Goal: Information Seeking & Learning: Check status

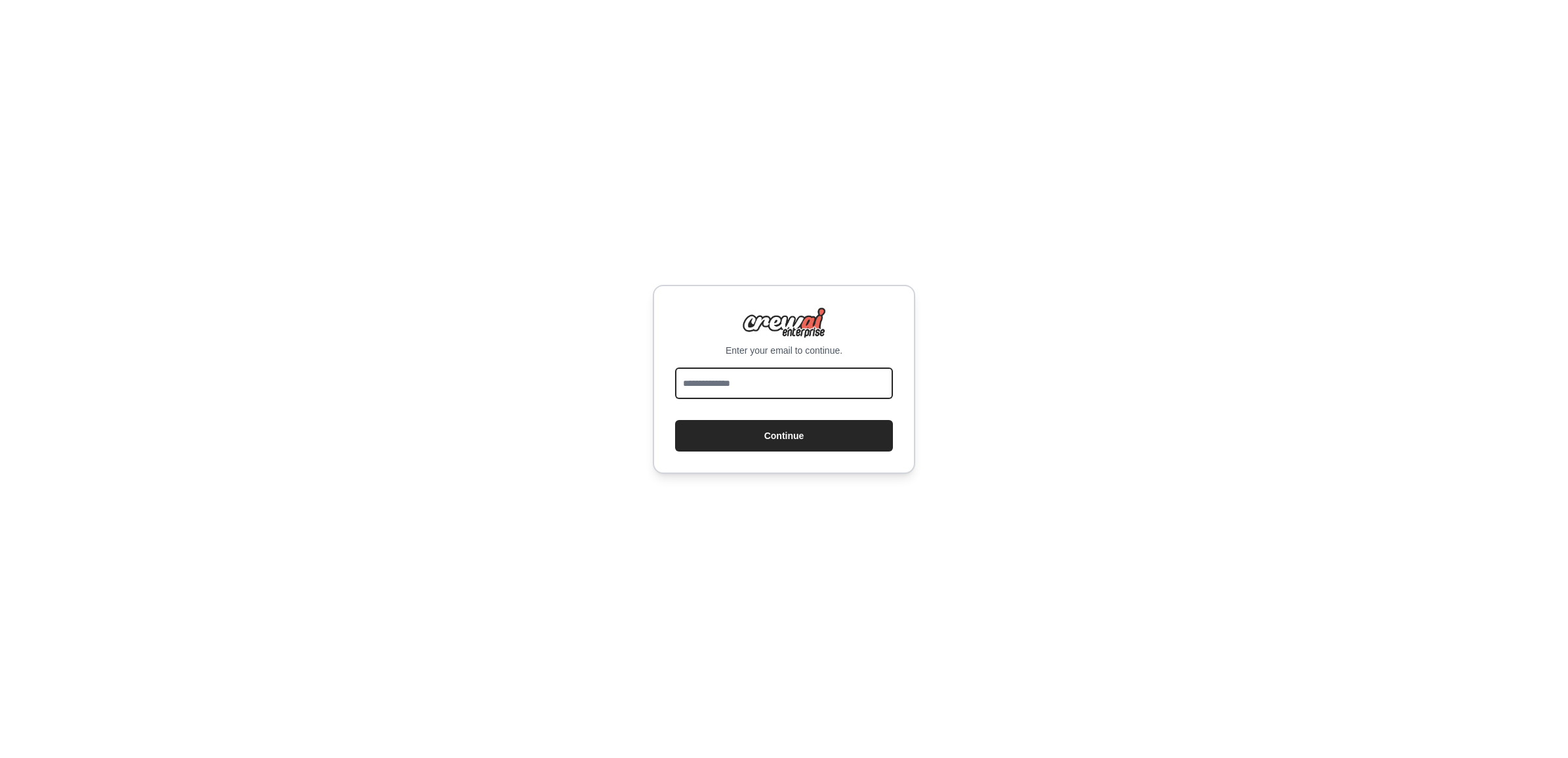
click at [759, 387] on input "email" at bounding box center [784, 383] width 218 height 31
type input "**********"
click at [796, 435] on button "Continue" at bounding box center [784, 436] width 218 height 31
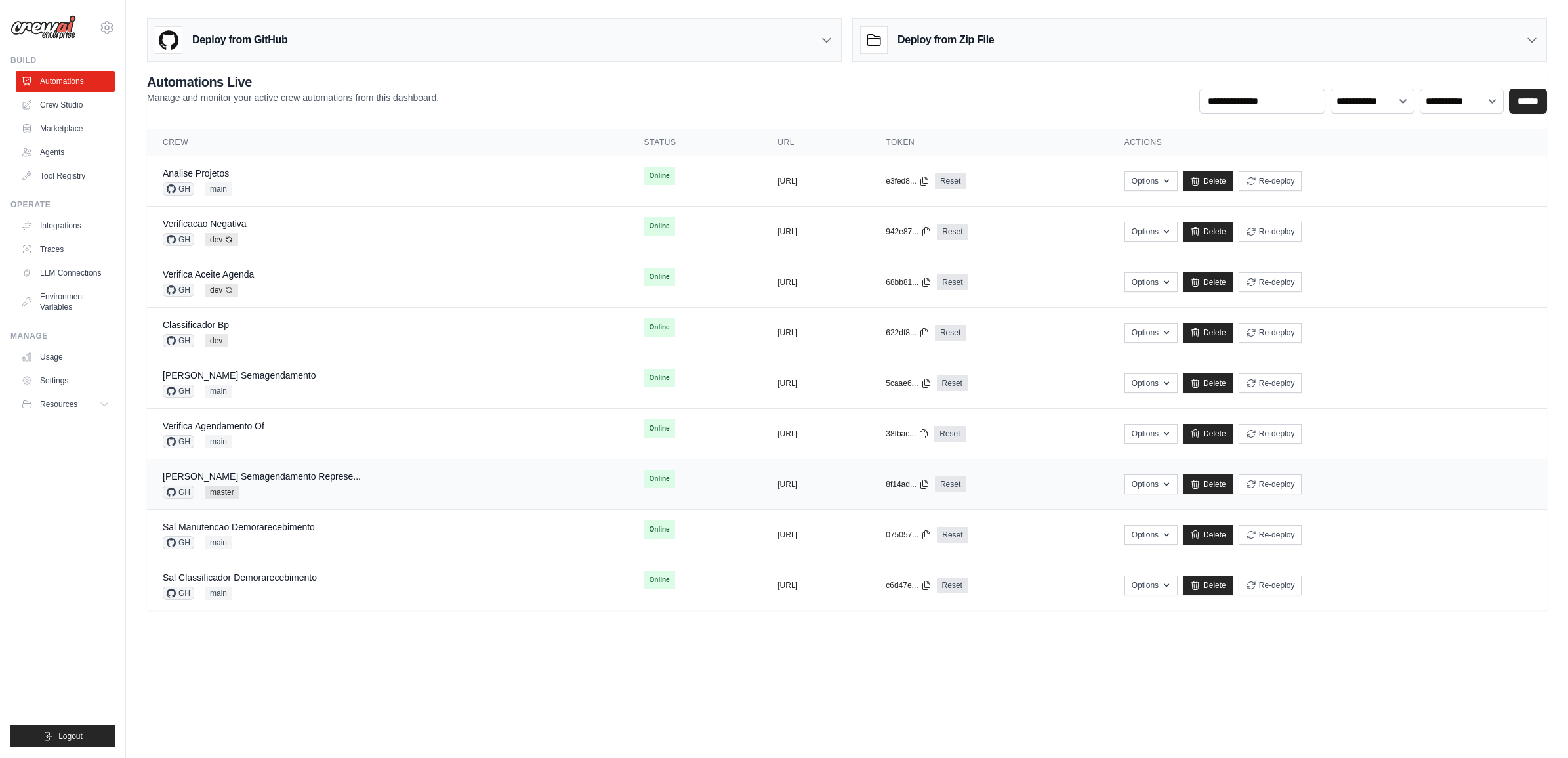
click at [316, 483] on div "Sal Manutencao Semagendamento Represe..." at bounding box center [262, 477] width 198 height 13
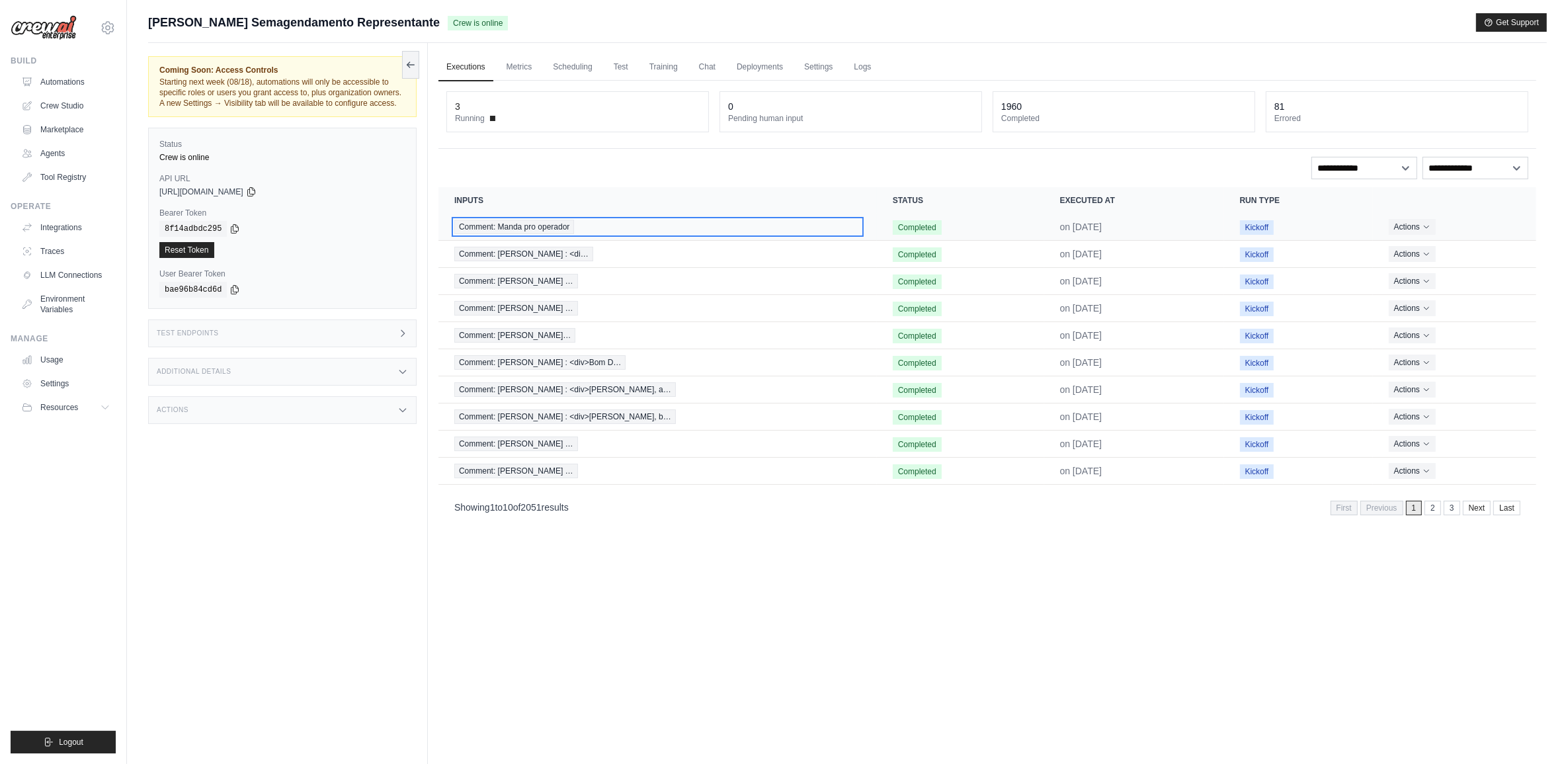
click at [533, 224] on span "Comment: Manda pro operador" at bounding box center [515, 227] width 120 height 14
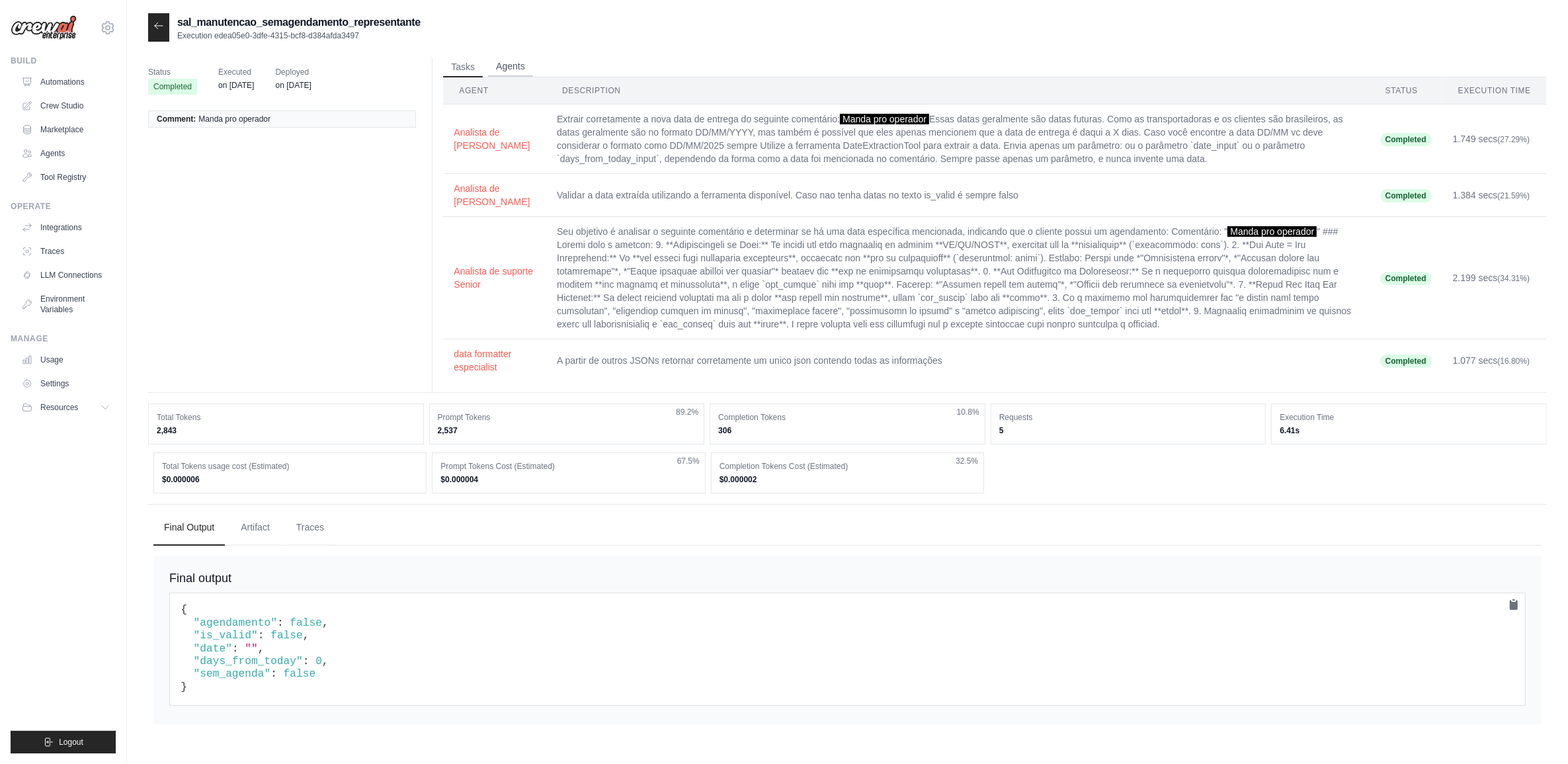
click at [506, 65] on button "Agents" at bounding box center [511, 67] width 45 height 20
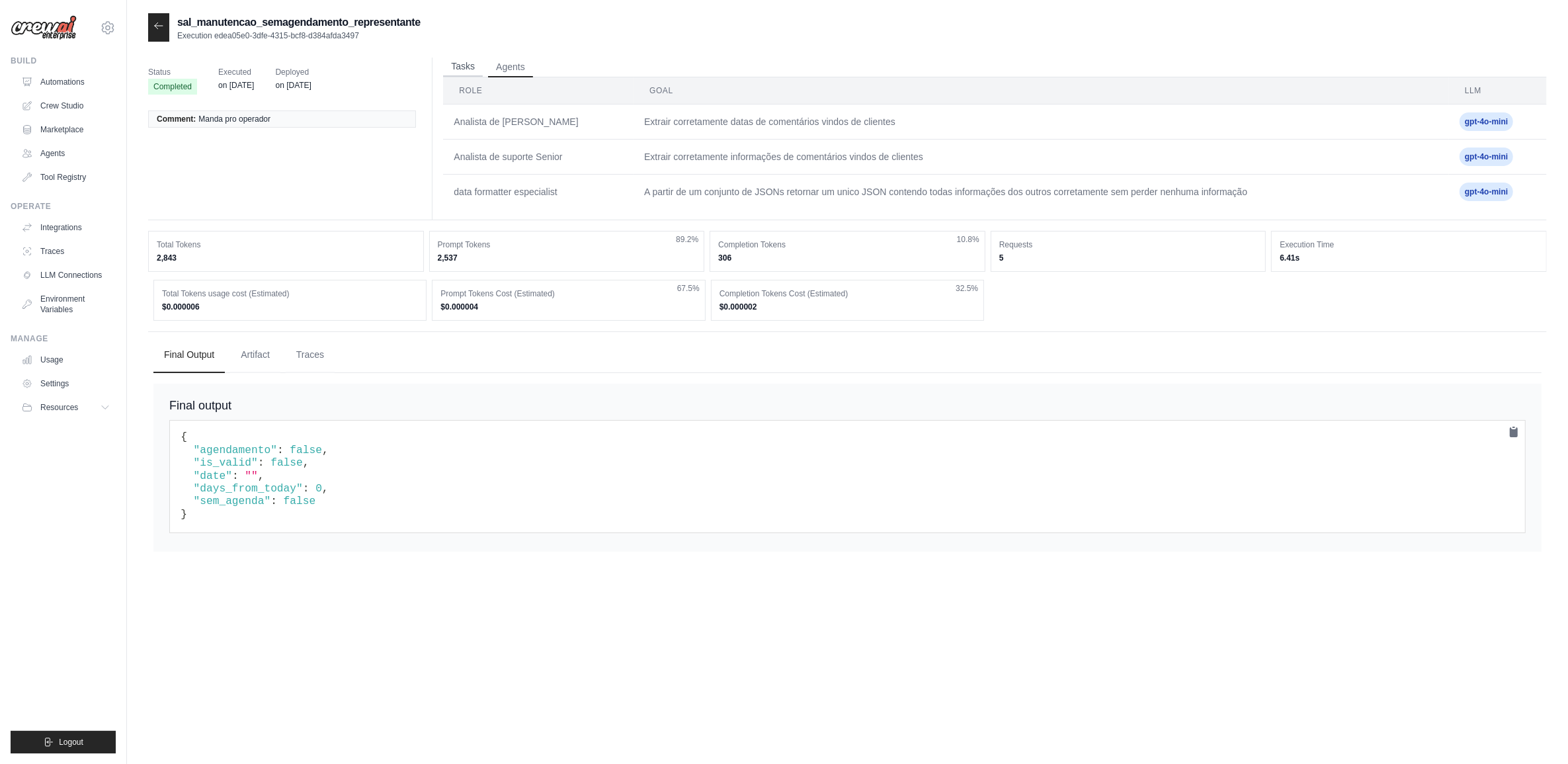
click at [473, 62] on button "Tasks" at bounding box center [463, 67] width 40 height 20
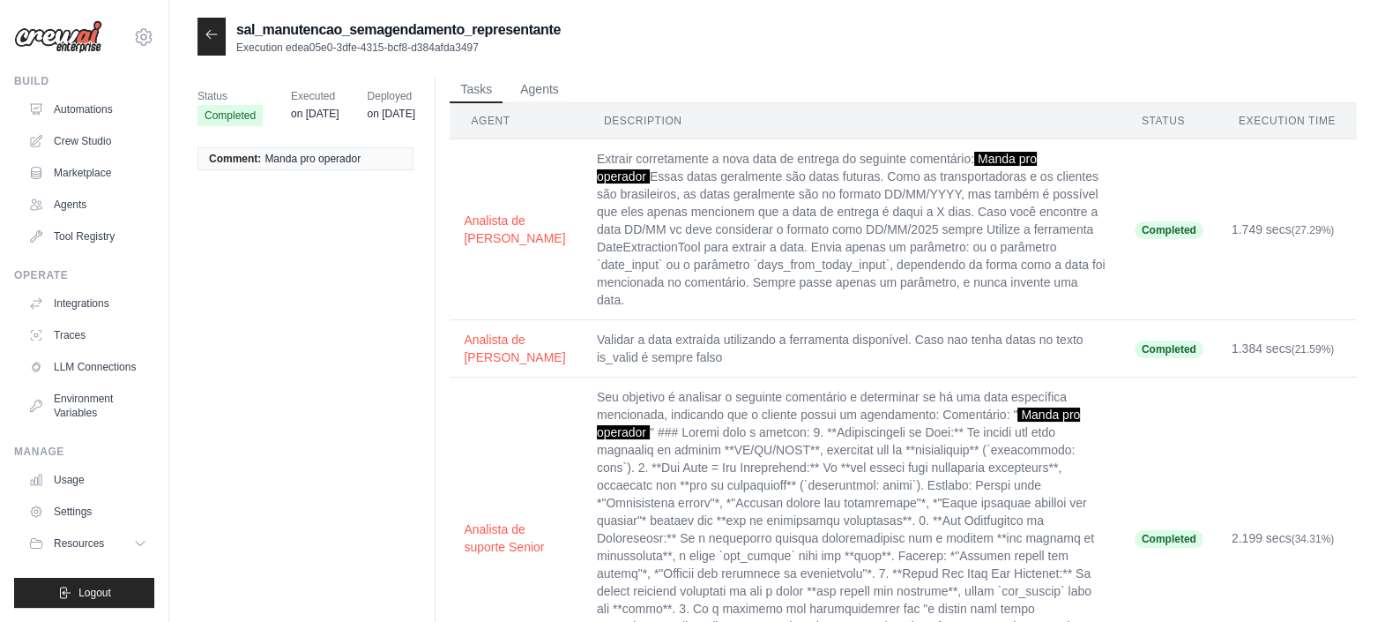
click at [207, 31] on icon at bounding box center [212, 34] width 14 height 14
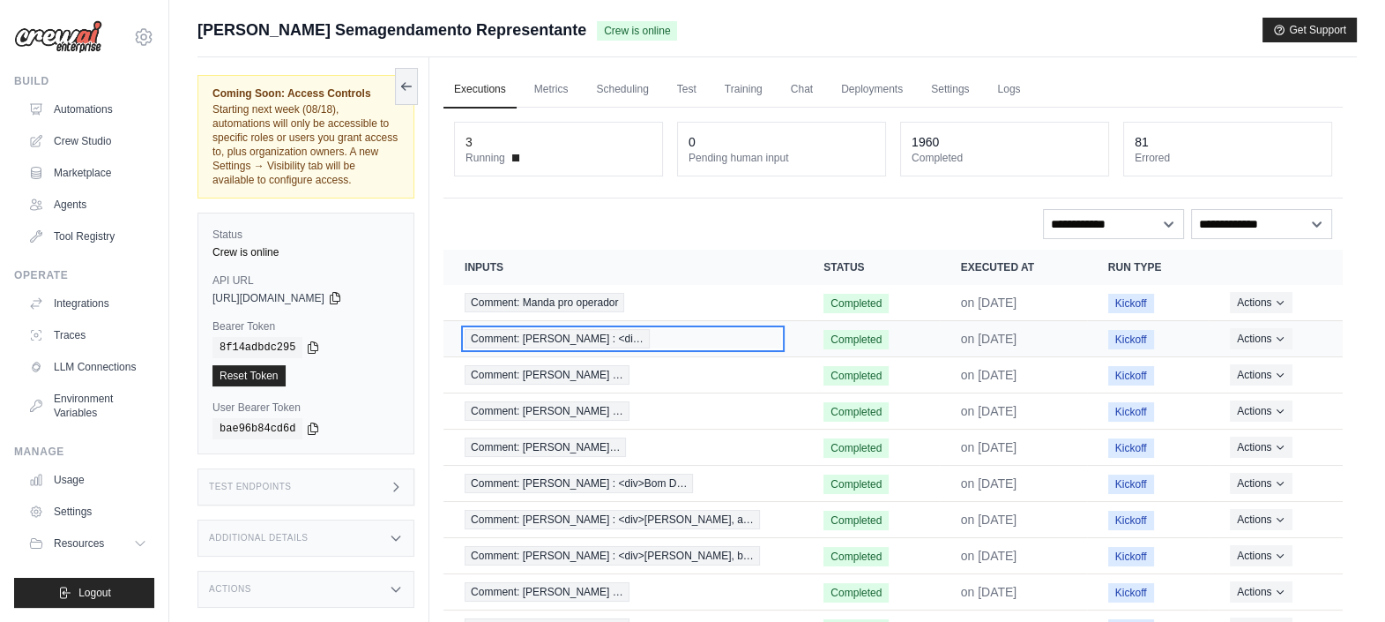
click at [584, 335] on span "Comment: [PERSON_NAME] dos [PERSON_NAME] : <di…" at bounding box center [557, 338] width 185 height 19
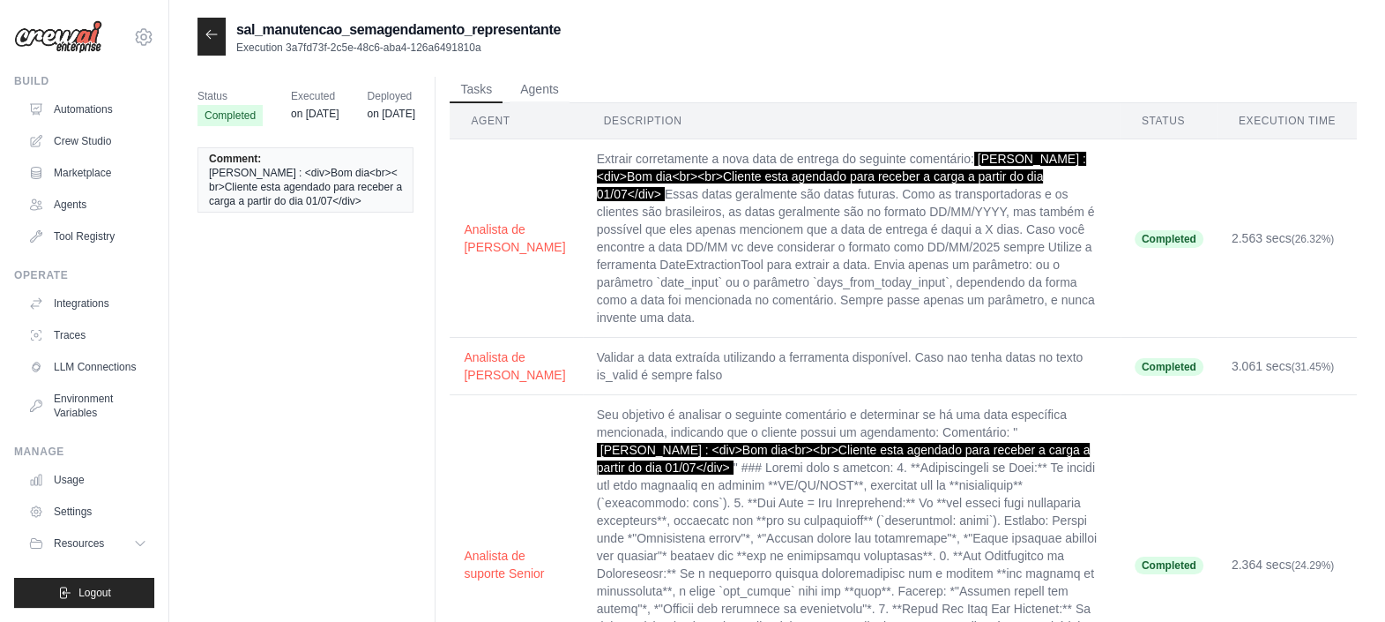
drag, startPoint x: 397, startPoint y: 203, endPoint x: 194, endPoint y: 173, distance: 205.0
copy span "Marcos Paulo dos Santos : <div>Bom dia<br><br>Cliente esta agendado para recebe…"
click at [217, 41] on div at bounding box center [211, 37] width 28 height 38
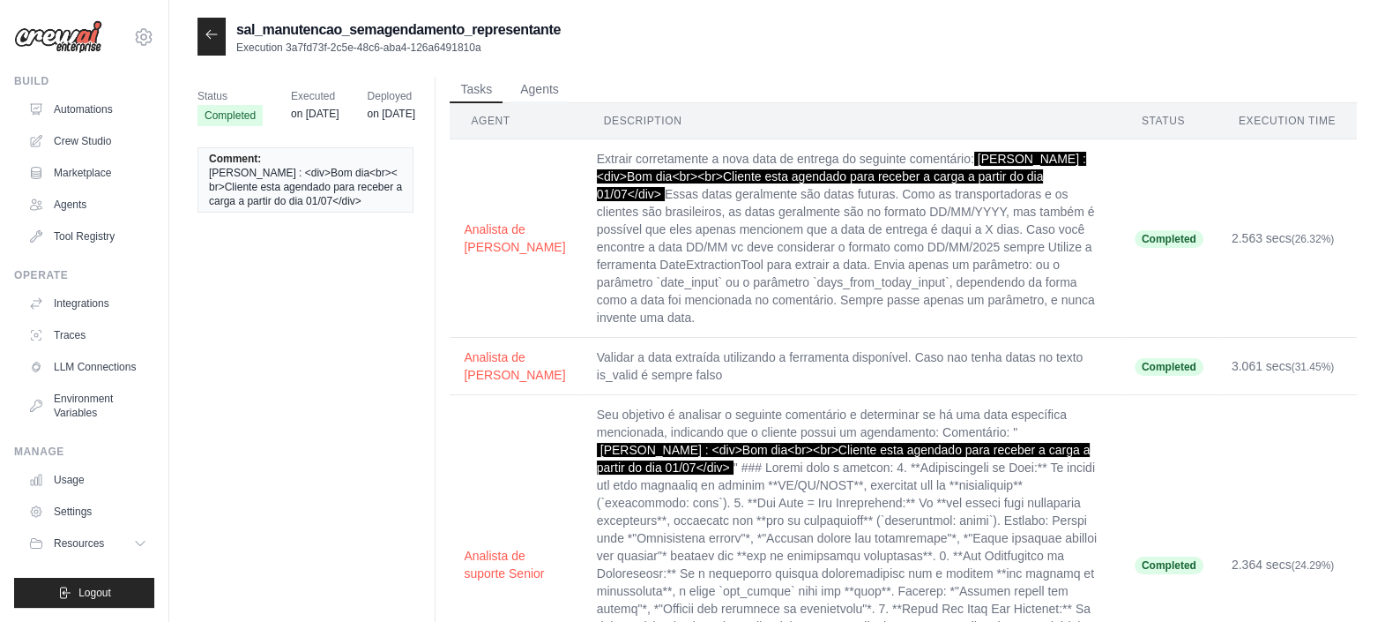
click at [215, 37] on icon at bounding box center [212, 34] width 14 height 14
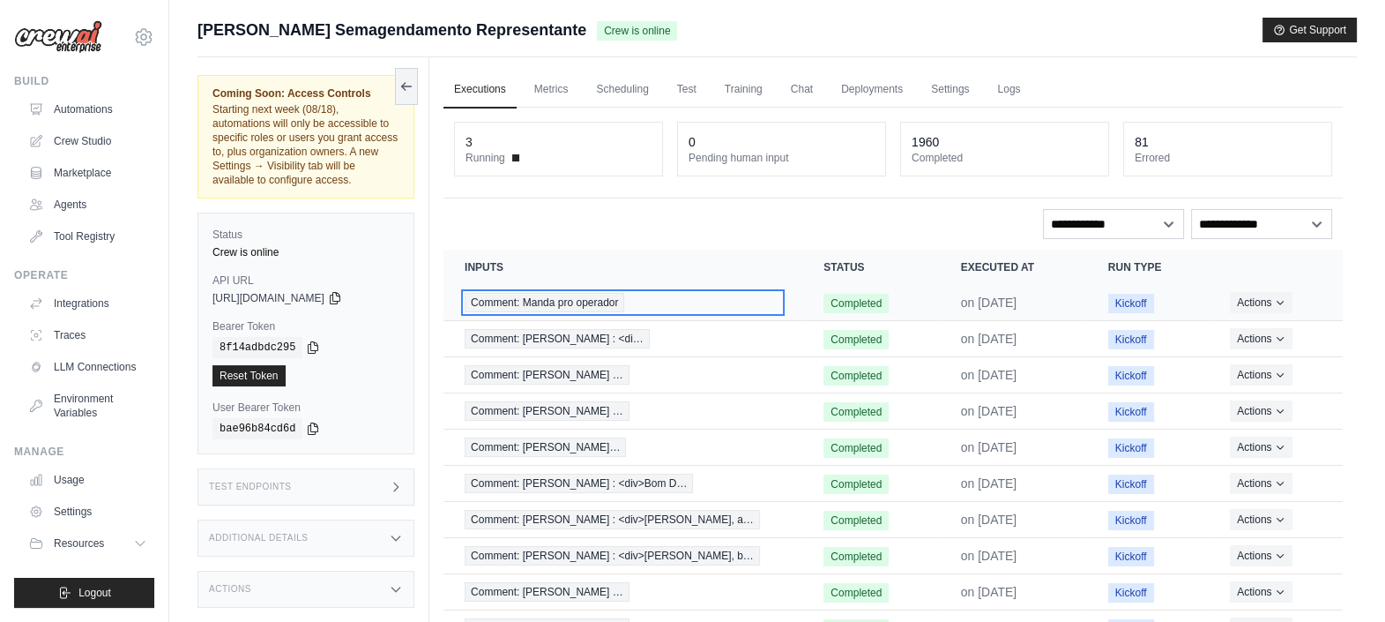
click at [550, 302] on span "Comment: Manda pro operador" at bounding box center [545, 302] width 160 height 19
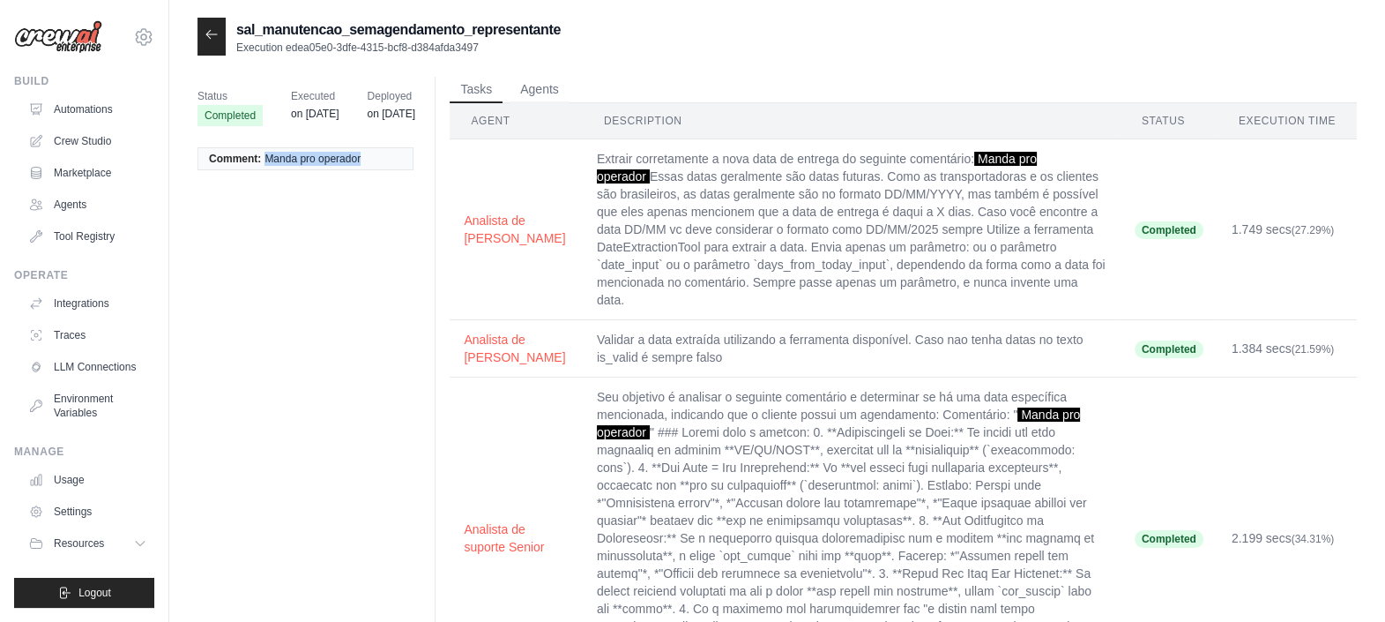
drag, startPoint x: 369, startPoint y: 161, endPoint x: 260, endPoint y: 168, distance: 108.6
click at [260, 168] on li "Comment: Manda pro operador" at bounding box center [305, 158] width 216 height 23
copy li "Manda pro operador"
click at [507, 597] on td "Analista de suporte Senior" at bounding box center [516, 538] width 133 height 322
click at [207, 35] on icon at bounding box center [211, 34] width 11 height 8
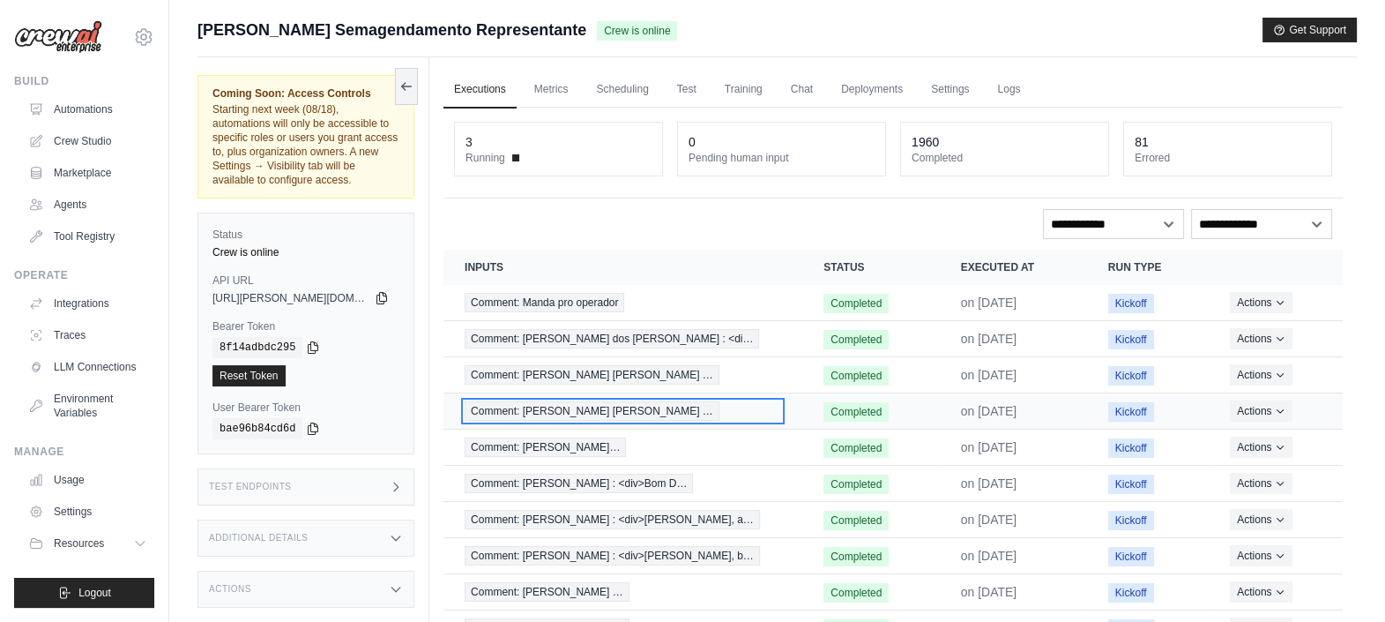
click at [704, 401] on span "Comment: [PERSON_NAME] …" at bounding box center [592, 410] width 255 height 19
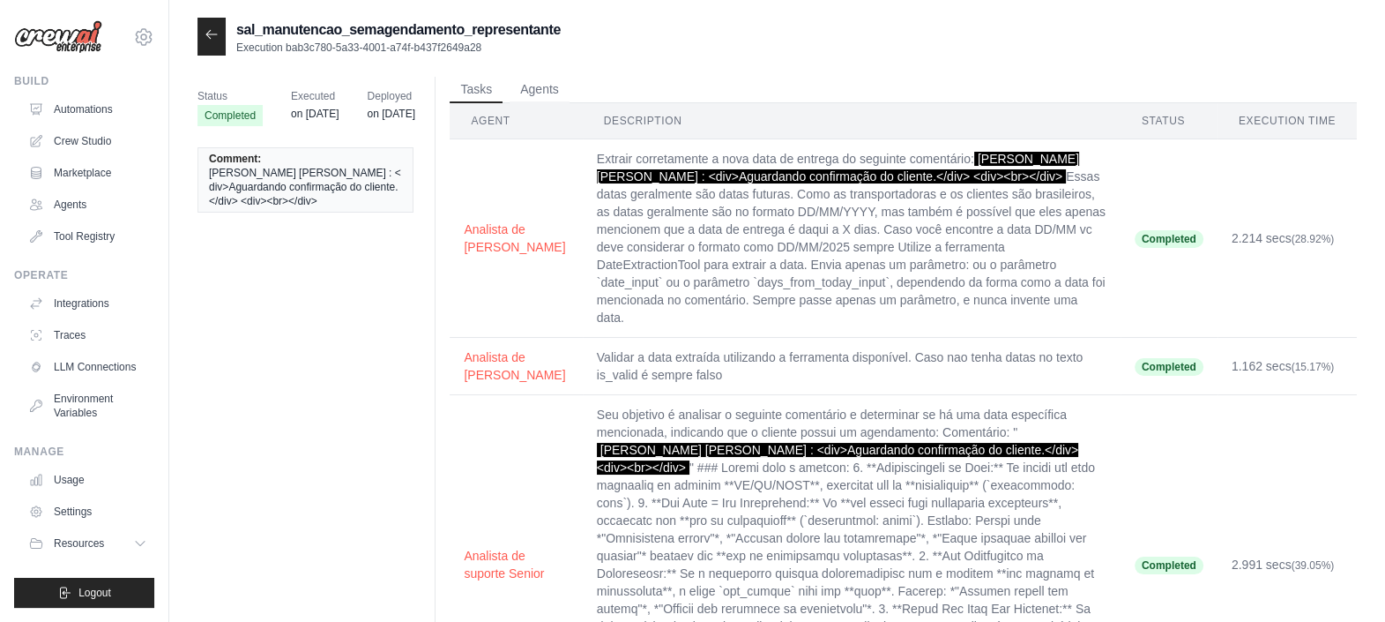
drag, startPoint x: 338, startPoint y: 198, endPoint x: 204, endPoint y: 189, distance: 134.4
click at [204, 189] on li "Comment: ANTONIO FAUSTO MARTINS ROSAS : <div>Aguardando confirmação do cliente.…" at bounding box center [305, 179] width 216 height 65
copy span "<div>Aguardando confirmação do cliente.</div> <div><br></div>"
click at [337, 557] on div "Status Completed Executed on Jun 27 Deployed on Apr 25 Comment: ANTONIO FAUSTO …" at bounding box center [776, 441] width 1159 height 729
click at [218, 34] on icon at bounding box center [212, 34] width 14 height 14
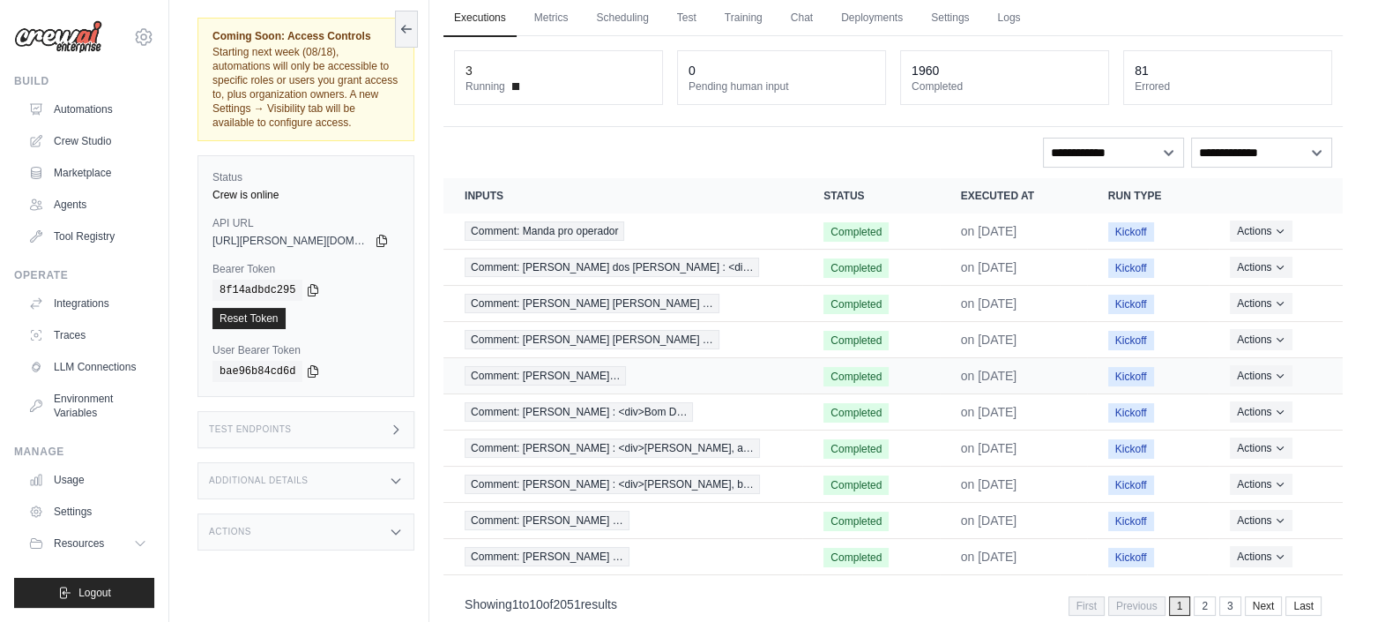
scroll to position [105, 0]
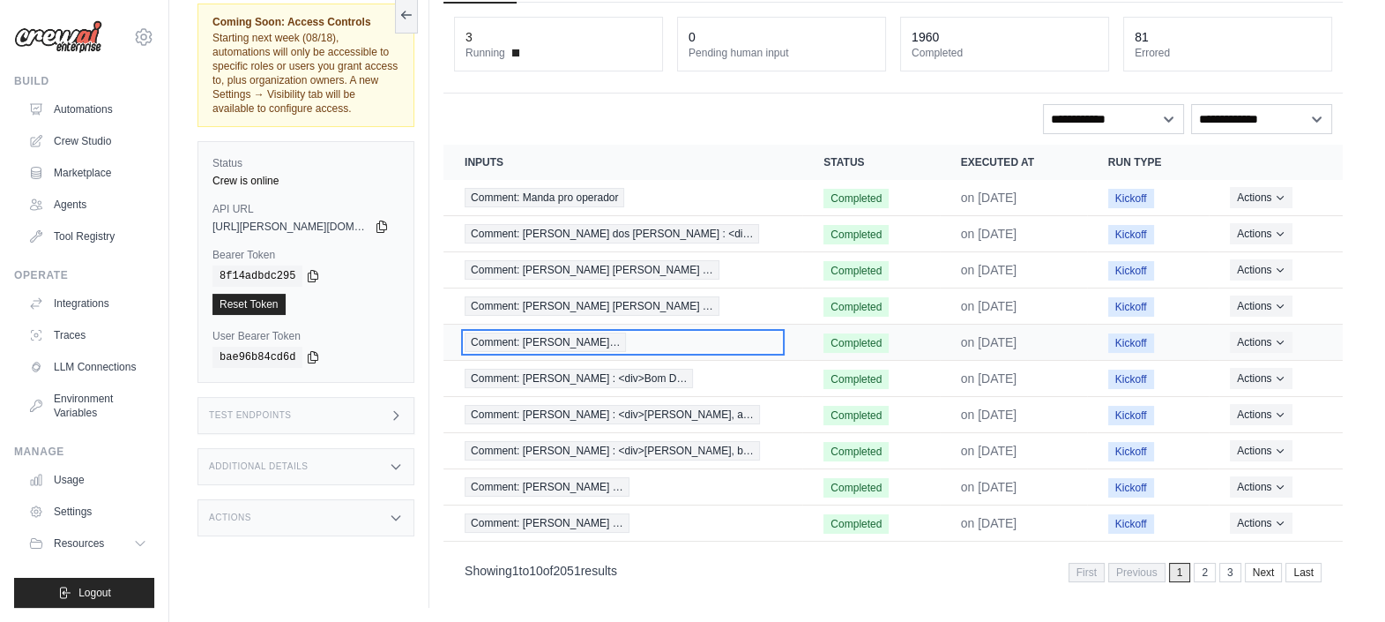
click at [626, 332] on span "Comment: [PERSON_NAME]…" at bounding box center [545, 341] width 161 height 19
drag, startPoint x: 530, startPoint y: 181, endPoint x: 554, endPoint y: 213, distance: 40.4
click at [554, 213] on tbody "Comment: Manda pro operador Completed on Jun 27 Kickoff Actions View Details De…" at bounding box center [892, 360] width 899 height 361
click at [586, 182] on td "Comment: Manda pro operador" at bounding box center [622, 198] width 359 height 36
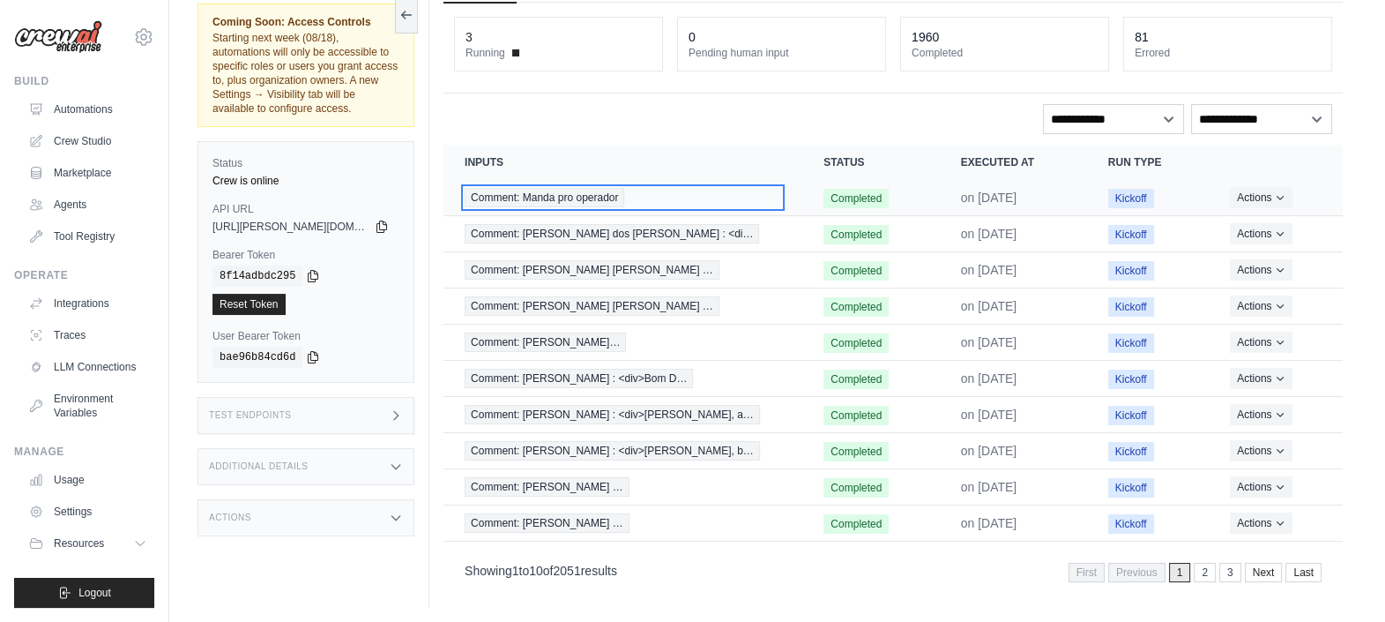
click at [584, 188] on span "Comment: Manda pro operador" at bounding box center [545, 197] width 160 height 19
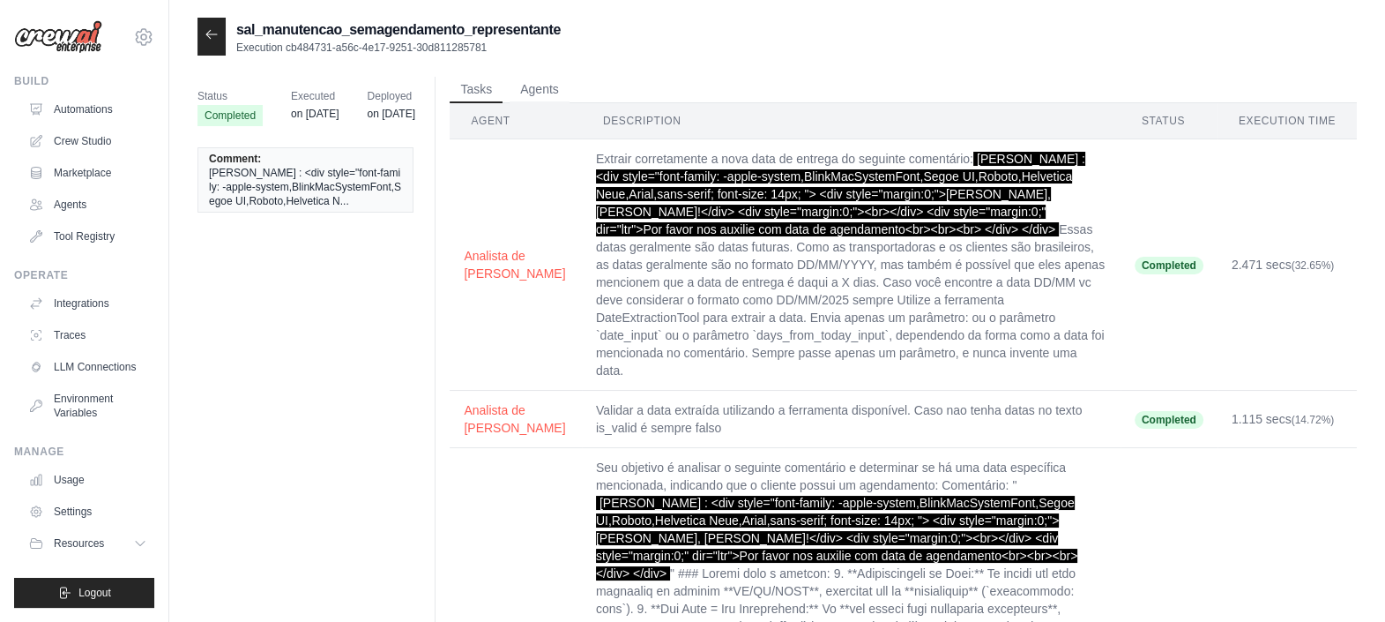
click at [269, 187] on span "Laiana Sinara Castro Da Silva : <div style="font-family: -apple-system,BlinkMac…" at bounding box center [305, 187] width 193 height 42
copy div "Laiana Sinara Castro Da Silva : <div style="font-family: -apple-system,BlinkMac…"
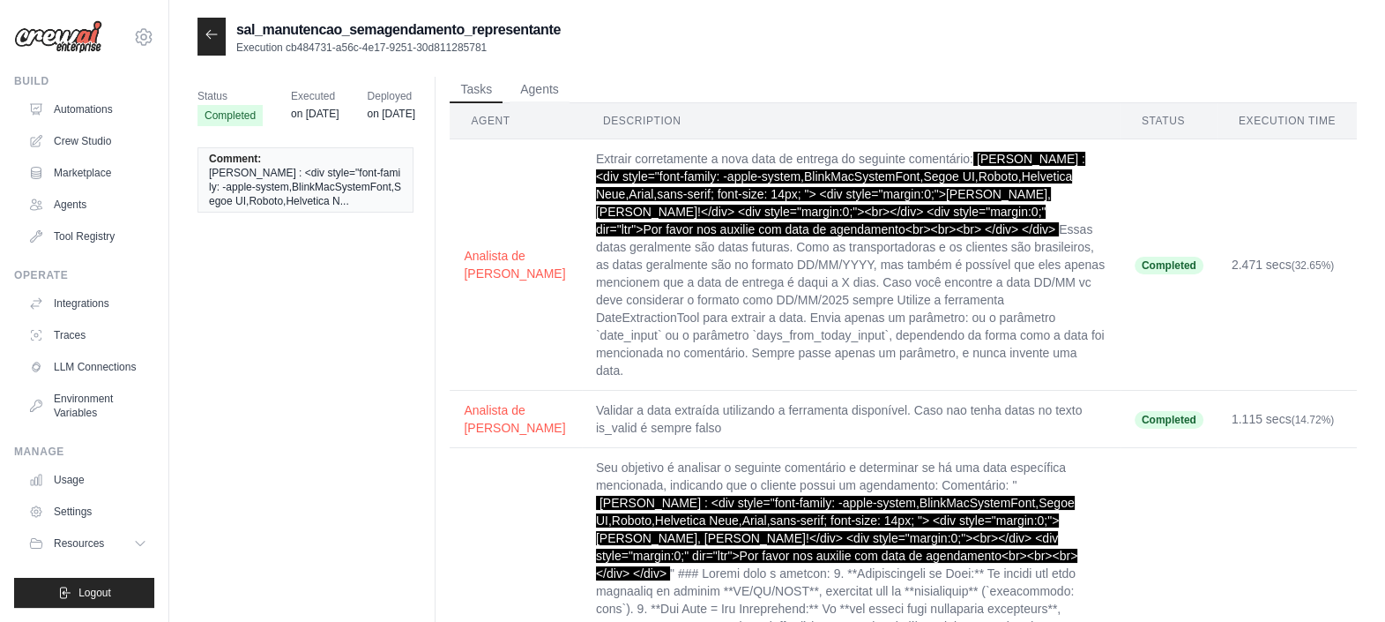
click at [375, 530] on div "Status Completed Executed on Jun 27 Deployed on Apr 25 Comment: Laiana Sinara C…" at bounding box center [776, 494] width 1159 height 835
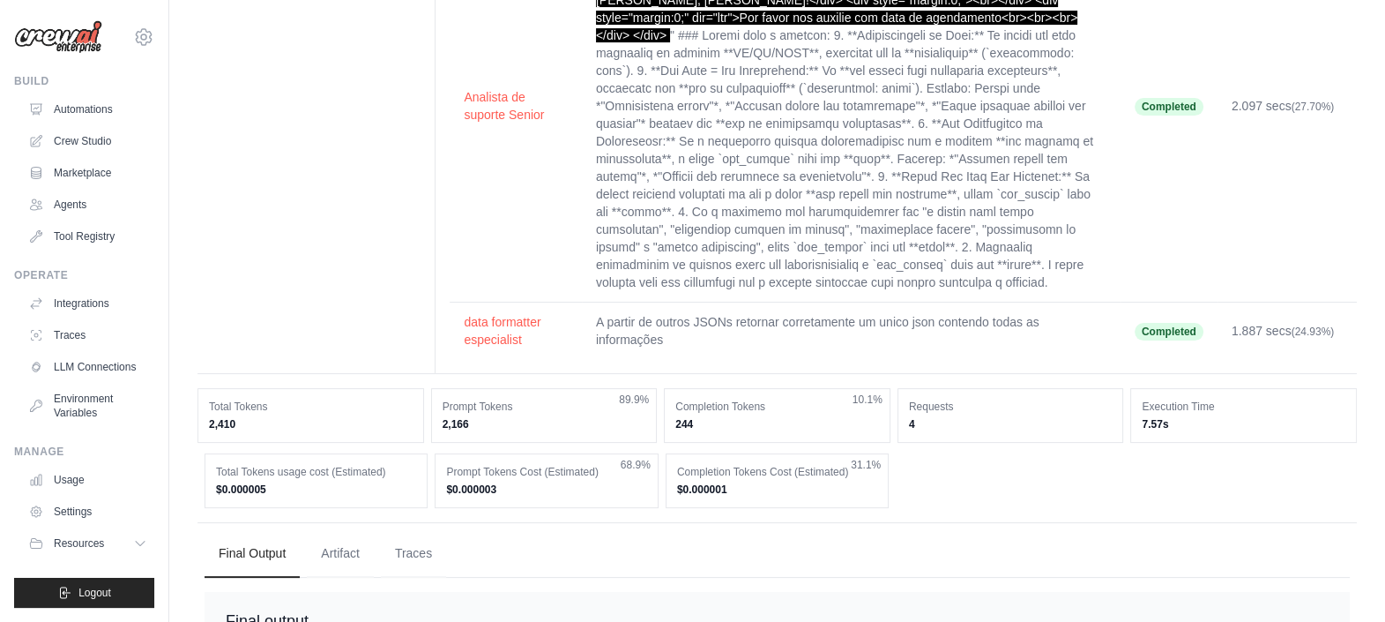
scroll to position [721, 0]
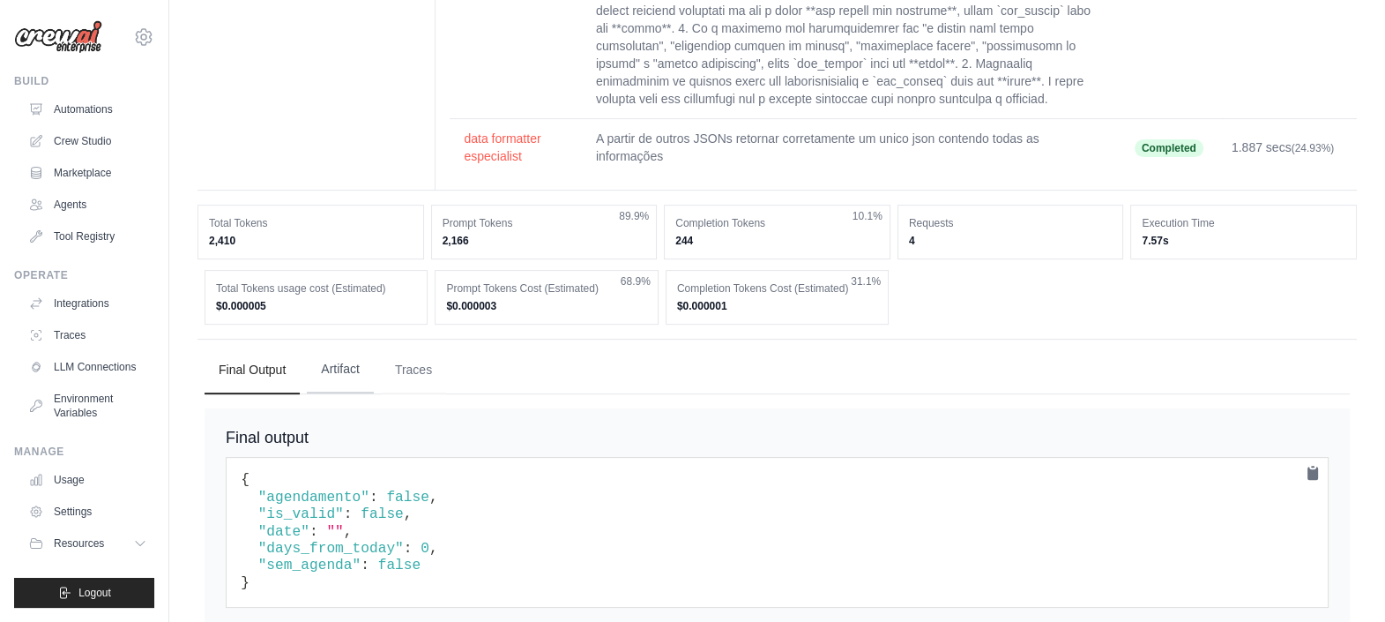
click at [331, 346] on button "Artifact" at bounding box center [340, 370] width 67 height 48
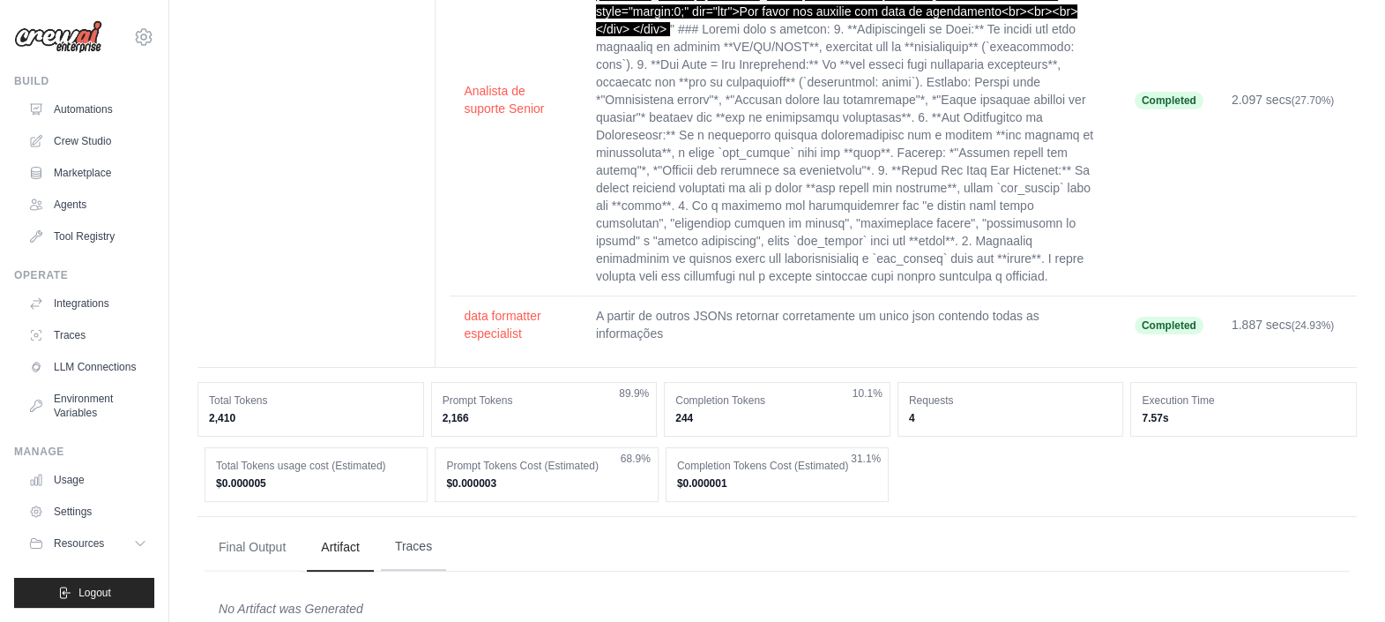
click at [422, 525] on button "Traces" at bounding box center [413, 547] width 65 height 48
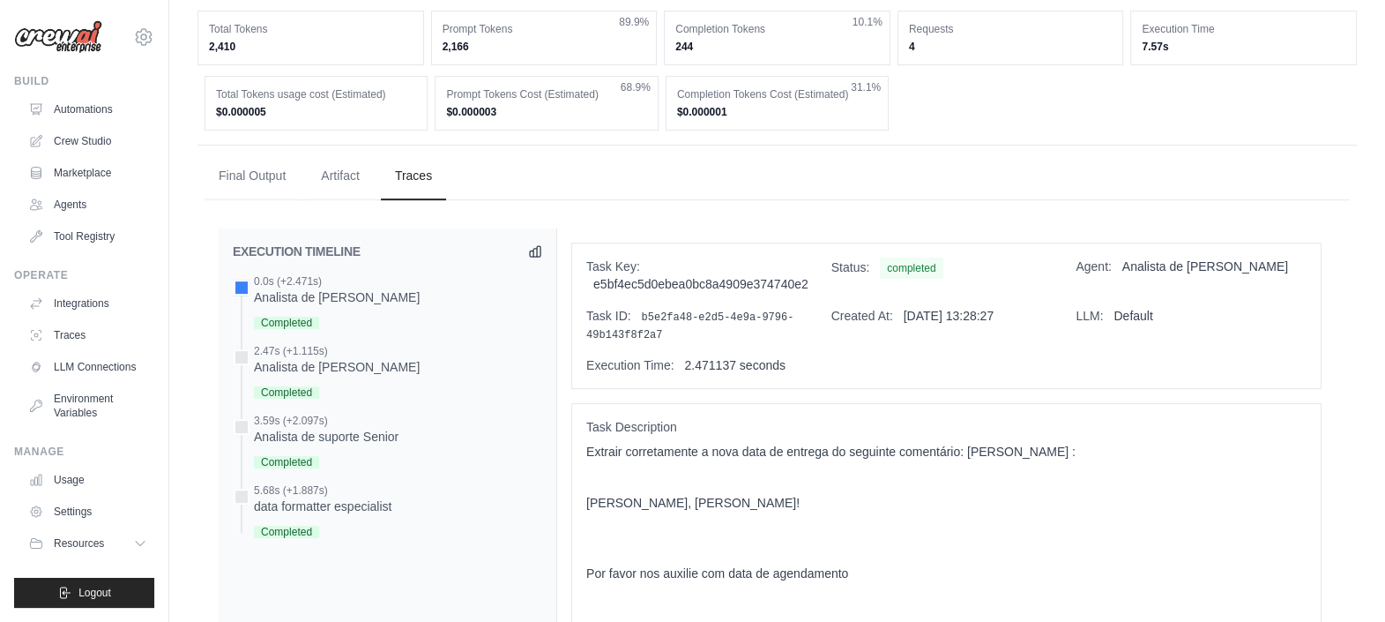
scroll to position [894, 0]
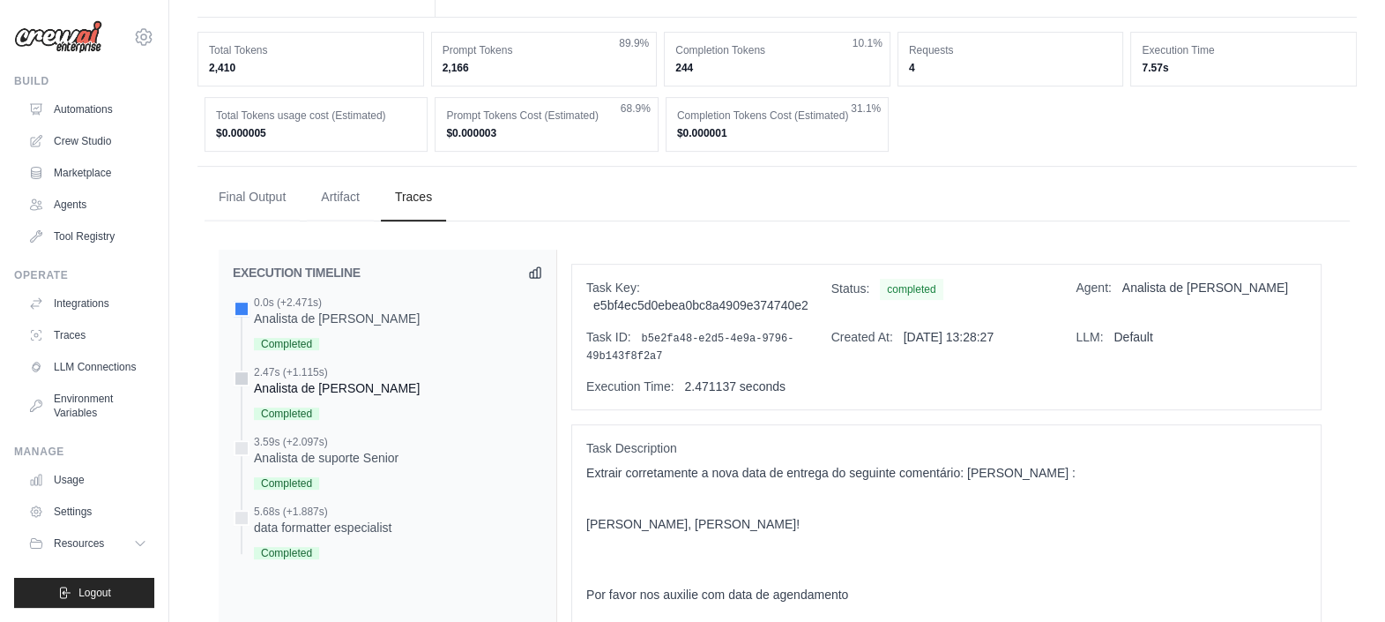
click at [318, 379] on div "Analista de [PERSON_NAME]" at bounding box center [337, 388] width 166 height 18
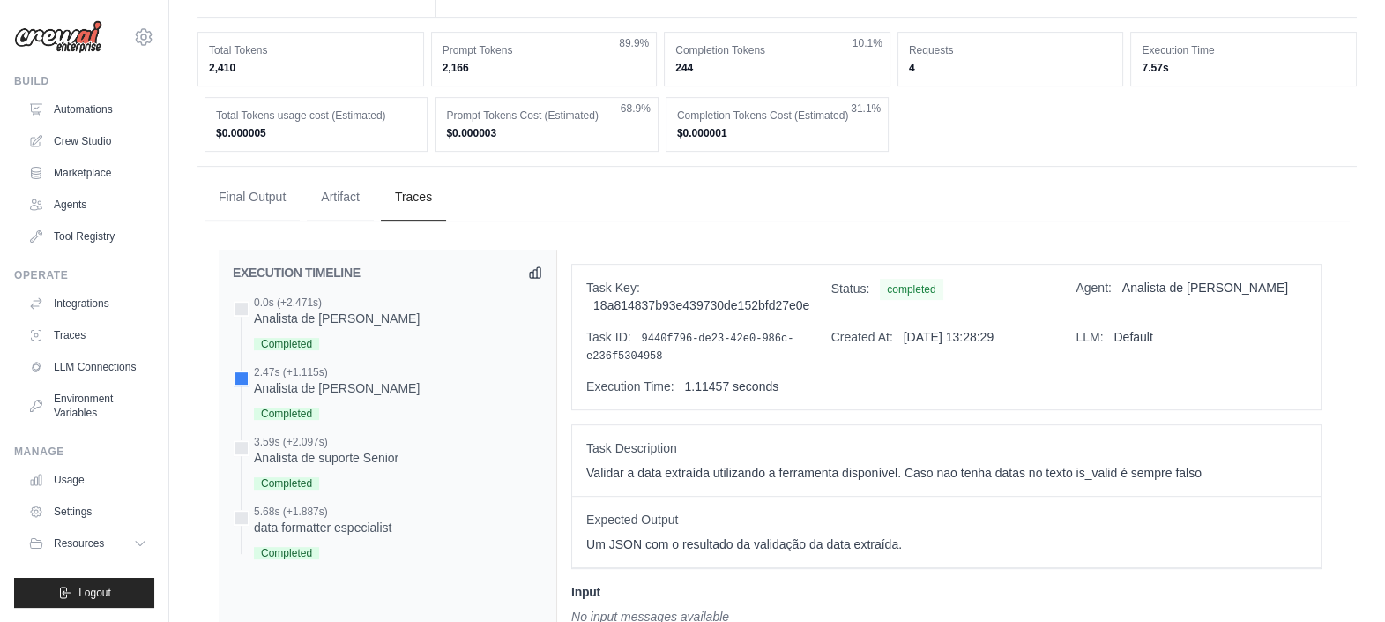
scroll to position [1148, 0]
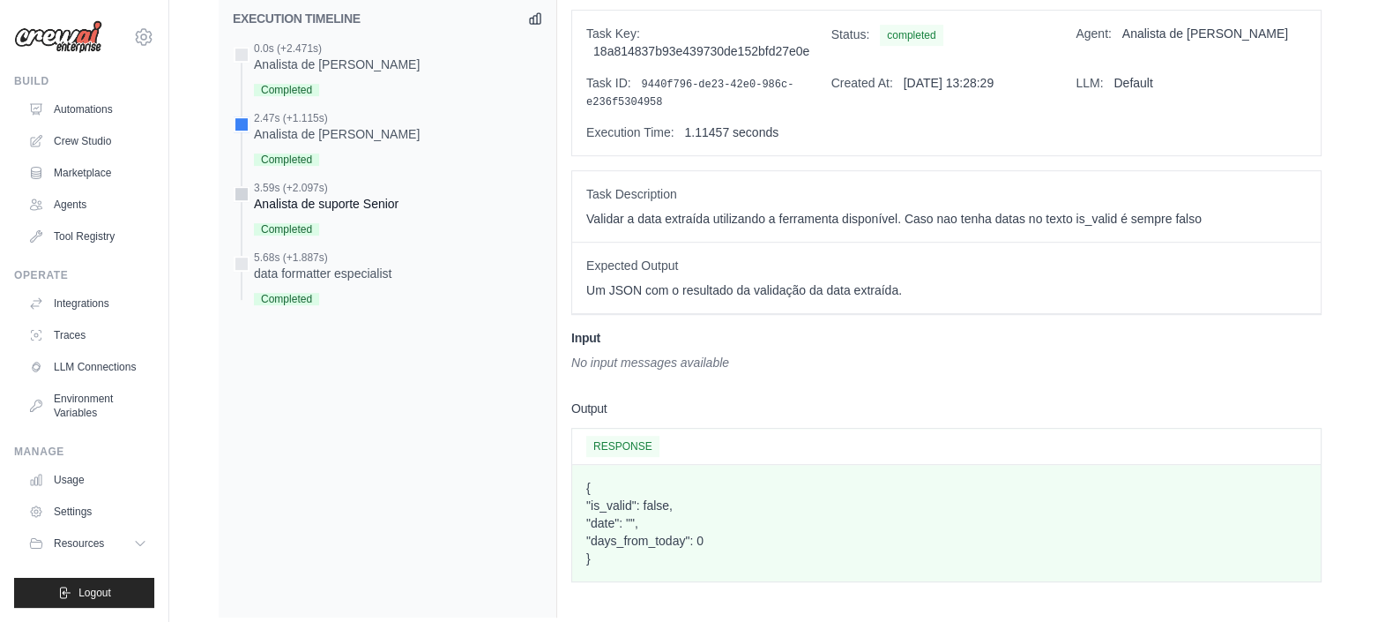
click at [354, 216] on div "Completed" at bounding box center [326, 228] width 145 height 24
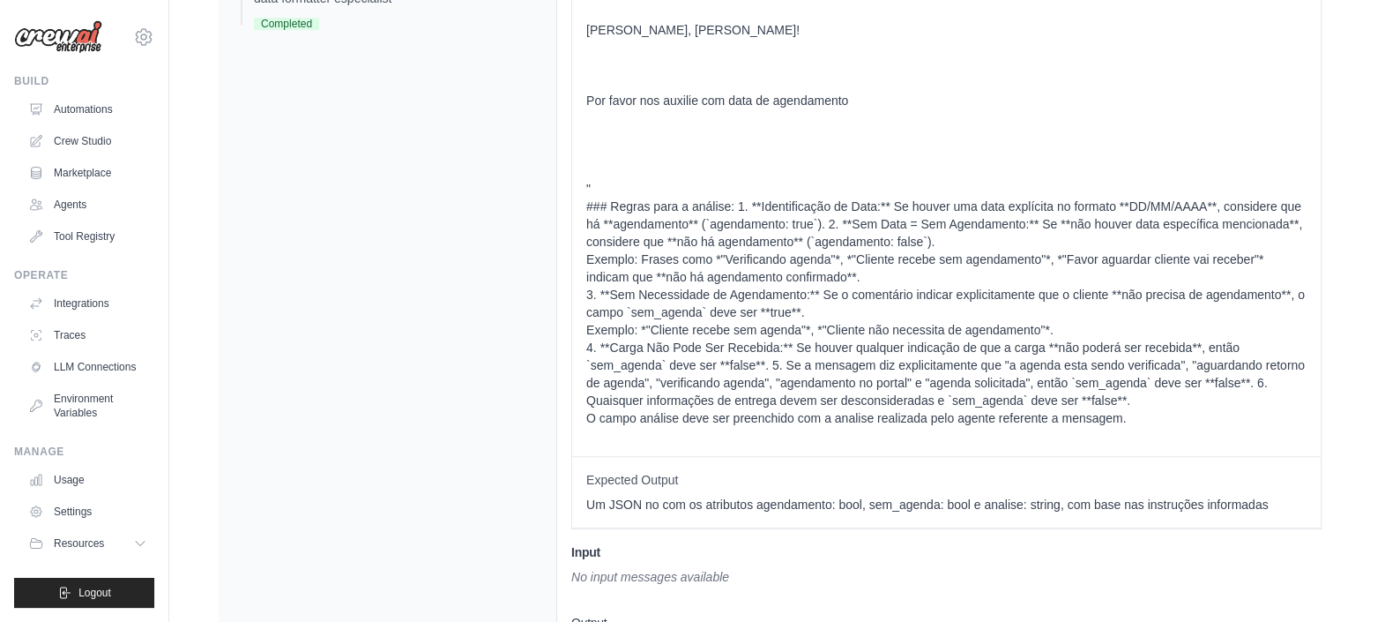
scroll to position [1584, 0]
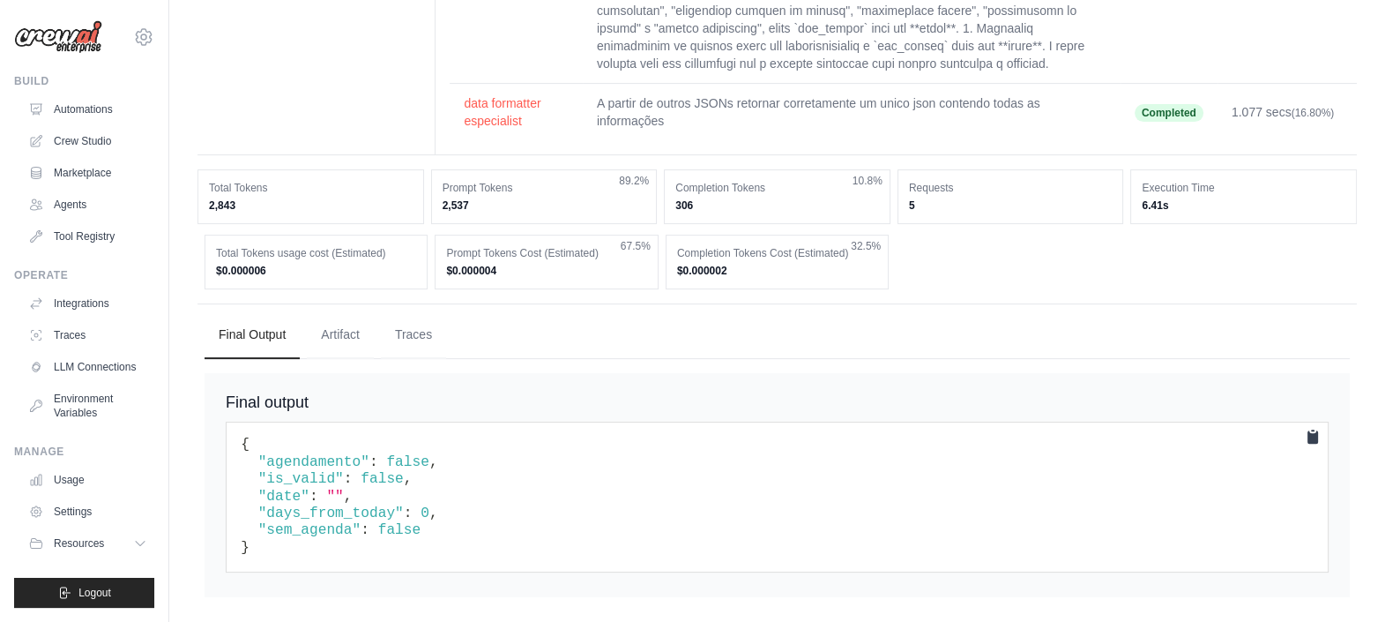
click at [1314, 433] on icon at bounding box center [1312, 436] width 11 height 13
click at [1274, 115] on td "1.077 secs (16.80%)" at bounding box center [1287, 112] width 139 height 57
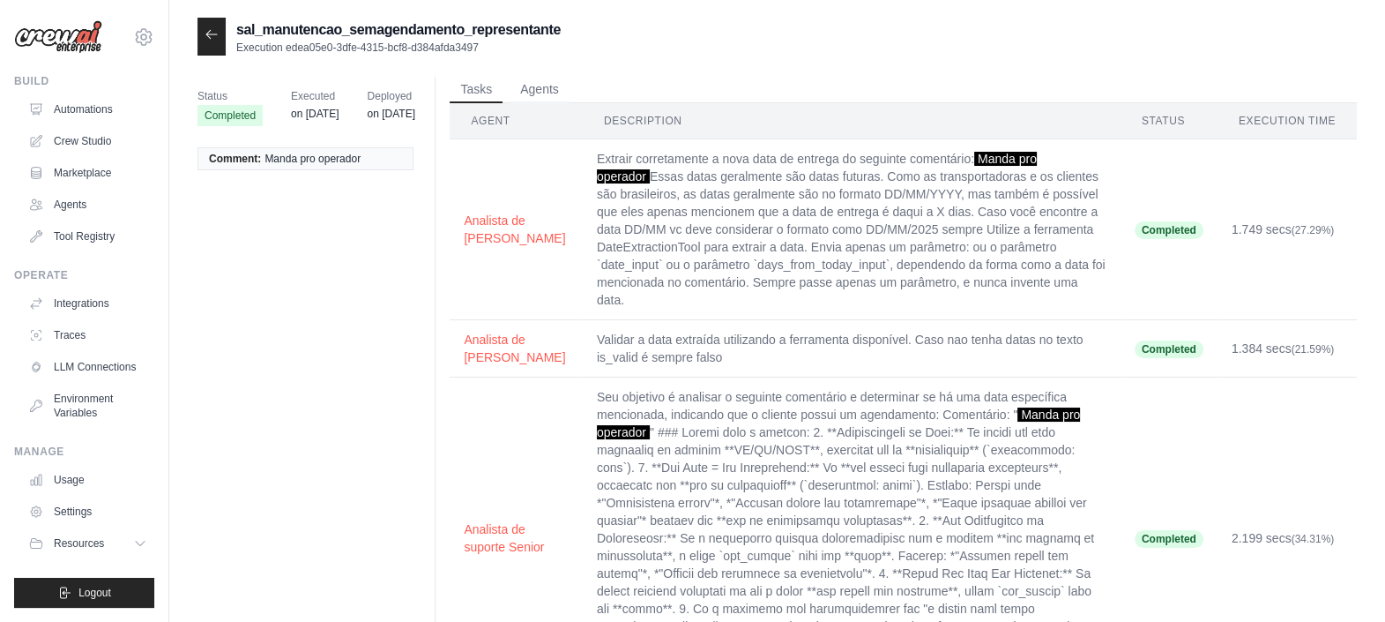
click at [209, 36] on icon at bounding box center [212, 34] width 14 height 14
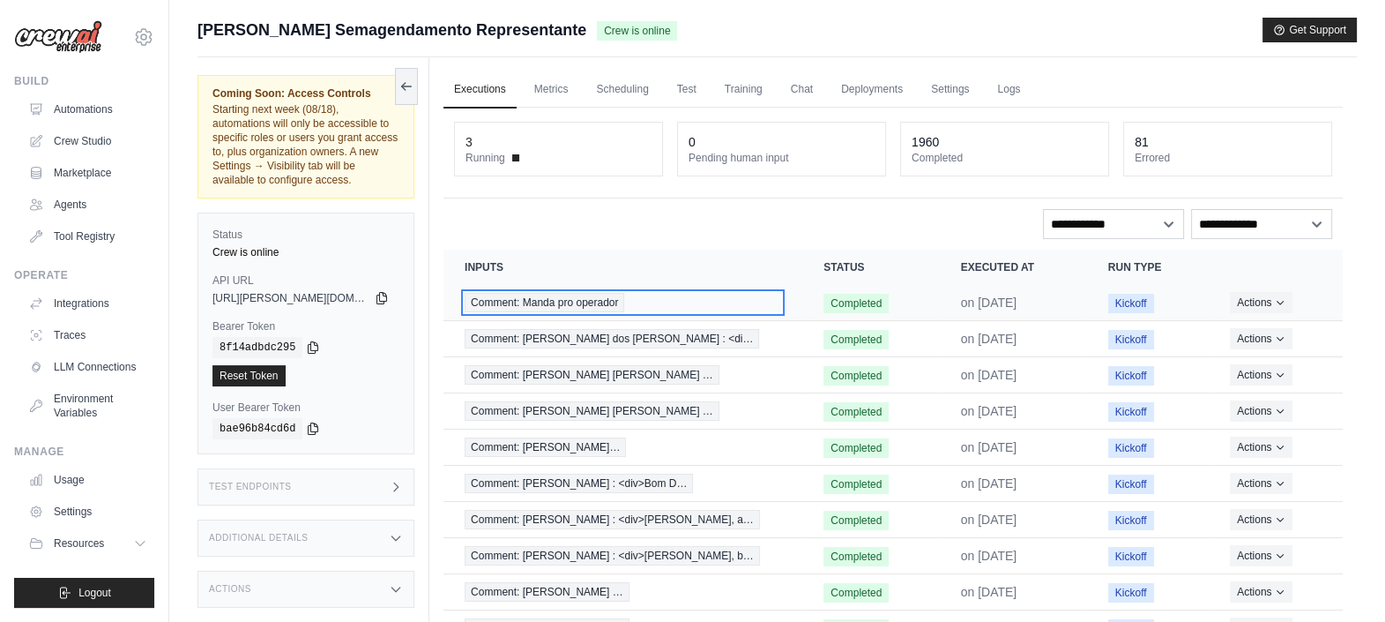
click at [511, 300] on span "Comment: Manda pro operador" at bounding box center [545, 302] width 160 height 19
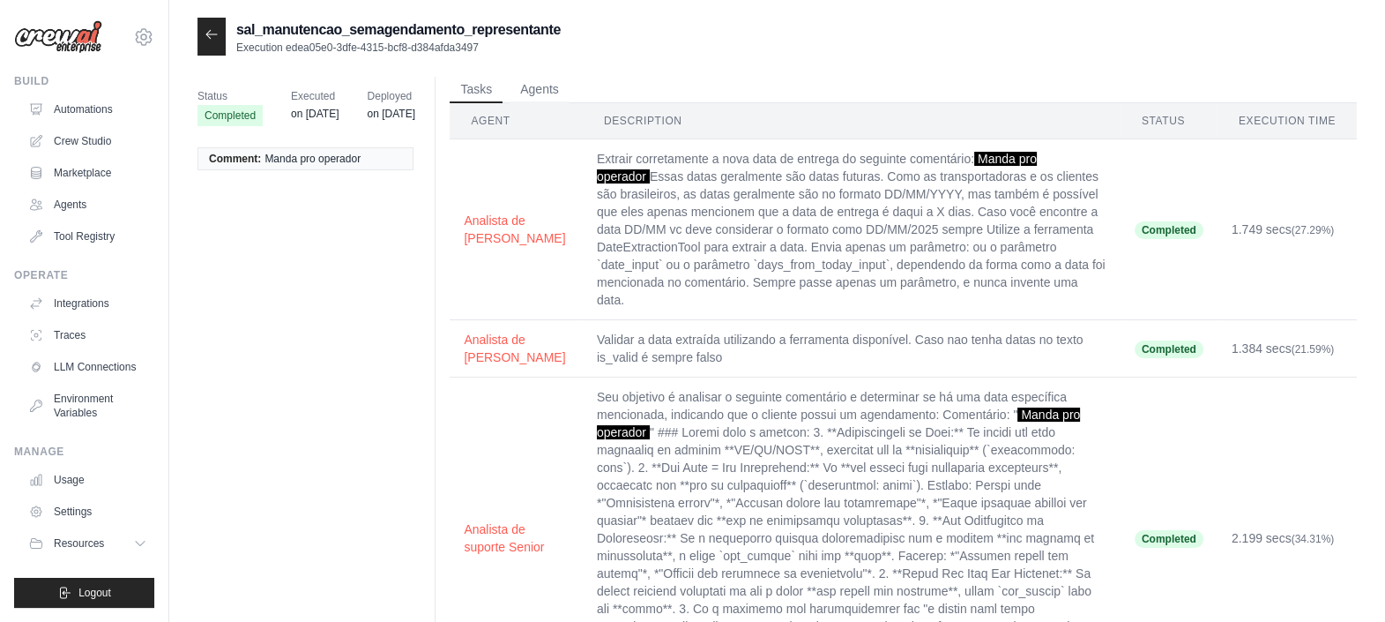
click at [205, 40] on icon at bounding box center [212, 34] width 14 height 14
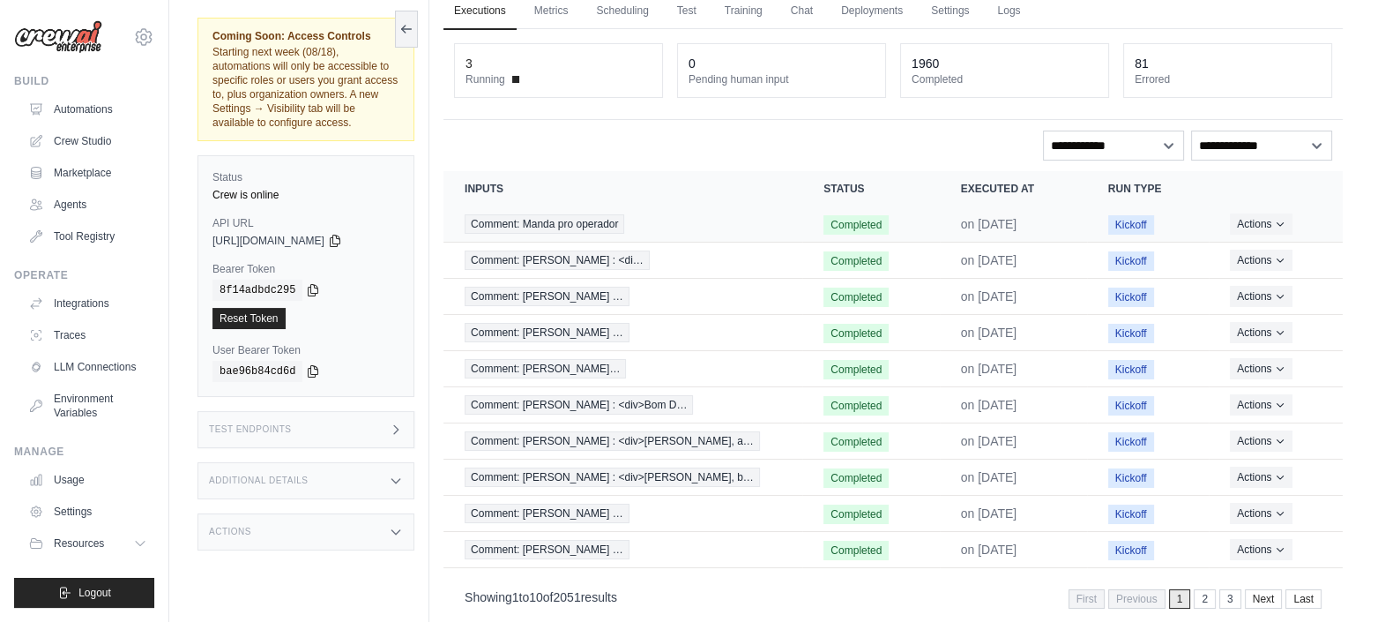
scroll to position [105, 0]
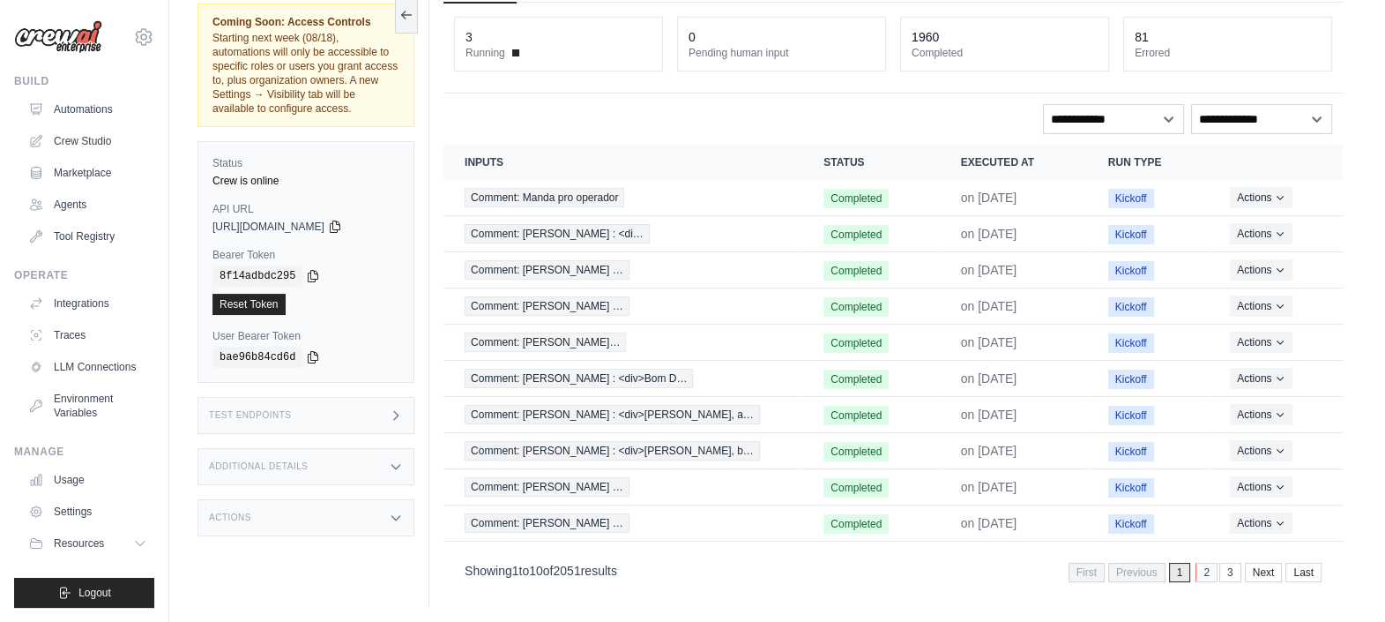
click at [1210, 562] on link "2" at bounding box center [1207, 571] width 22 height 19
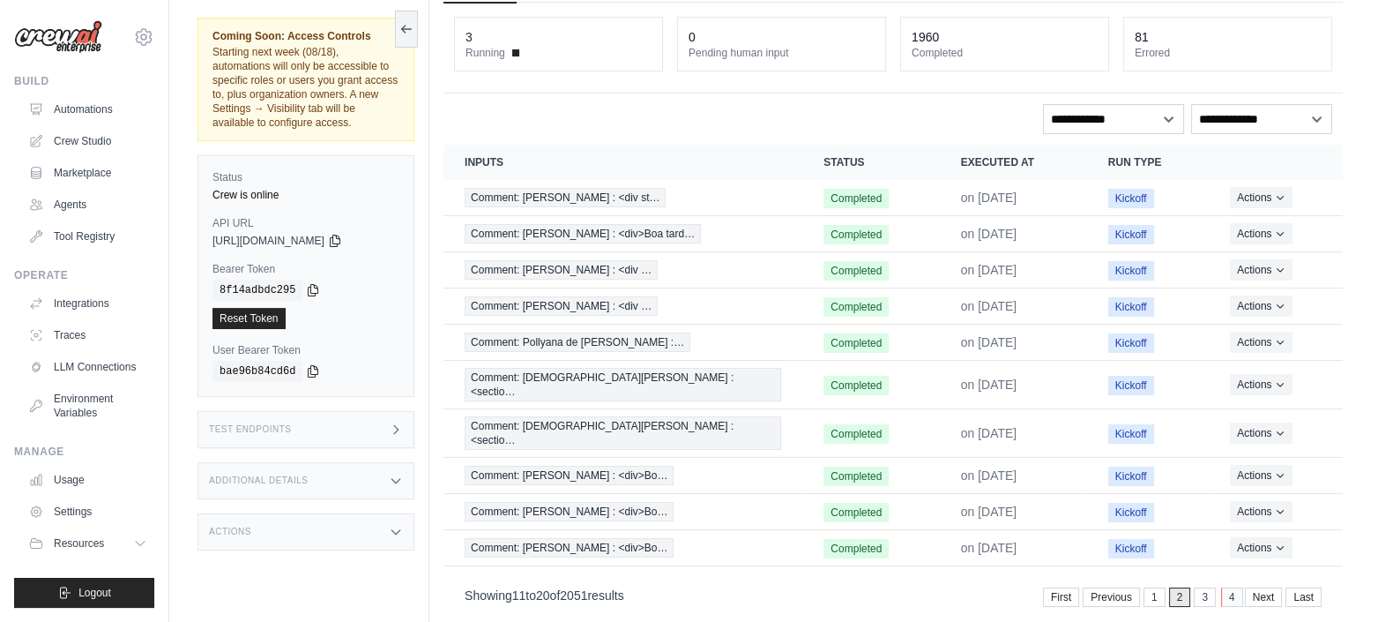
click at [1236, 587] on link "4" at bounding box center [1232, 596] width 22 height 19
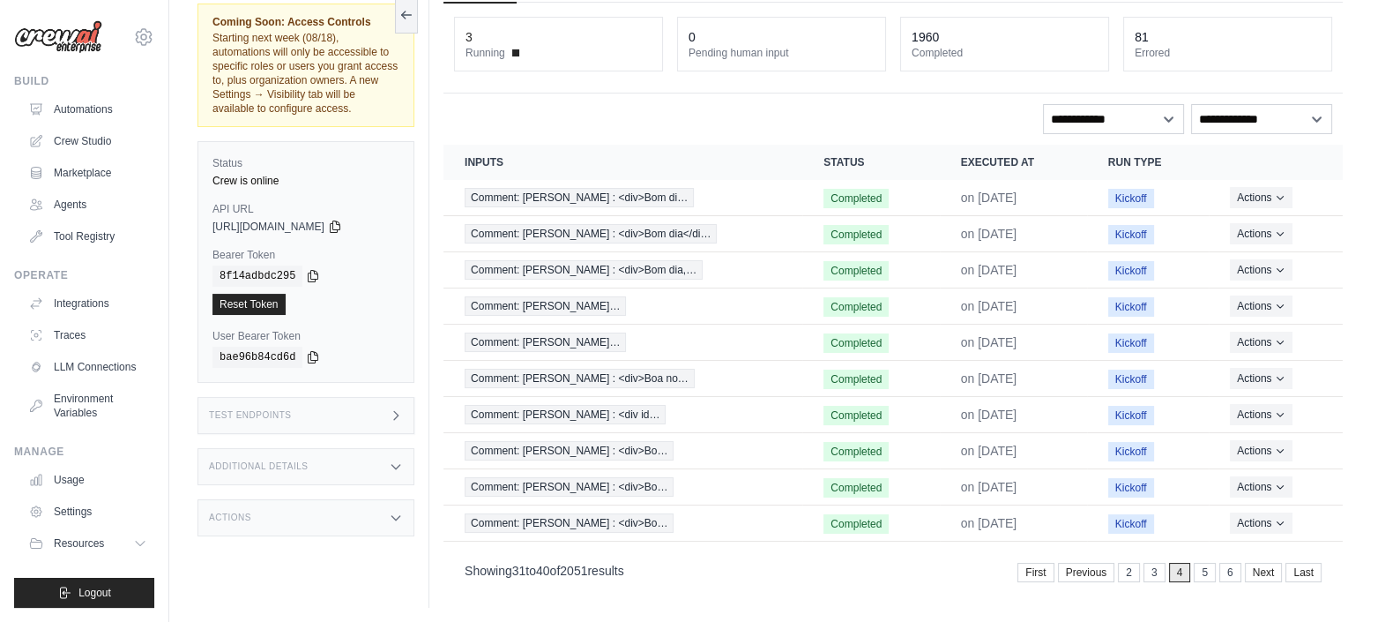
click at [1236, 573] on link "6" at bounding box center [1230, 571] width 22 height 19
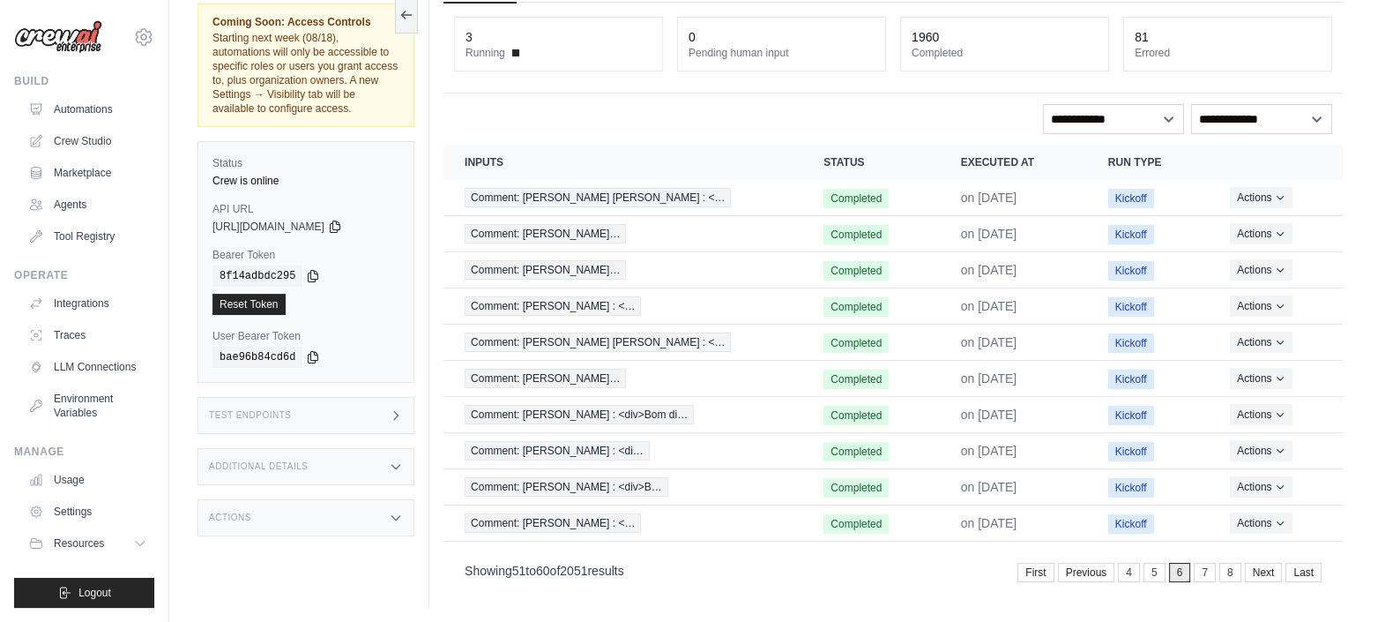
click at [1236, 573] on link "8" at bounding box center [1230, 571] width 22 height 19
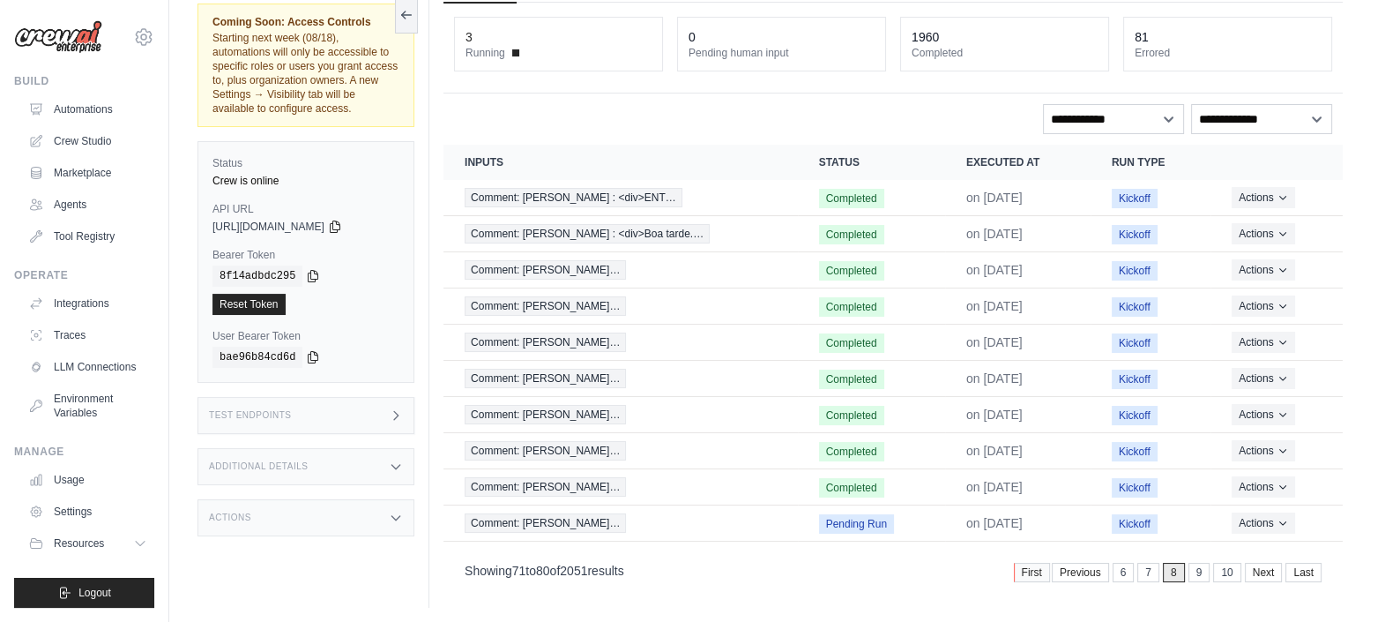
click at [1040, 562] on link "First" at bounding box center [1032, 571] width 36 height 19
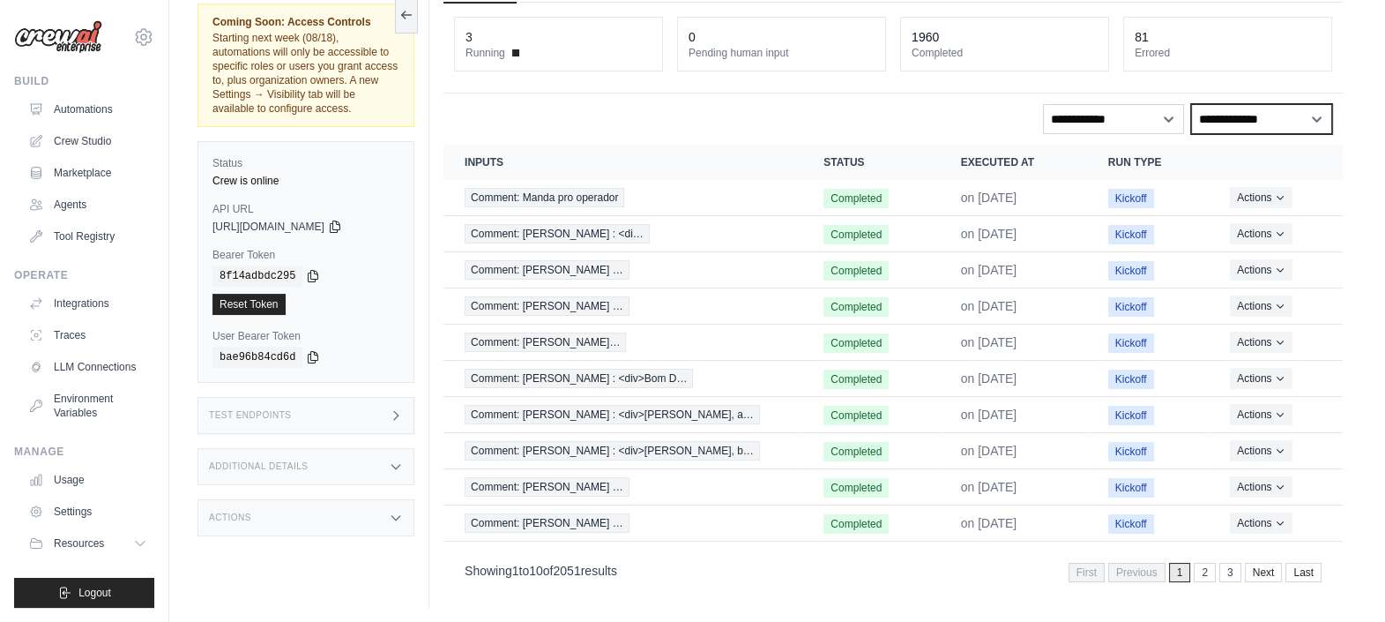
click at [1242, 112] on select "**********" at bounding box center [1261, 119] width 141 height 30
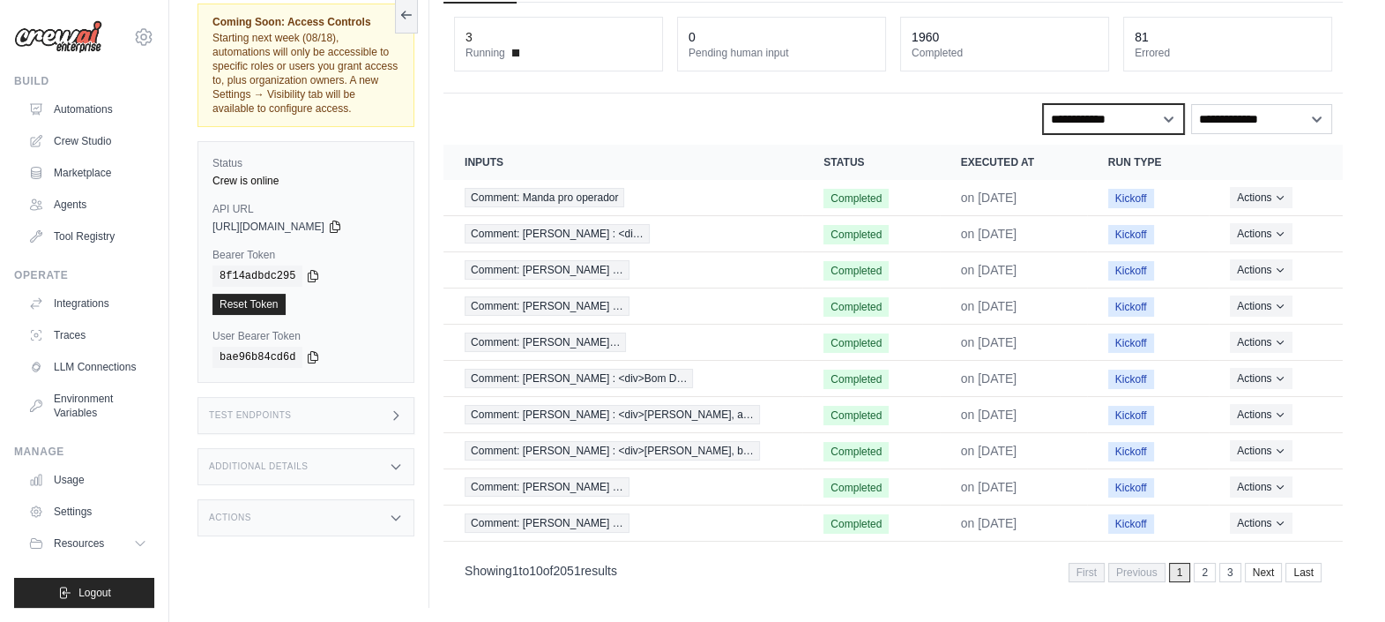
click at [1140, 107] on select "**********" at bounding box center [1113, 119] width 141 height 30
select select "*********"
click at [1043, 104] on select "**********" at bounding box center [1113, 119] width 141 height 30
click at [1014, 157] on th "Executed at" at bounding box center [1013, 162] width 147 height 35
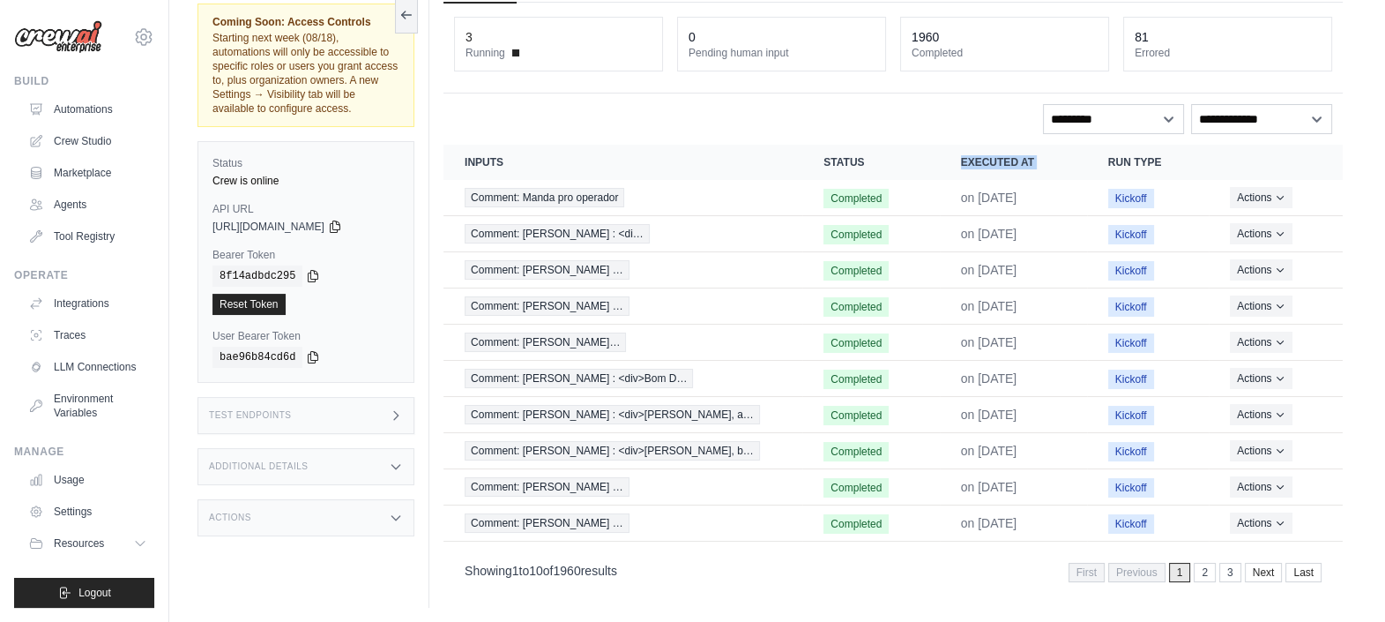
click at [1014, 157] on th "Executed at" at bounding box center [1013, 162] width 147 height 35
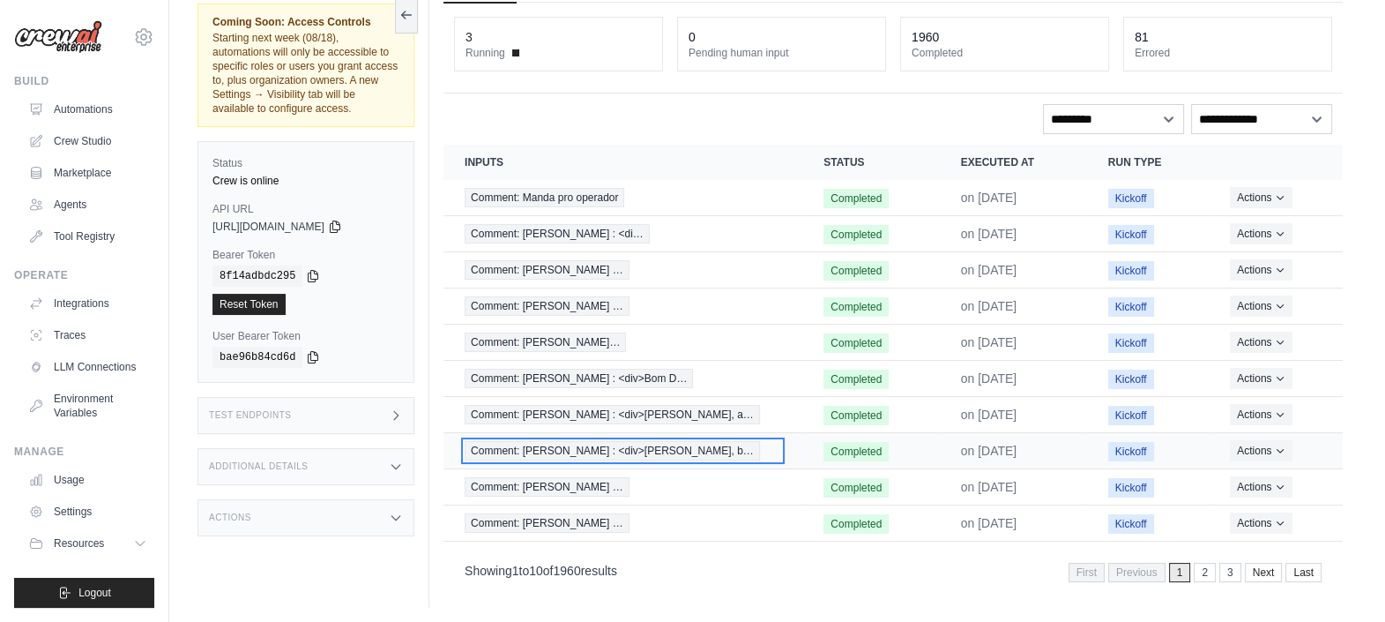
click at [622, 447] on span "Comment: [PERSON_NAME] : <div>[PERSON_NAME], b…" at bounding box center [612, 450] width 295 height 19
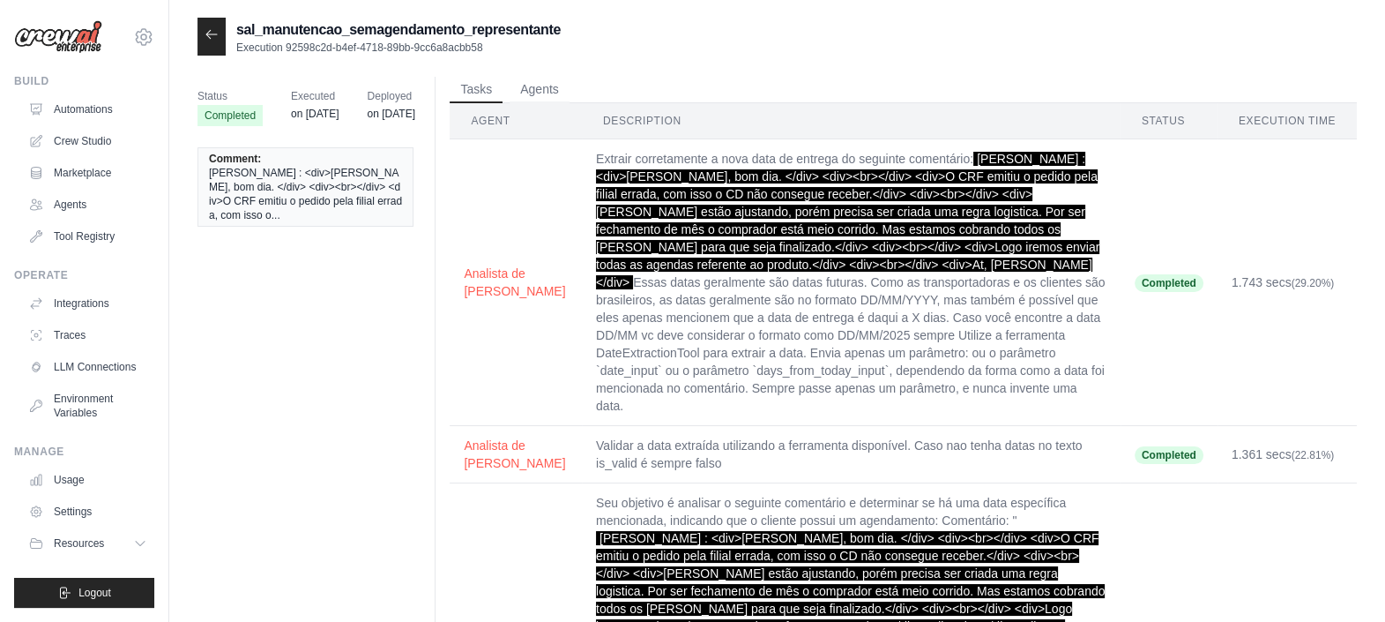
click at [383, 197] on span "[PERSON_NAME] : <div>[PERSON_NAME], bom dia. </div> <div><br></div> <div>O CRF …" at bounding box center [305, 194] width 193 height 56
click at [210, 34] on icon at bounding box center [211, 34] width 11 height 8
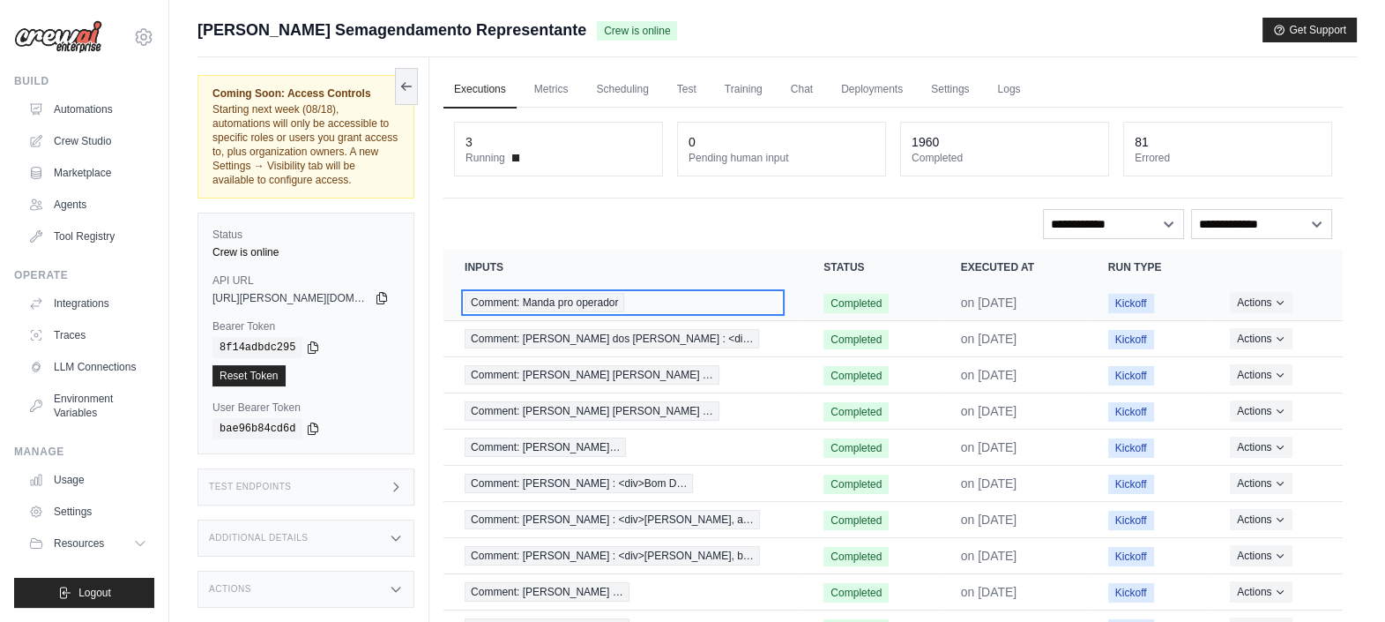
click at [486, 306] on span "Comment: Manda pro operador" at bounding box center [545, 302] width 160 height 19
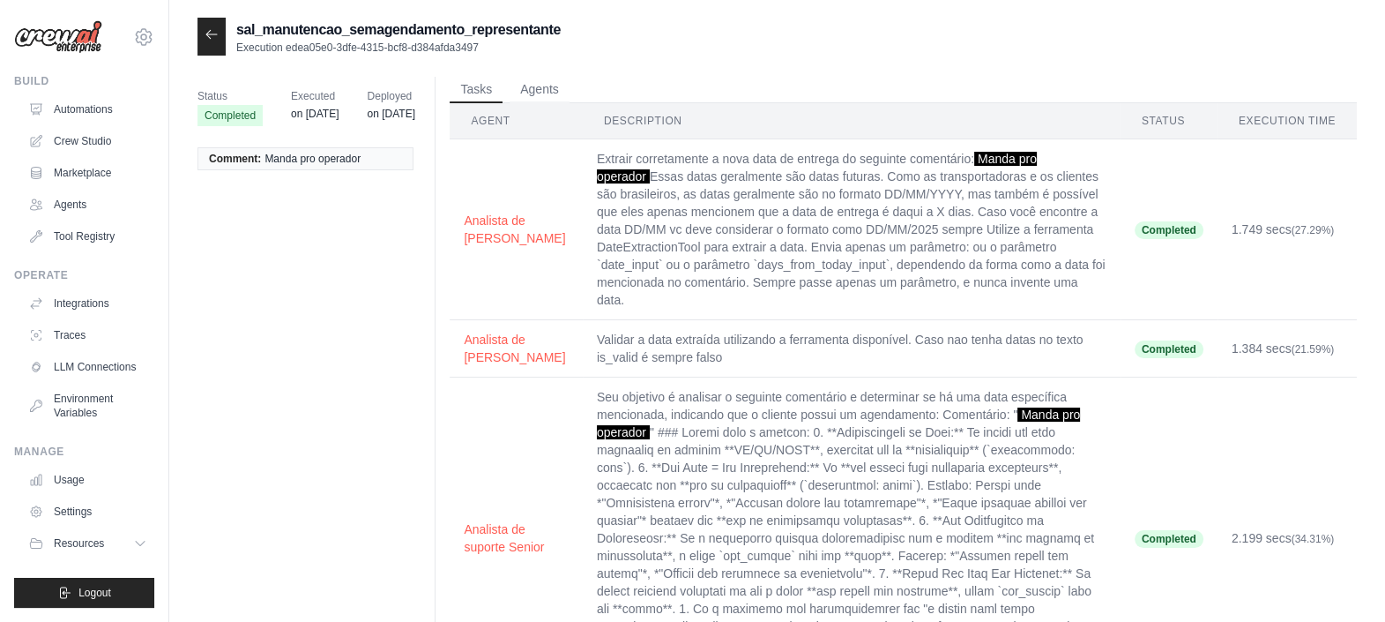
click at [213, 39] on icon at bounding box center [212, 34] width 14 height 14
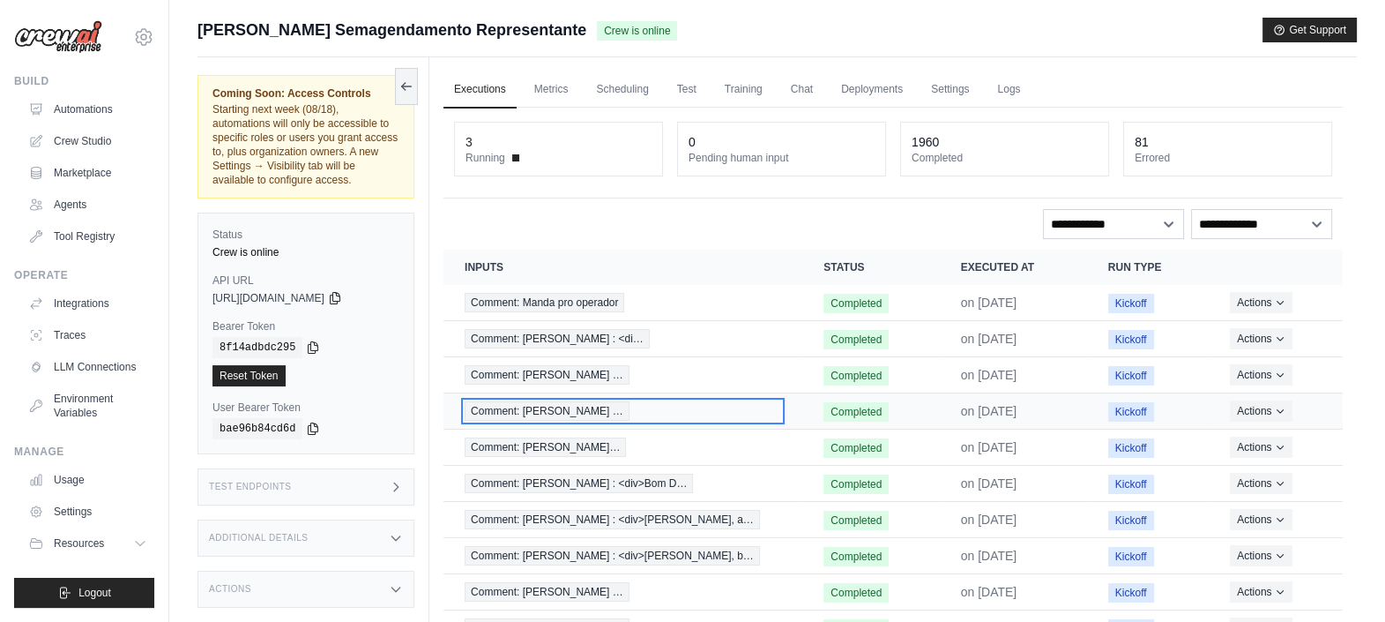
click at [629, 413] on span "Comment: [PERSON_NAME] …" at bounding box center [547, 410] width 165 height 19
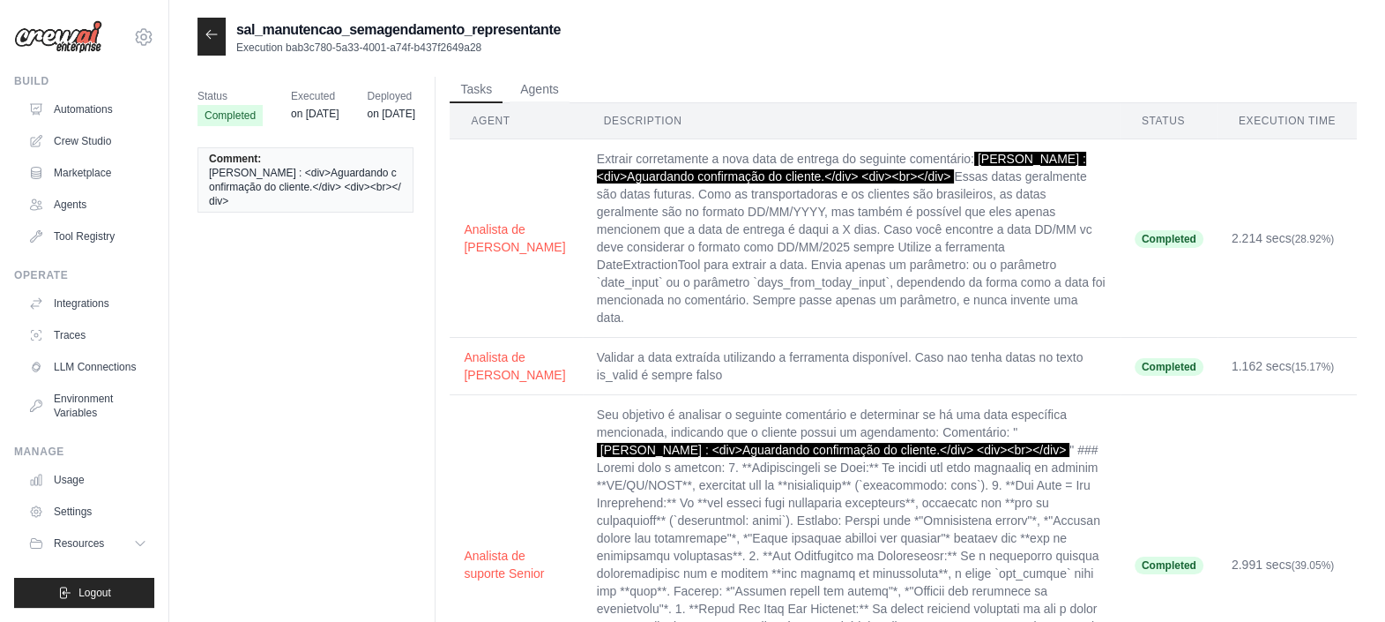
click at [211, 44] on div at bounding box center [211, 37] width 28 height 38
click at [208, 40] on icon at bounding box center [212, 34] width 14 height 14
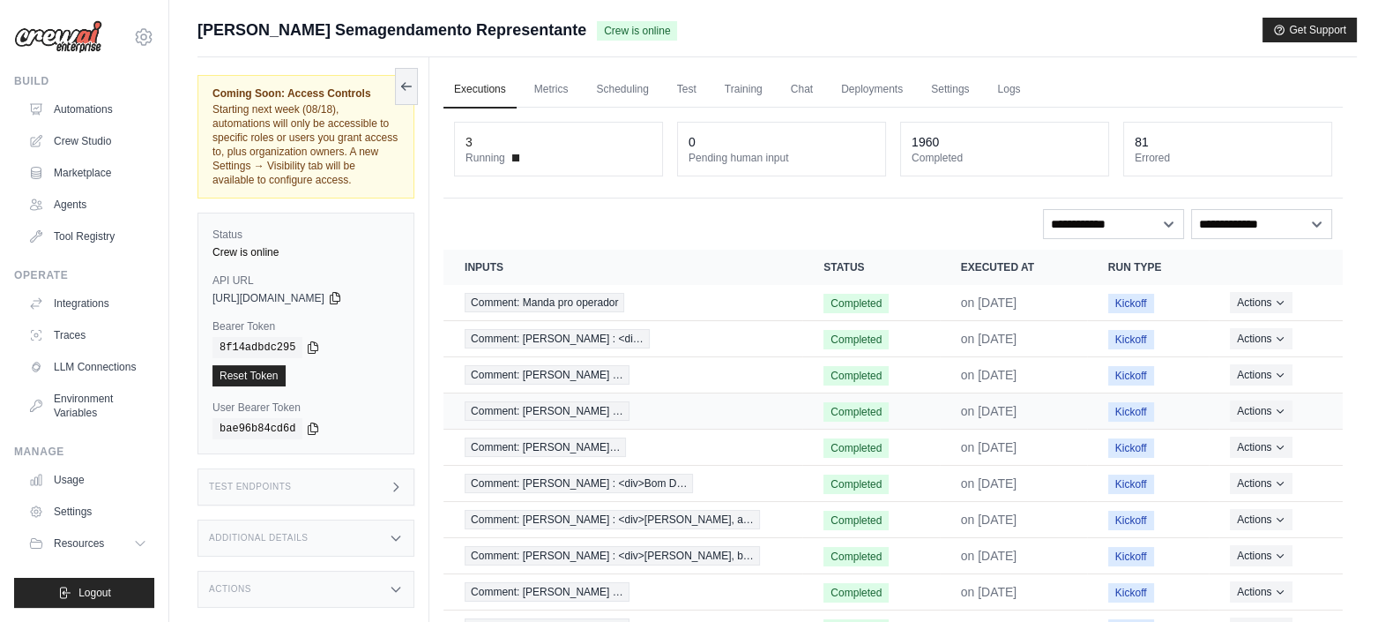
scroll to position [105, 0]
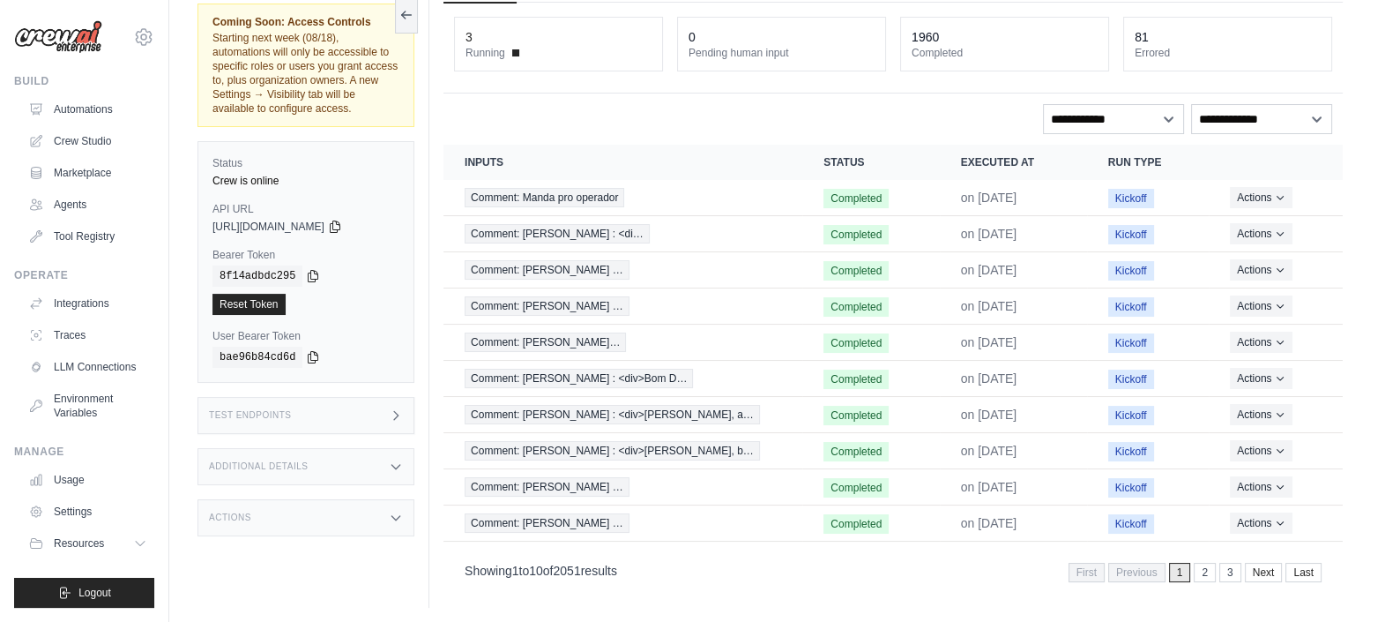
click at [357, 538] on div "Coming Soon: Access Controls Starting next week (08/18), automations will only …" at bounding box center [313, 297] width 232 height 622
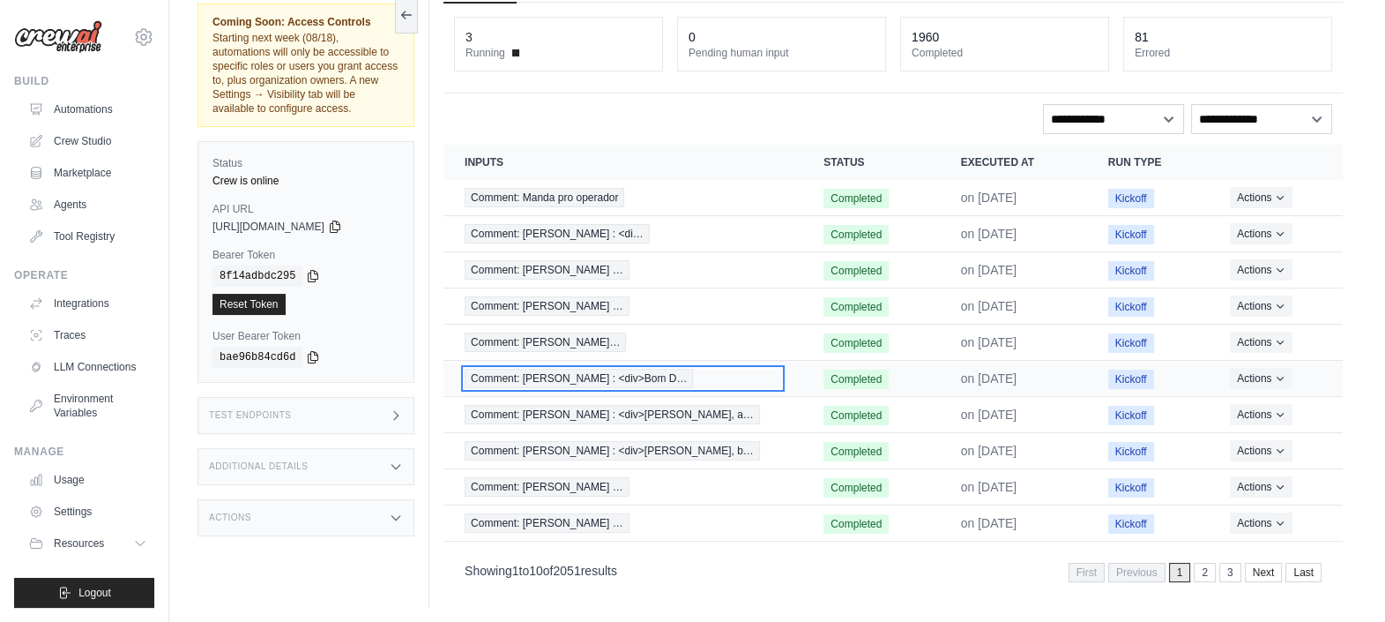
click at [609, 375] on span "Comment: Douglas Fiorante : <div>Bom D…" at bounding box center [579, 378] width 228 height 19
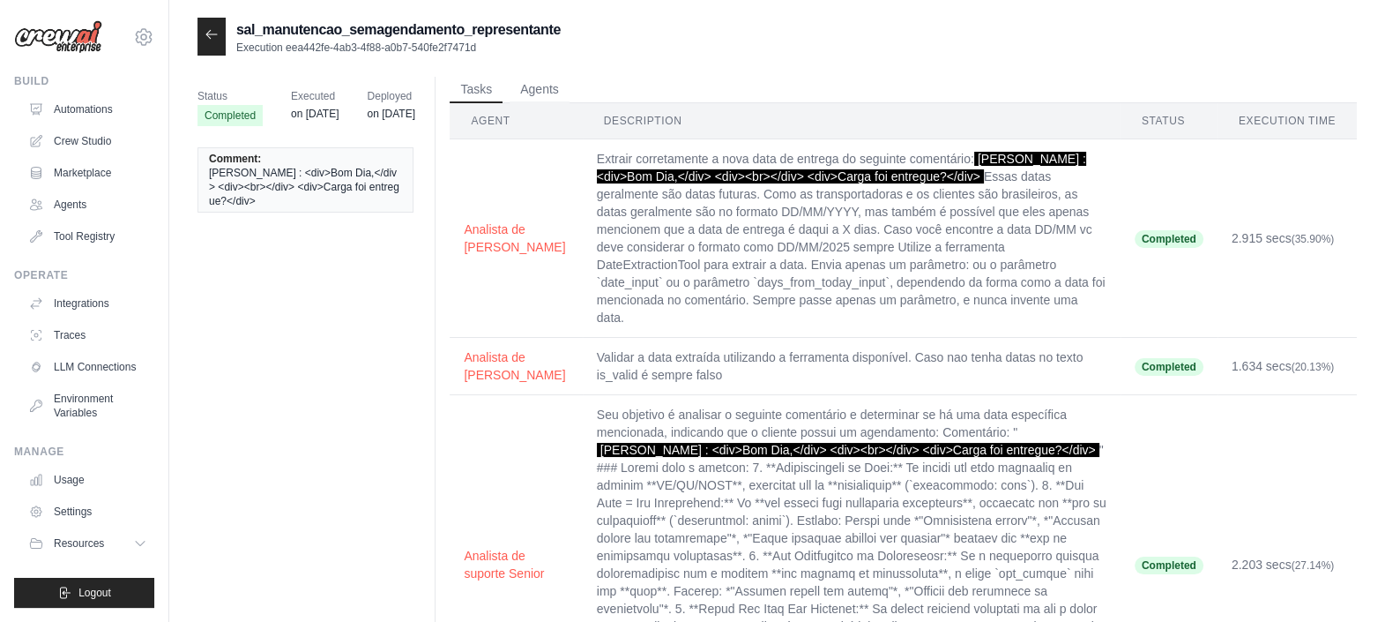
click at [209, 31] on icon at bounding box center [211, 34] width 11 height 8
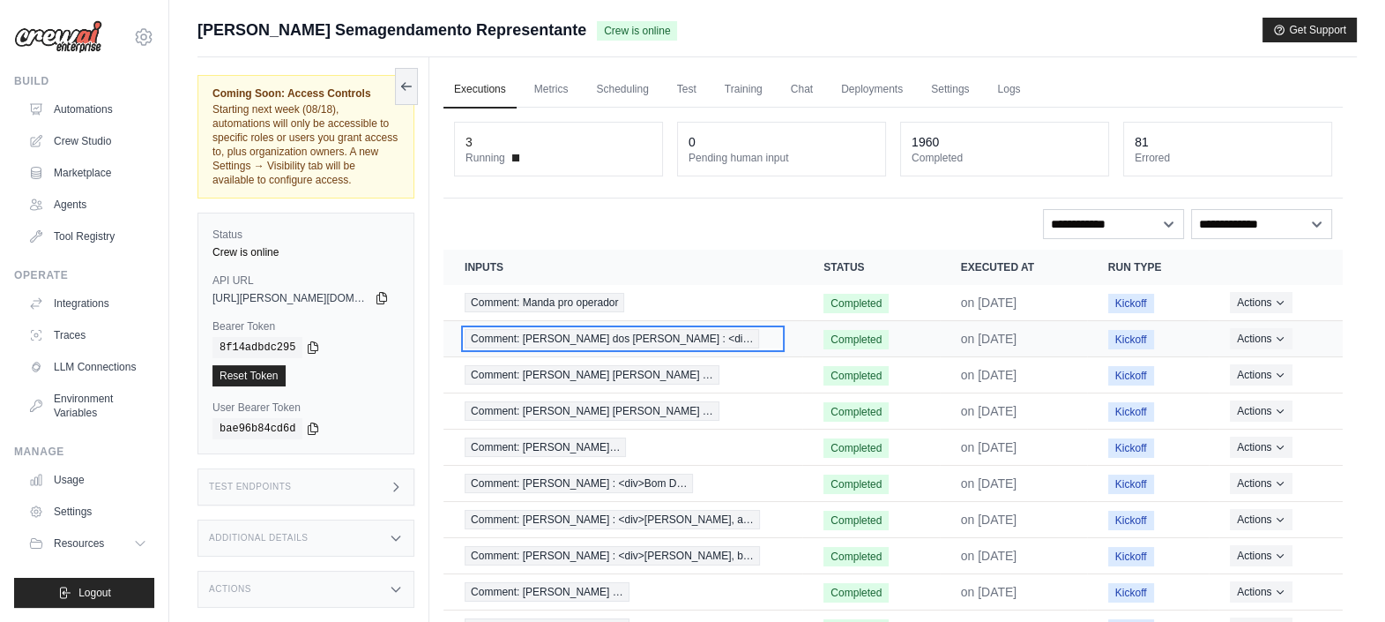
click at [585, 342] on span "Comment: [PERSON_NAME] : <di…" at bounding box center [612, 338] width 294 height 19
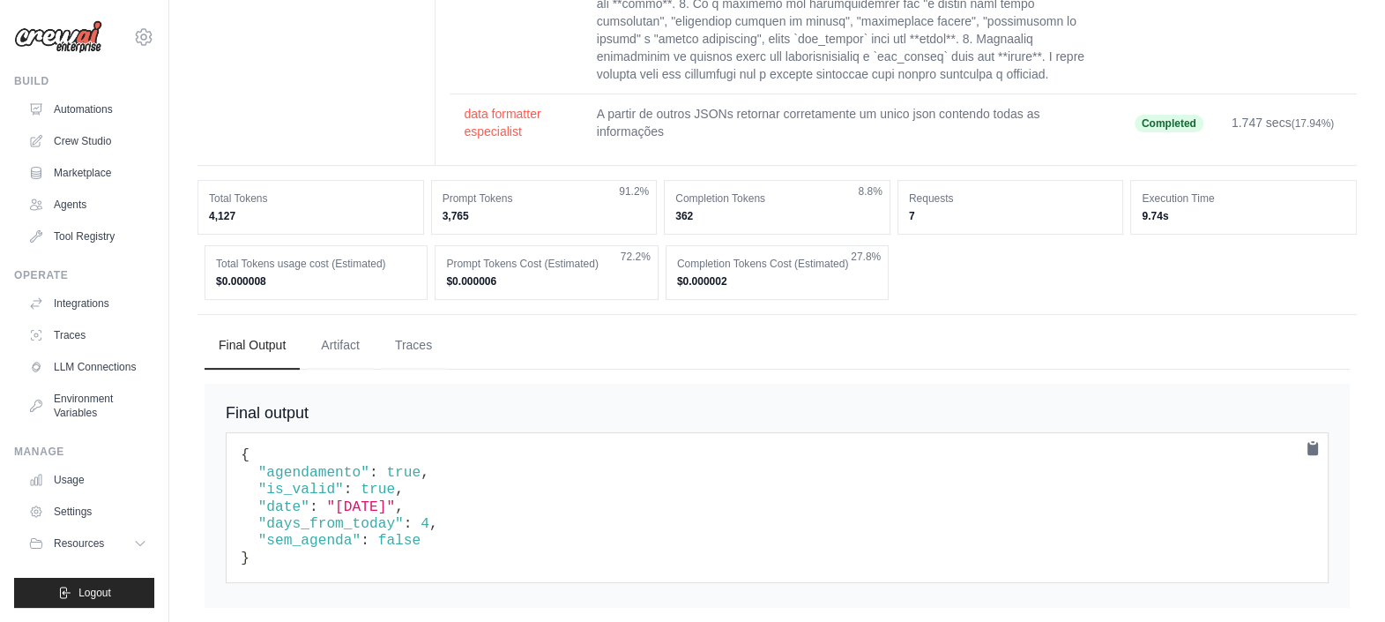
scroll to position [651, 0]
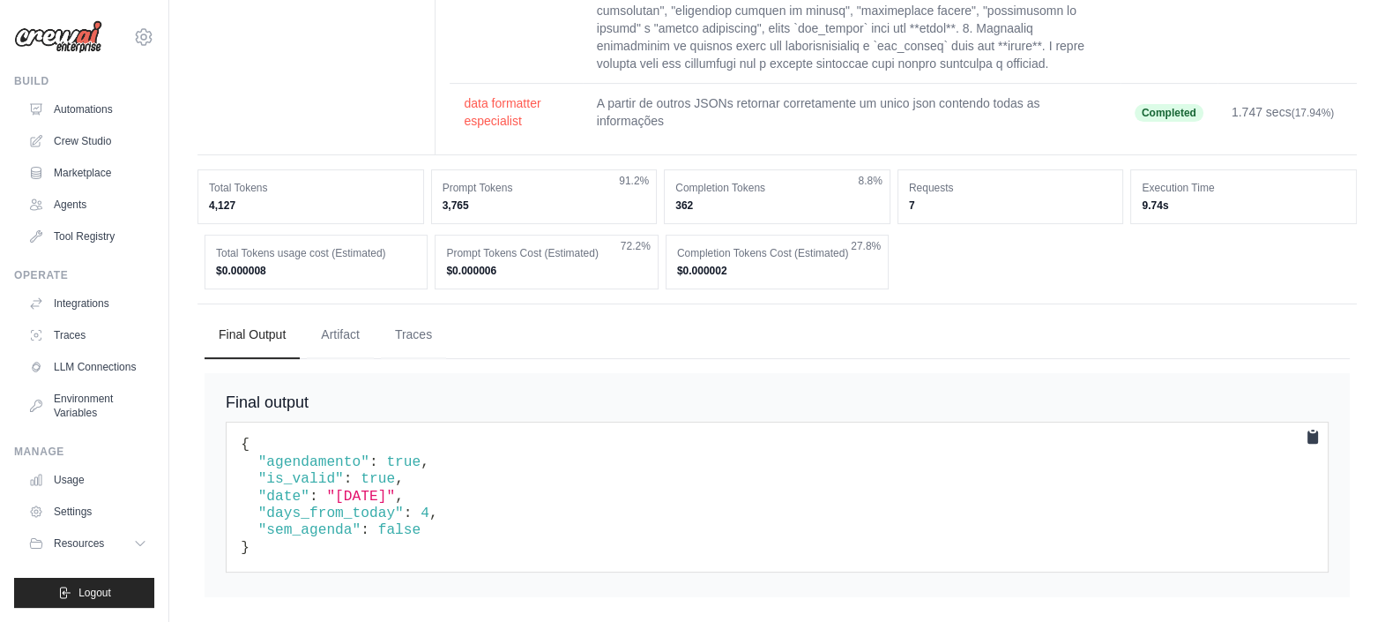
click at [1309, 435] on icon at bounding box center [1312, 436] width 11 height 13
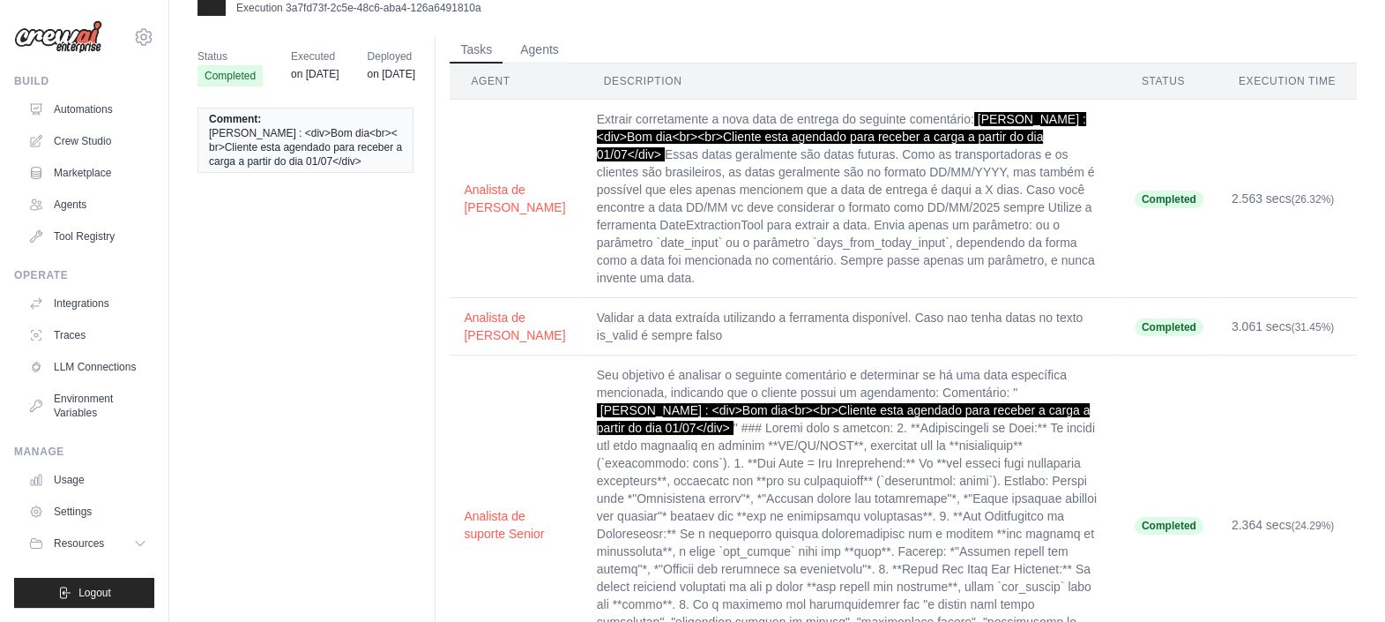
scroll to position [0, 0]
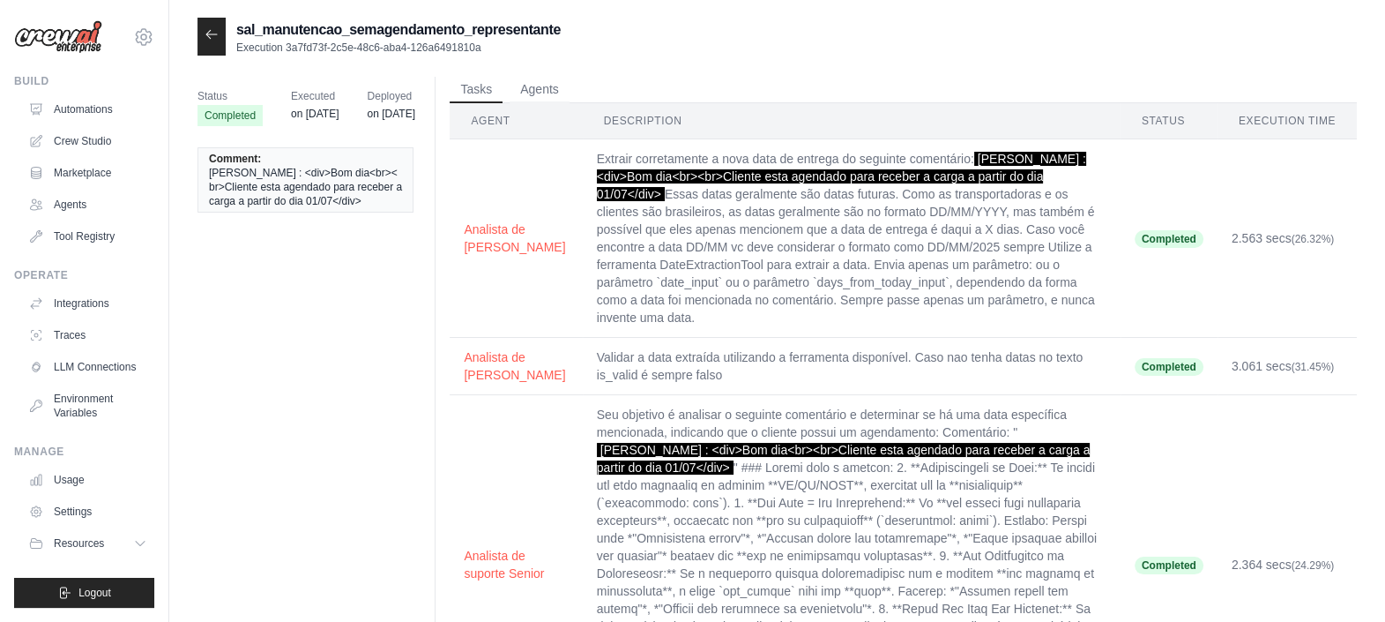
click at [209, 41] on div at bounding box center [211, 37] width 28 height 38
click at [208, 35] on icon at bounding box center [212, 34] width 14 height 14
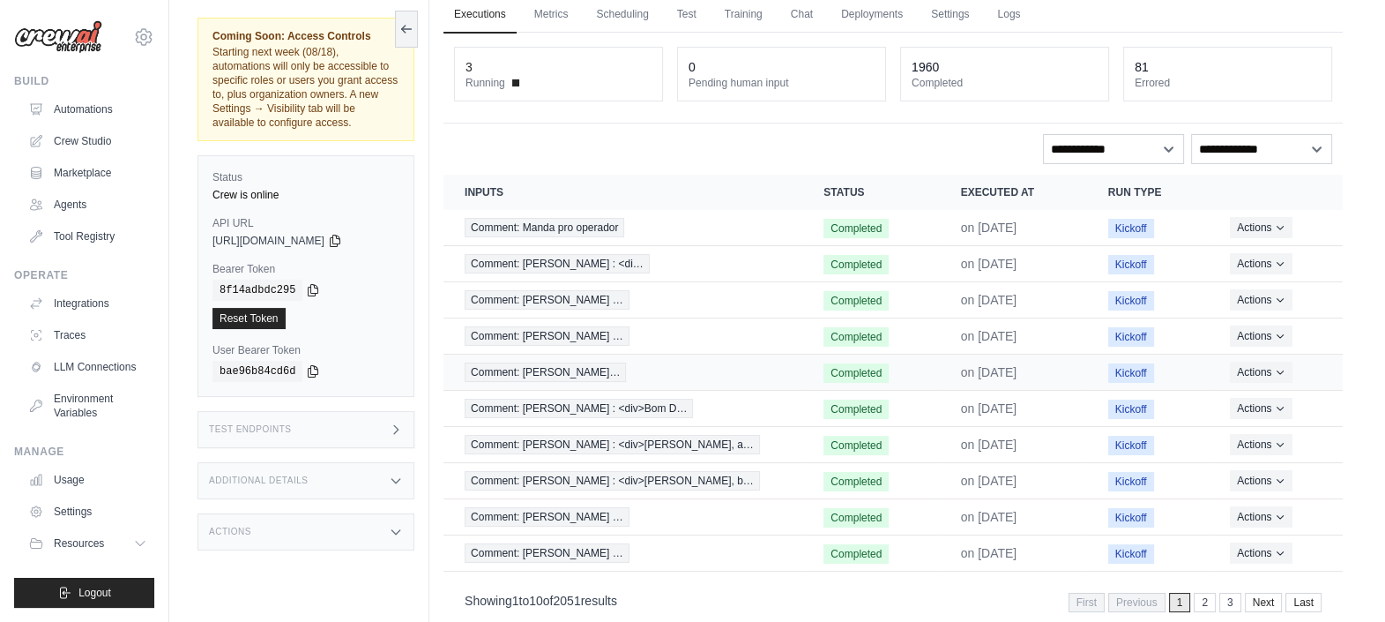
scroll to position [90, 0]
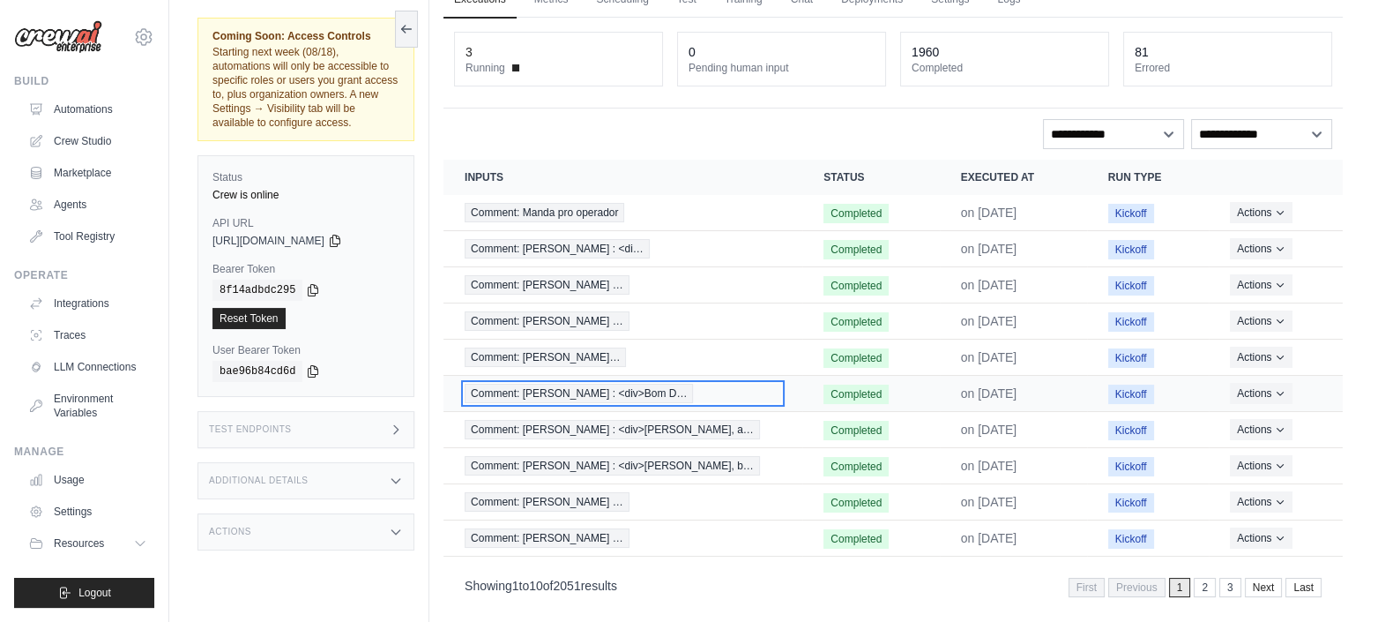
click at [599, 388] on span "Comment: [PERSON_NAME] : <div>Bom D…" at bounding box center [579, 393] width 228 height 19
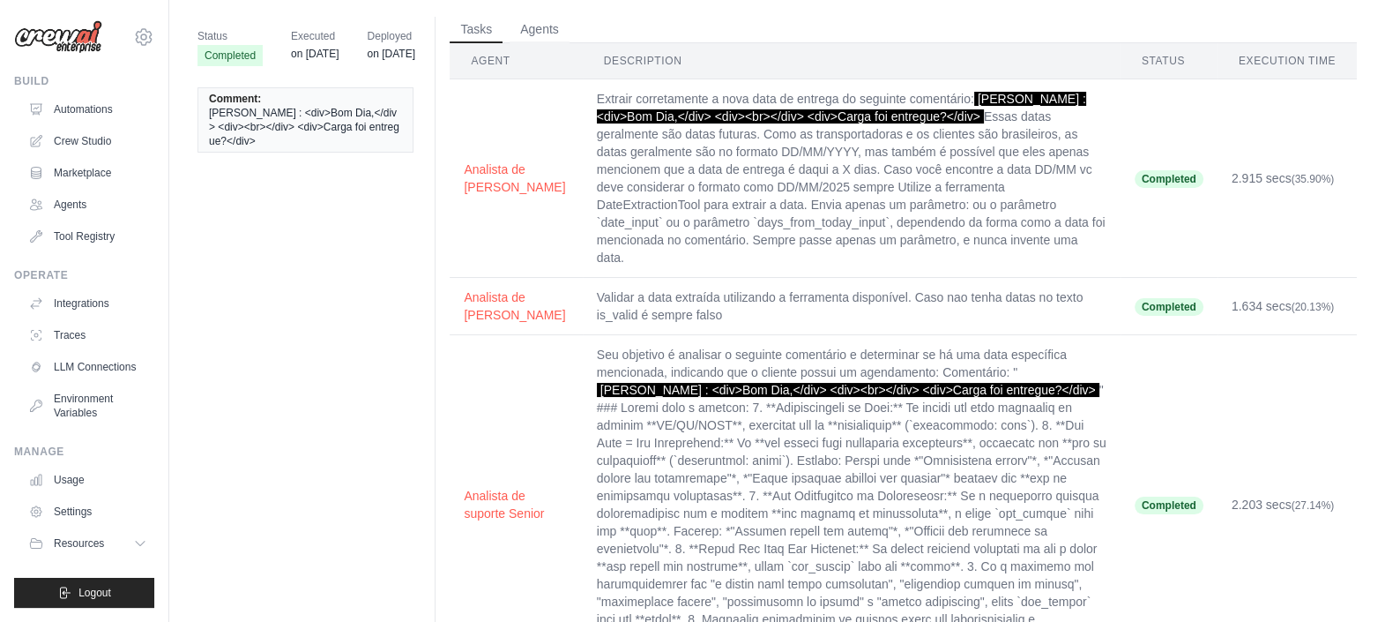
scroll to position [35, 0]
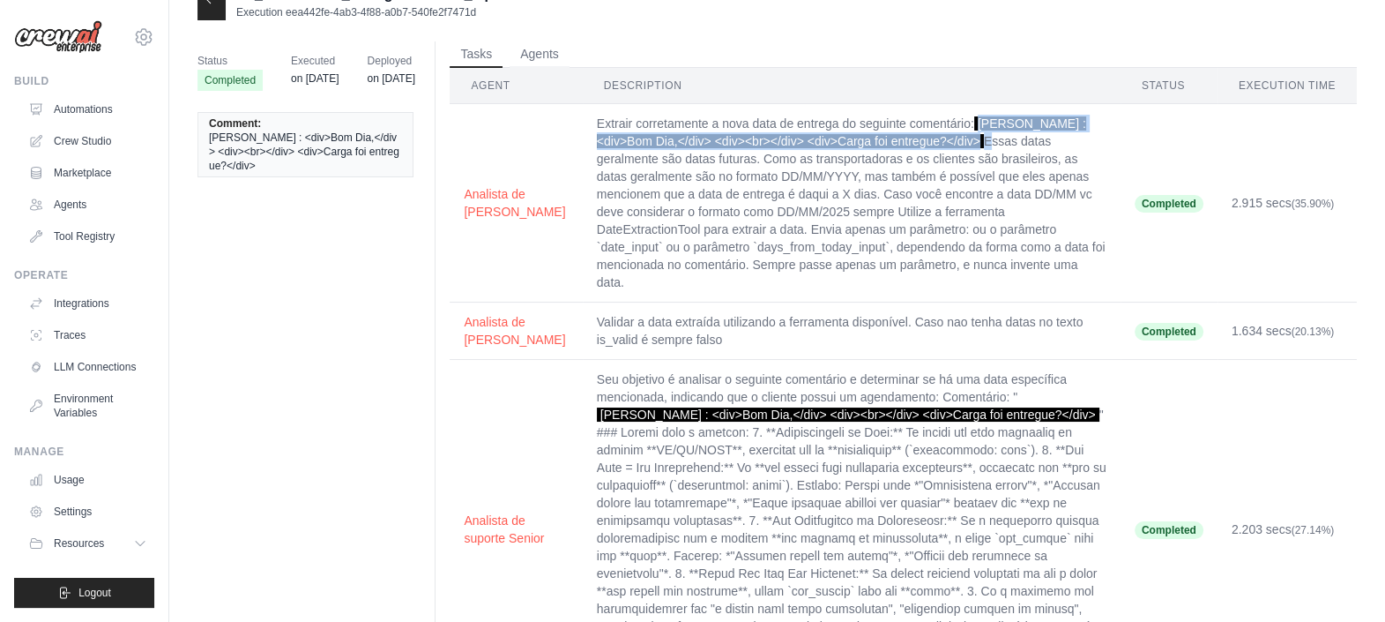
drag, startPoint x: 883, startPoint y: 137, endPoint x: 930, endPoint y: 119, distance: 49.9
click at [930, 119] on td "Extrair corretamente a nova data de entrega do seguinte comentário: [PERSON_NAM…" at bounding box center [852, 203] width 538 height 198
copy td "[PERSON_NAME] : <div>Bom Dia,</div> <div><br></div> <div>Carga foi entregue?</d…"
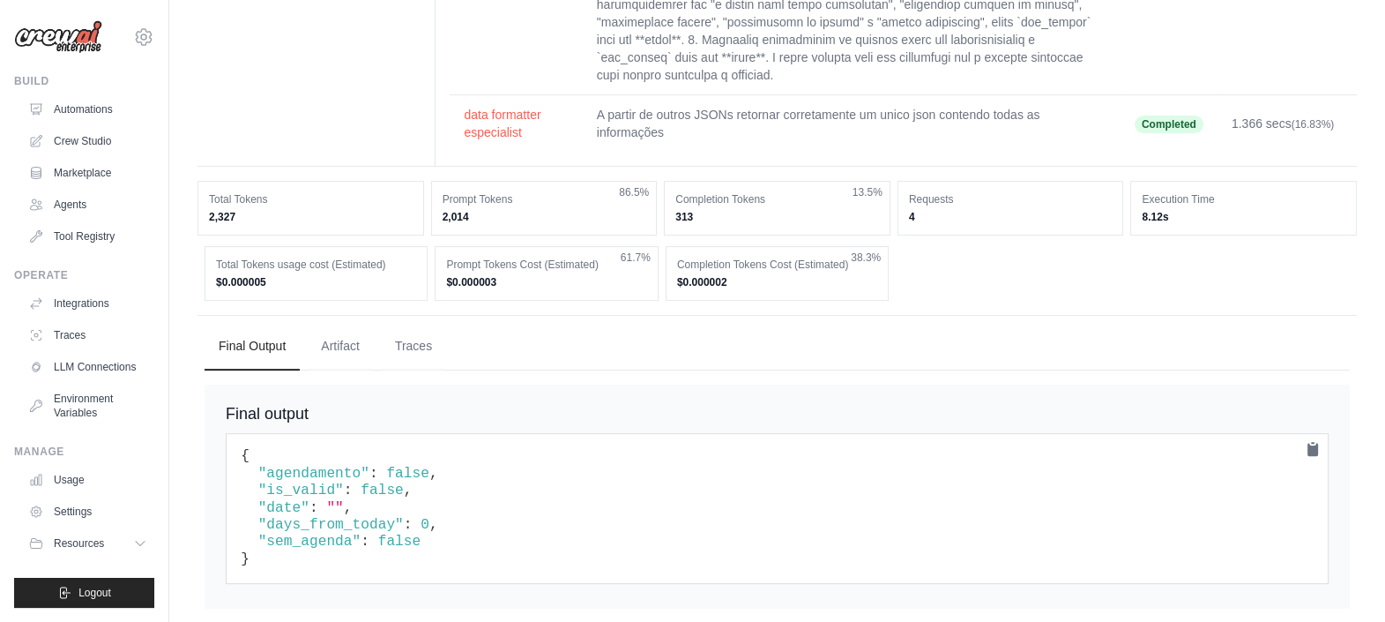
scroll to position [651, 0]
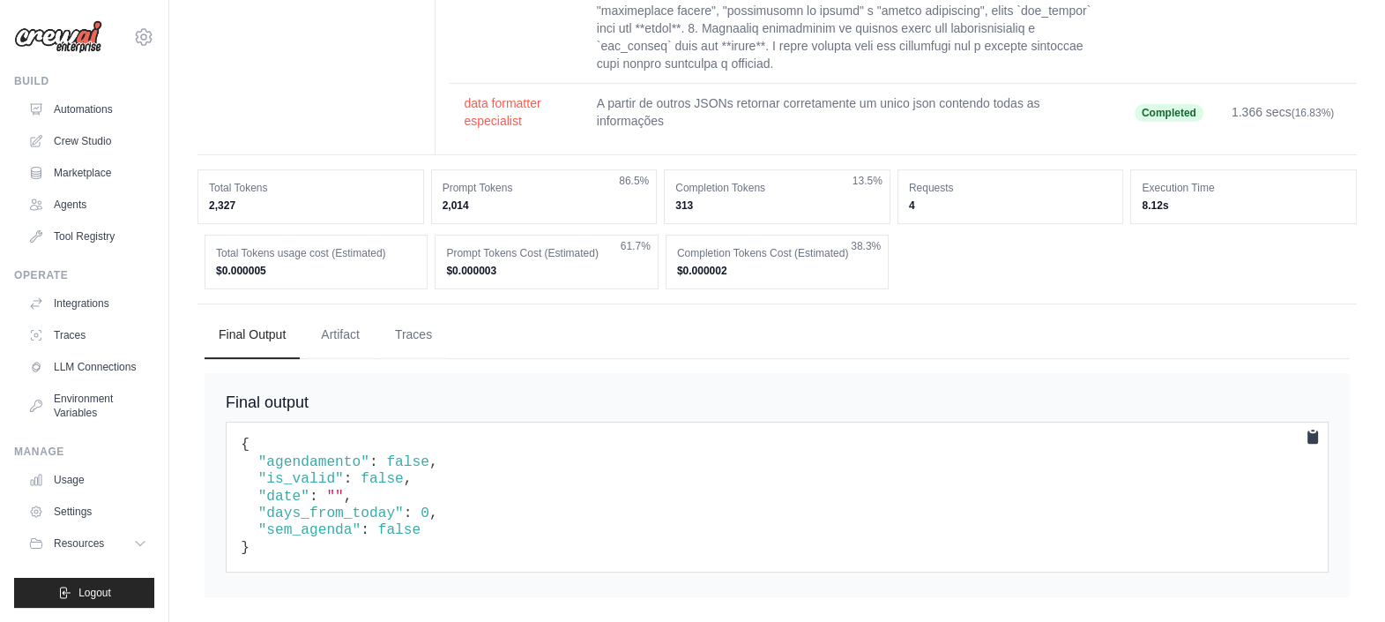
click at [1313, 432] on icon at bounding box center [1312, 436] width 11 height 13
click at [1309, 432] on icon at bounding box center [1312, 436] width 11 height 13
click at [310, 525] on span ""sem_agenda"" at bounding box center [309, 530] width 103 height 16
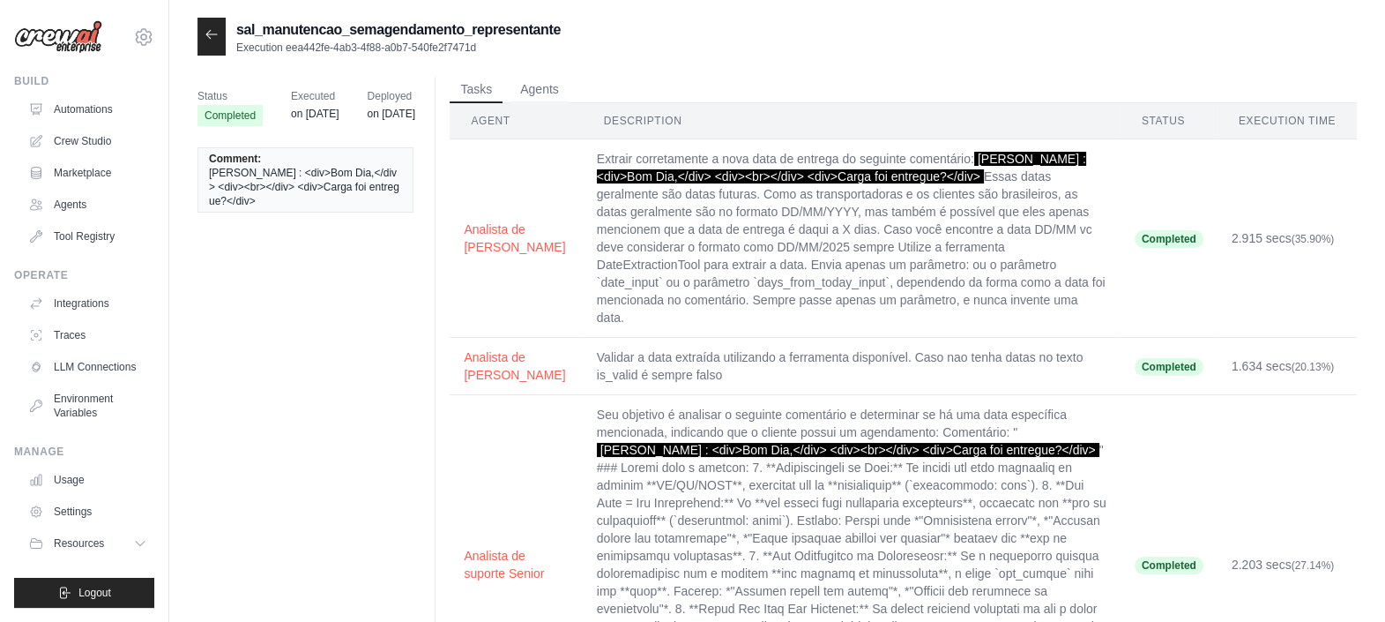
click at [207, 36] on icon at bounding box center [211, 34] width 11 height 8
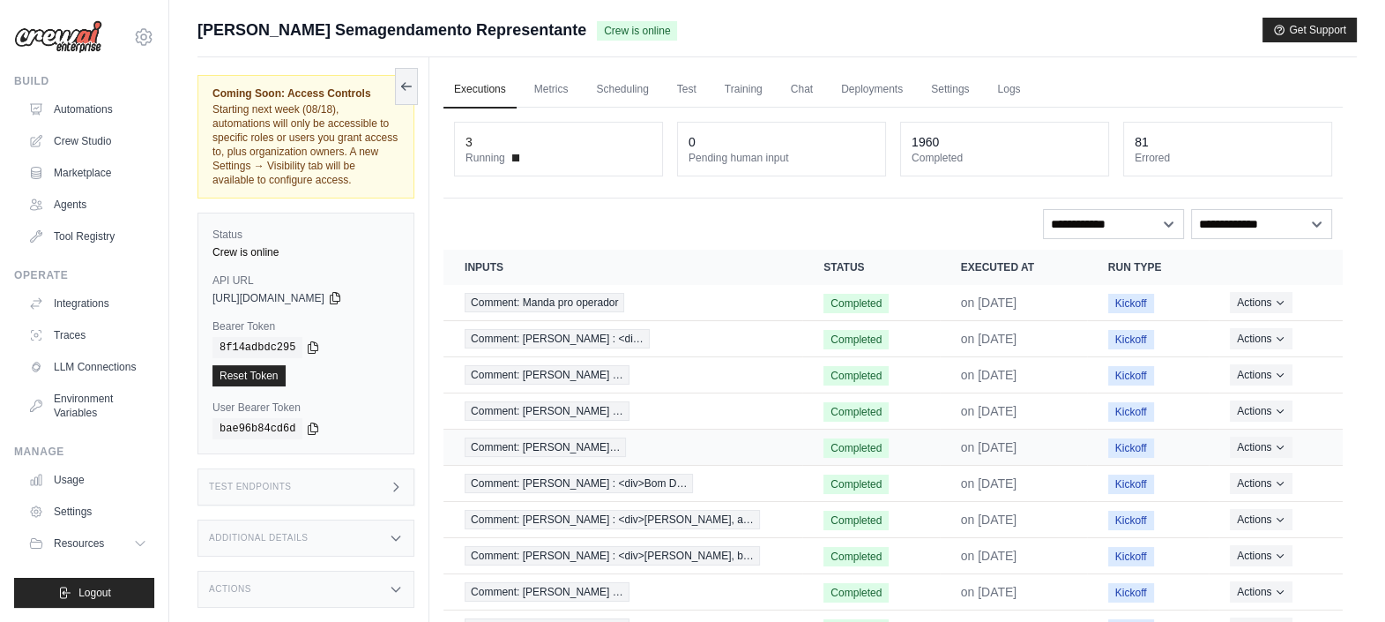
scroll to position [105, 0]
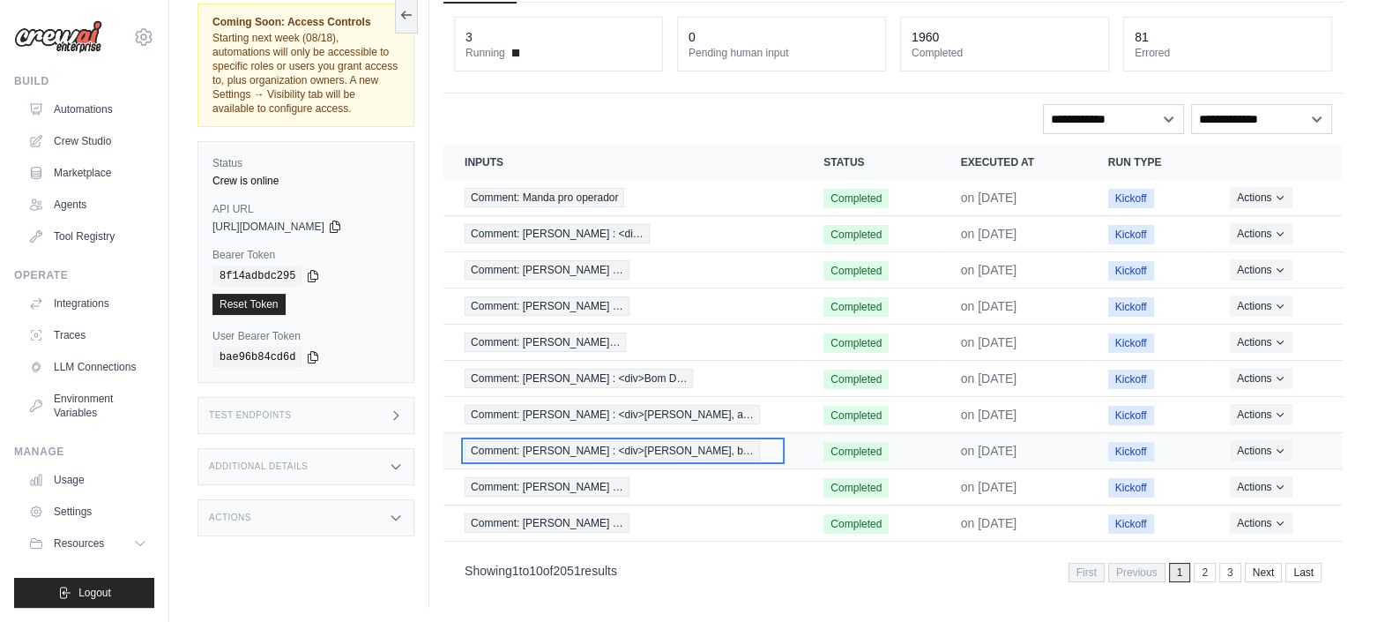
click at [588, 447] on span "Comment: [PERSON_NAME] : <div>[PERSON_NAME], b…" at bounding box center [612, 450] width 295 height 19
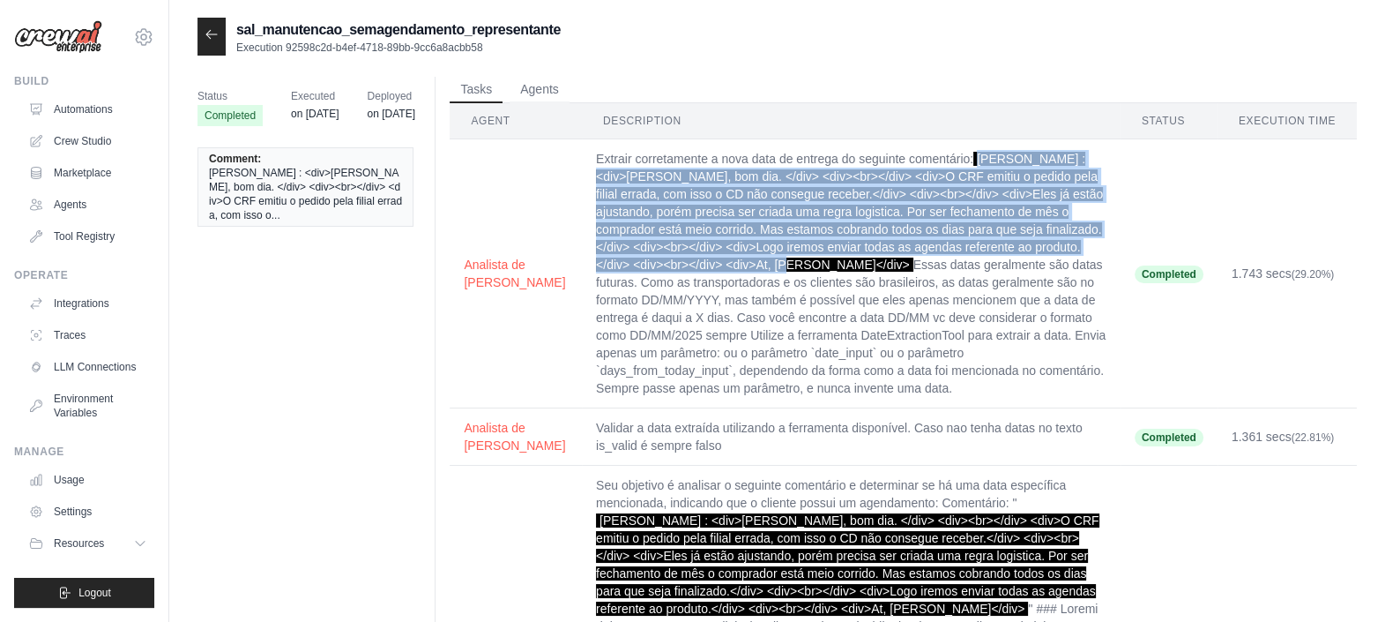
drag, startPoint x: 1007, startPoint y: 242, endPoint x: 939, endPoint y: 153, distance: 112.7
click at [939, 153] on span "[PERSON_NAME] : <div>[PERSON_NAME], bom dia. </div> <div><br></div> <div>O CRF …" at bounding box center [849, 212] width 507 height 120
copy span "[PERSON_NAME] : <div>[PERSON_NAME], bom dia. </div> <div><br></div> <div>O CRF …"
click at [216, 35] on icon at bounding box center [212, 34] width 14 height 14
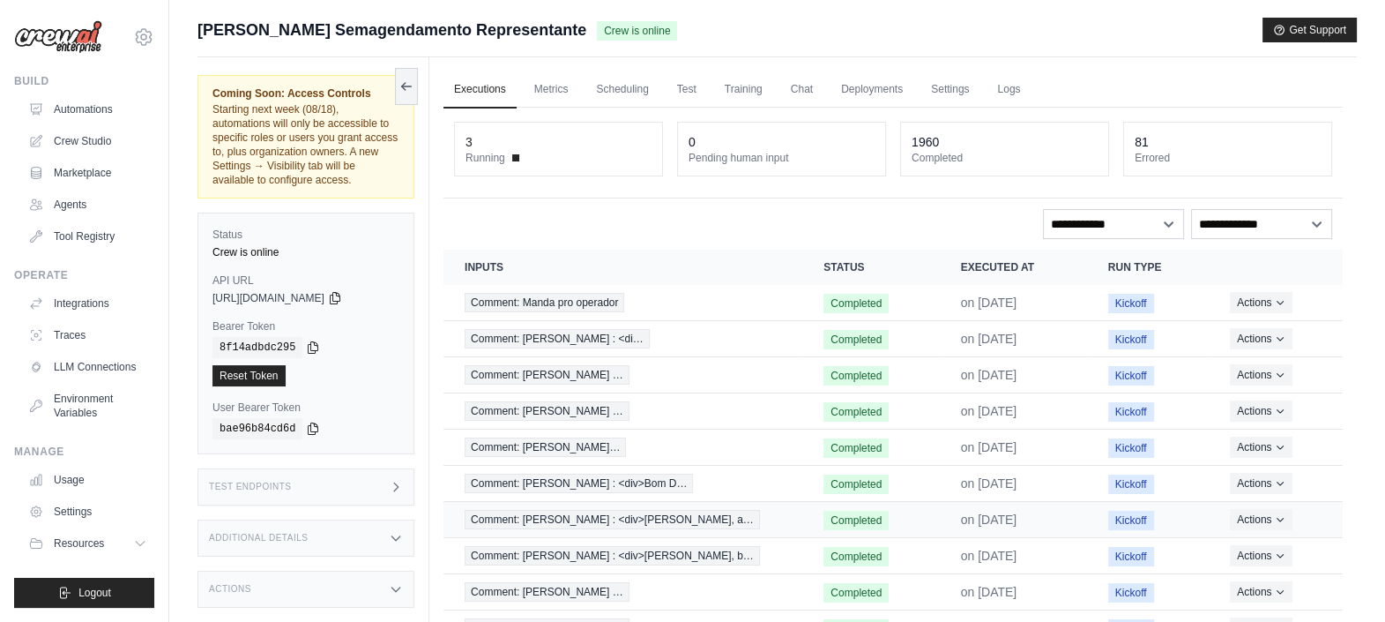
scroll to position [105, 0]
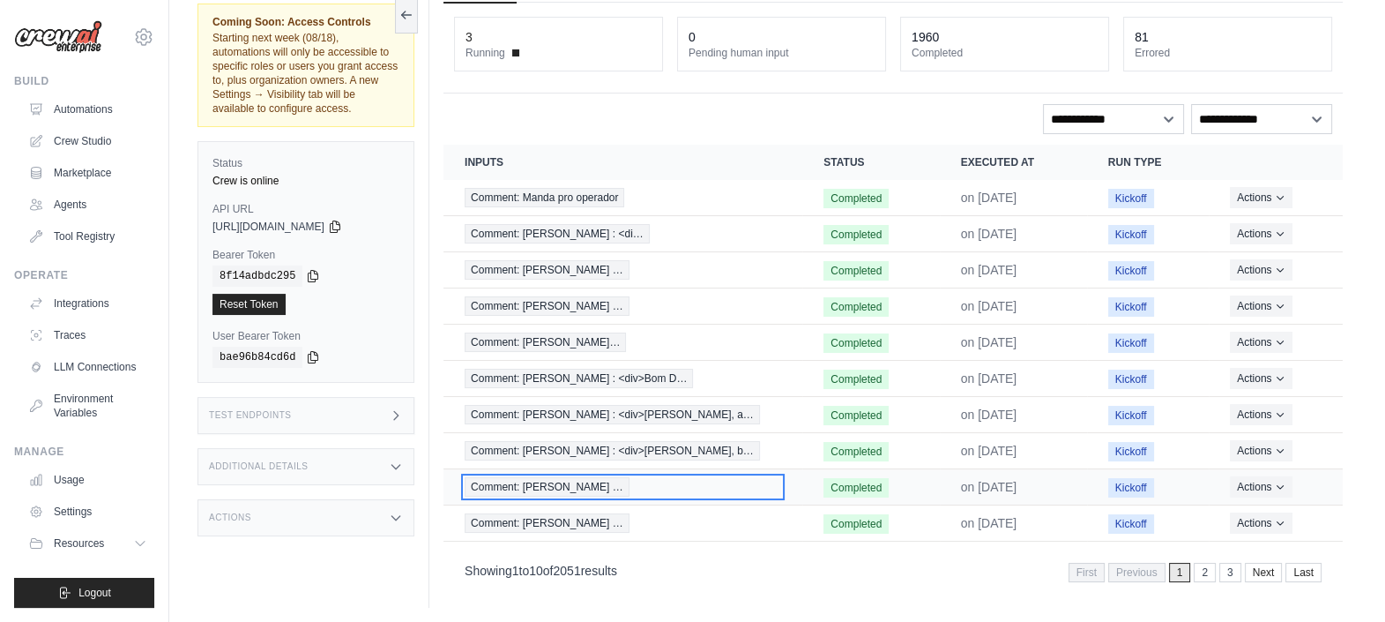
click at [629, 477] on span "Comment: [PERSON_NAME] …" at bounding box center [547, 486] width 165 height 19
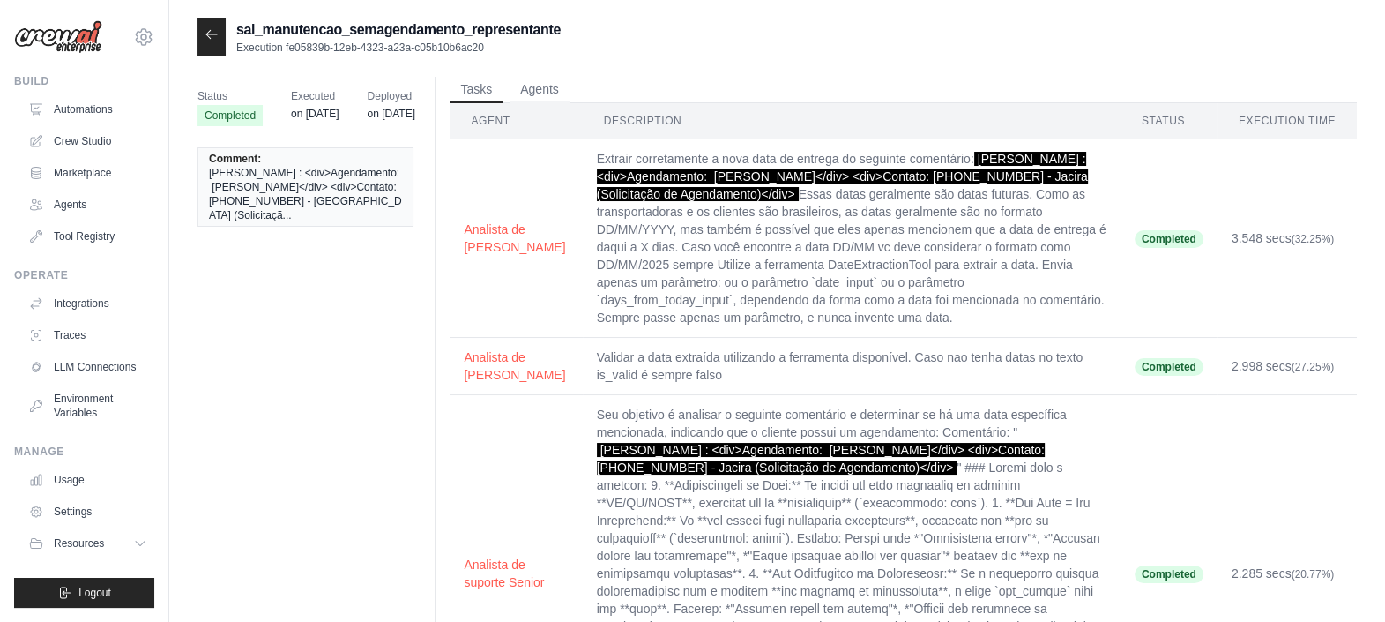
click at [205, 45] on div at bounding box center [211, 37] width 28 height 38
click at [211, 34] on icon at bounding box center [212, 34] width 14 height 14
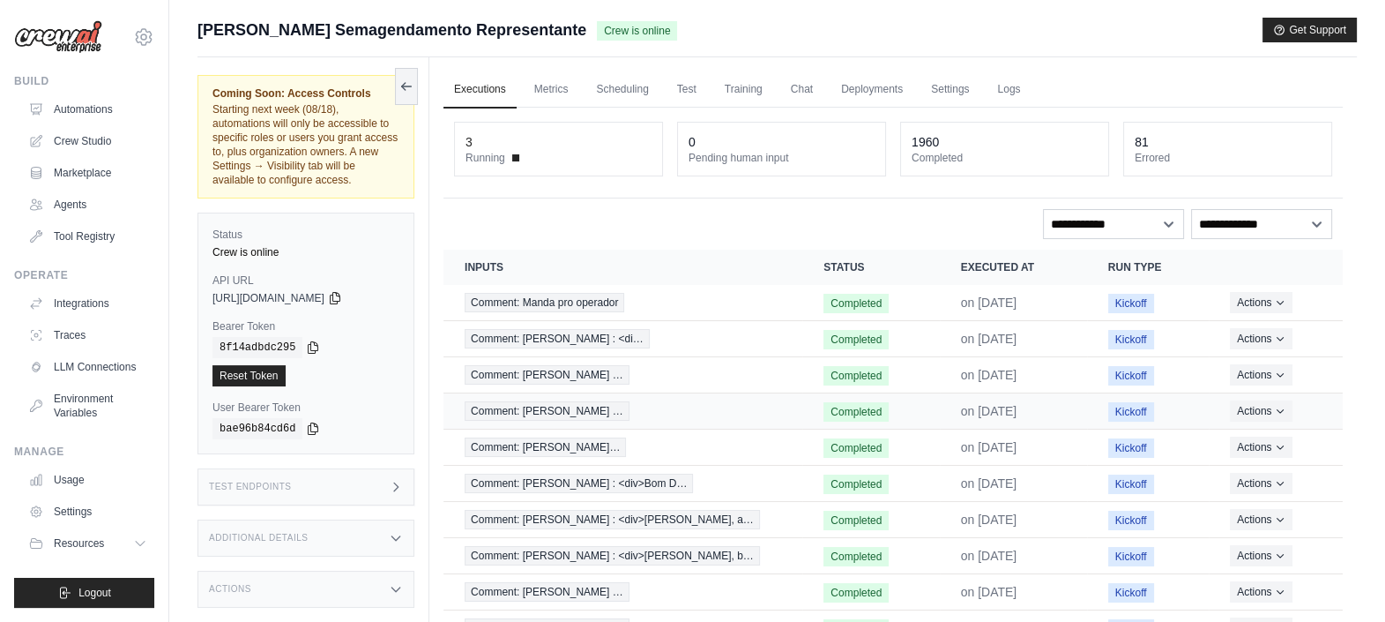
scroll to position [105, 0]
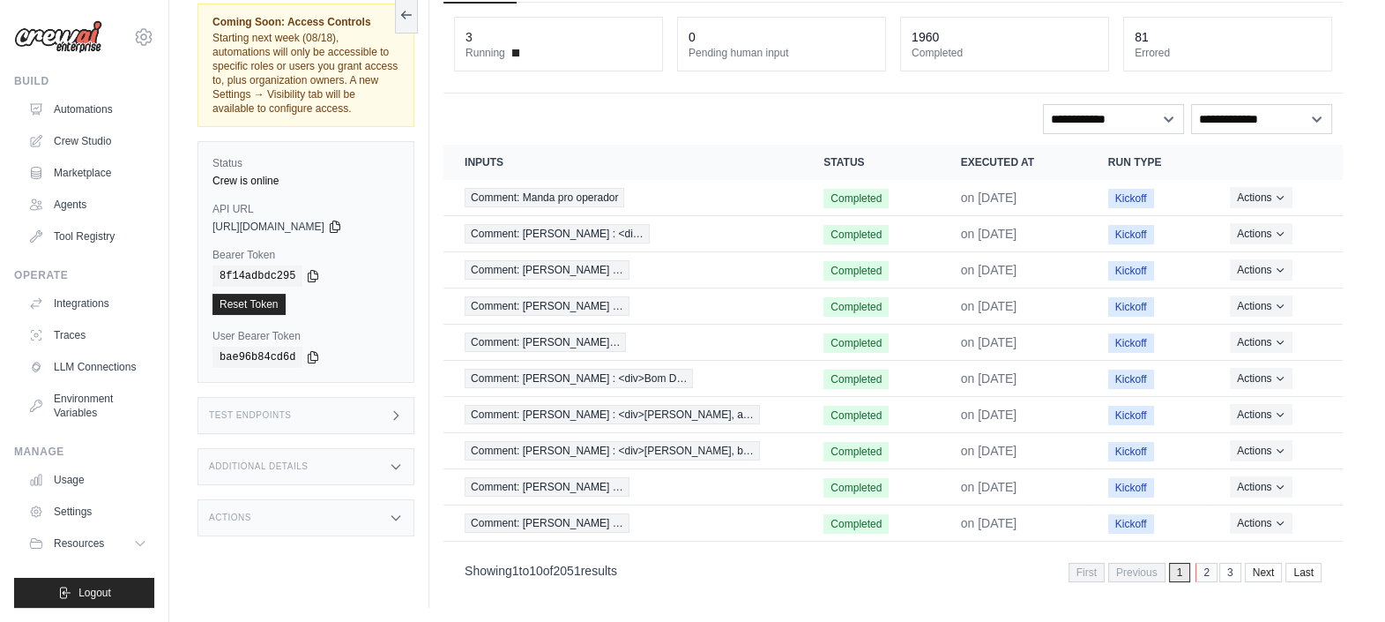
click at [1203, 573] on link "2" at bounding box center [1207, 571] width 22 height 19
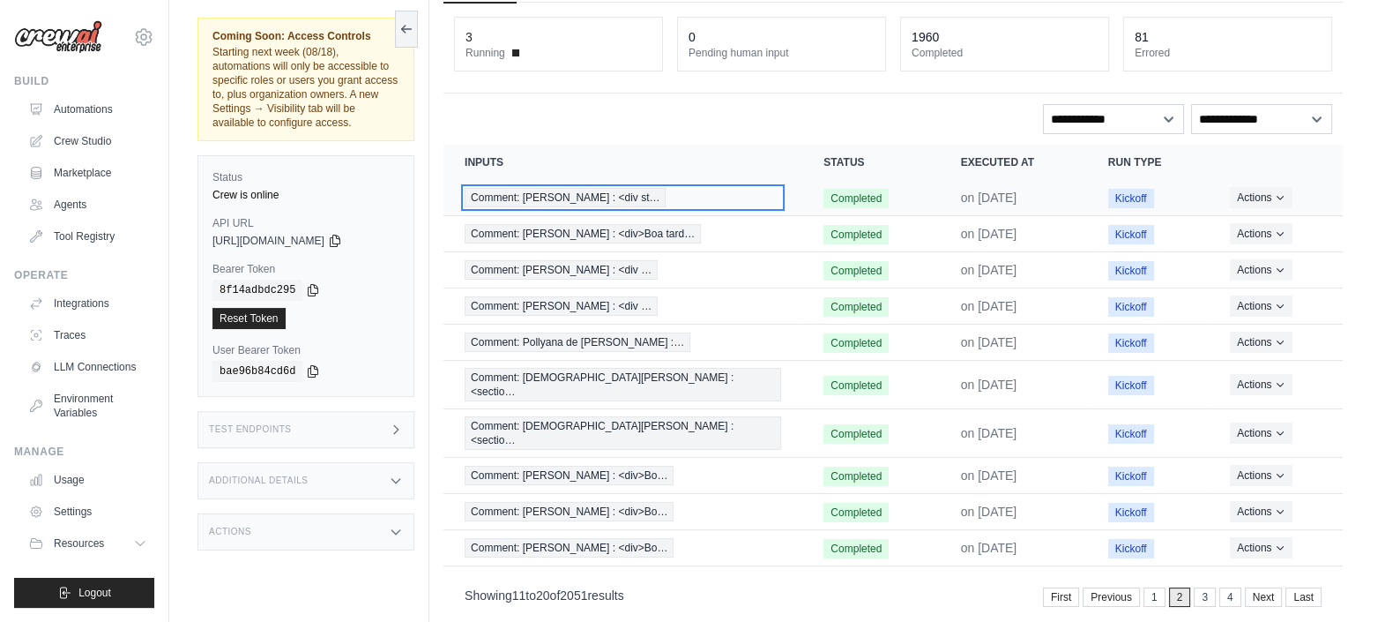
click at [696, 199] on div "Comment: [PERSON_NAME] : <div st…" at bounding box center [623, 197] width 317 height 19
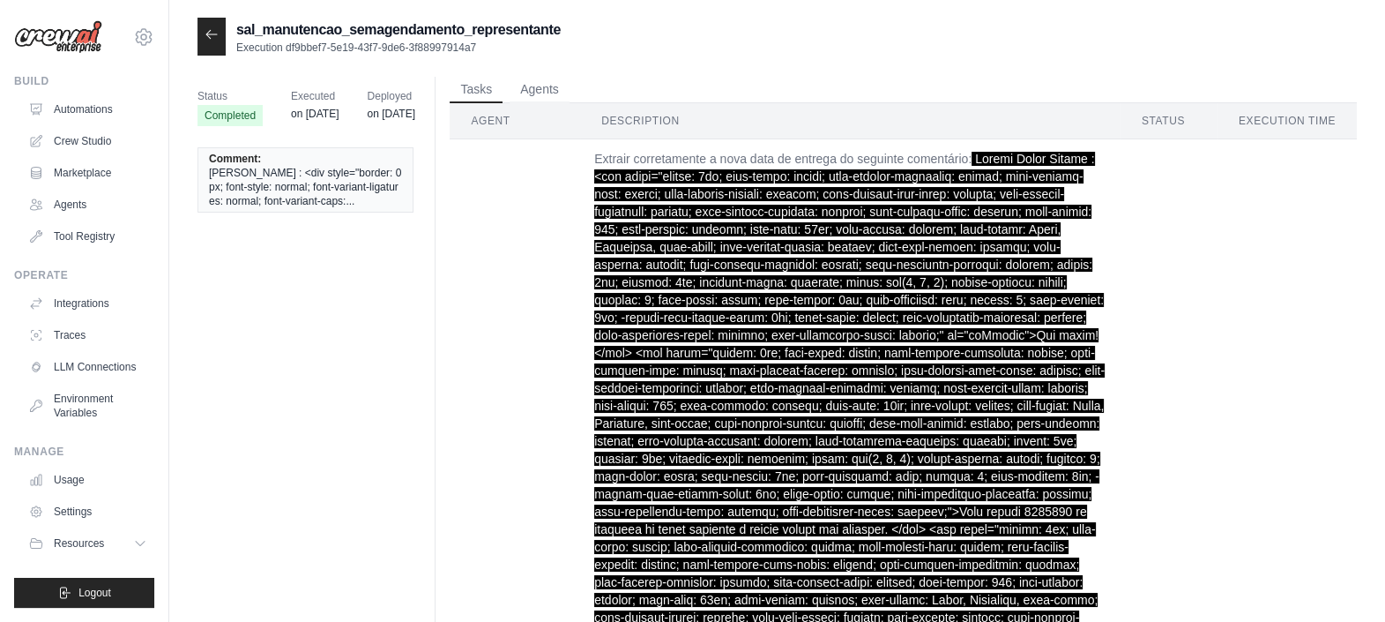
click at [218, 27] on icon at bounding box center [212, 34] width 14 height 14
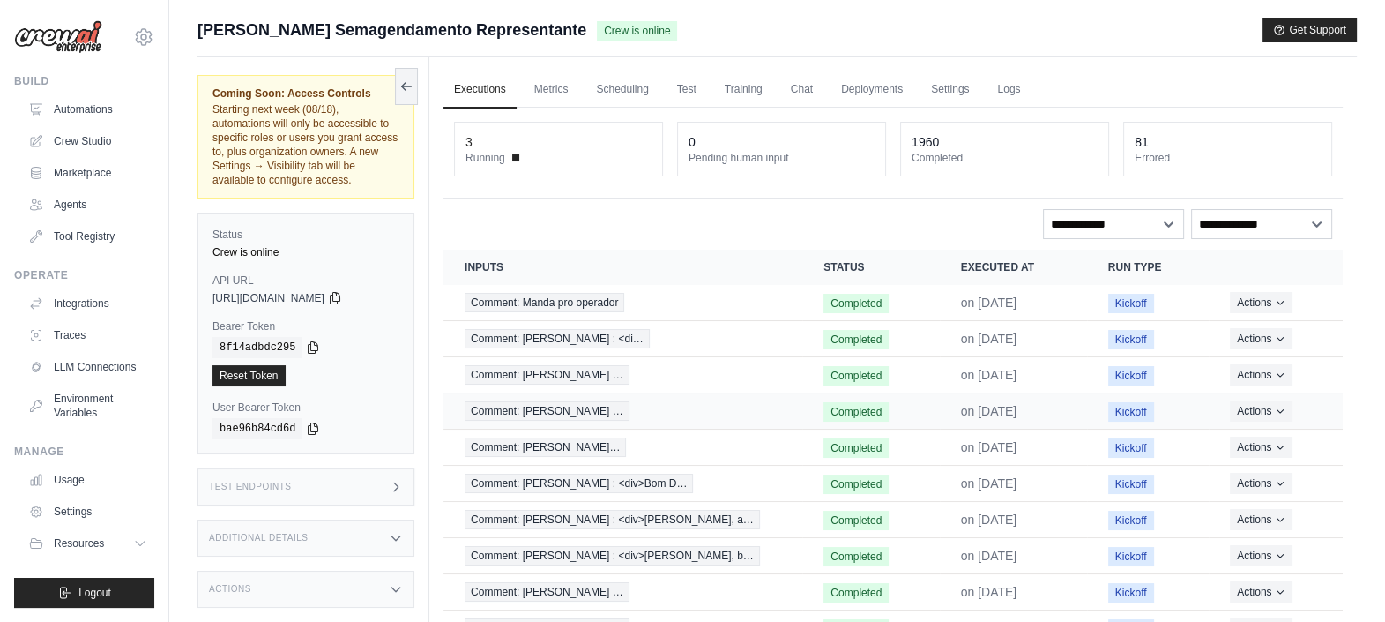
scroll to position [105, 0]
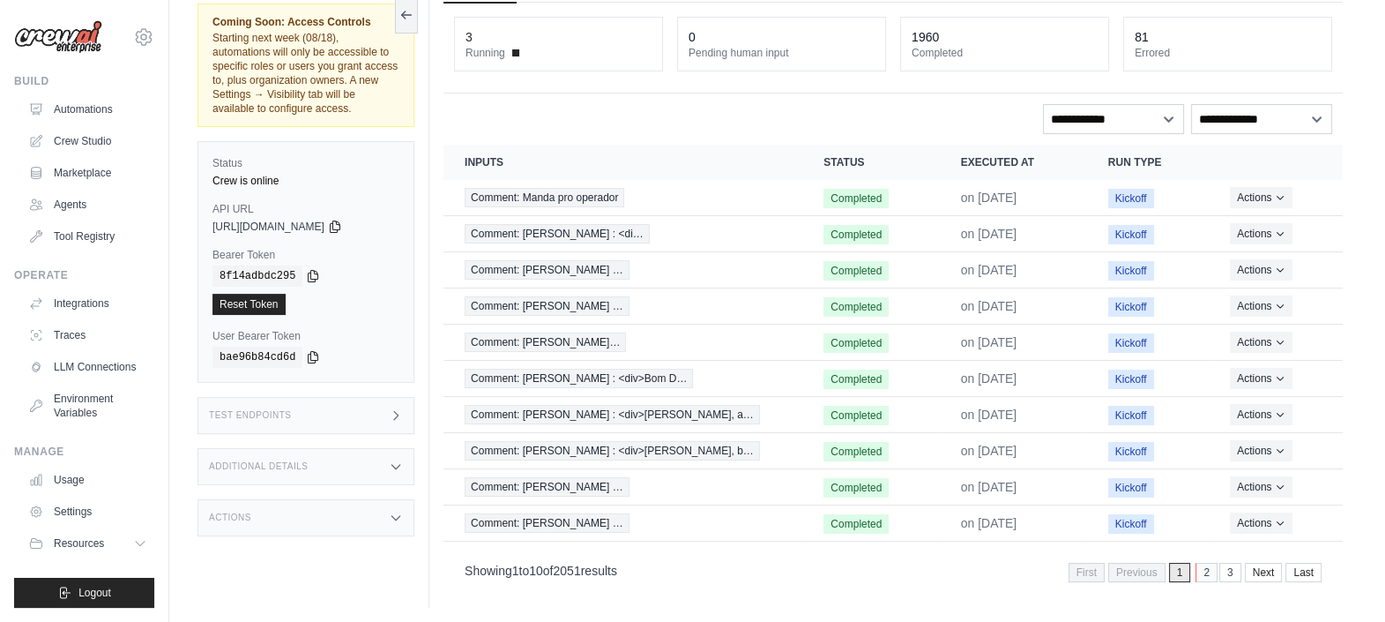
click at [1208, 571] on link "2" at bounding box center [1207, 571] width 22 height 19
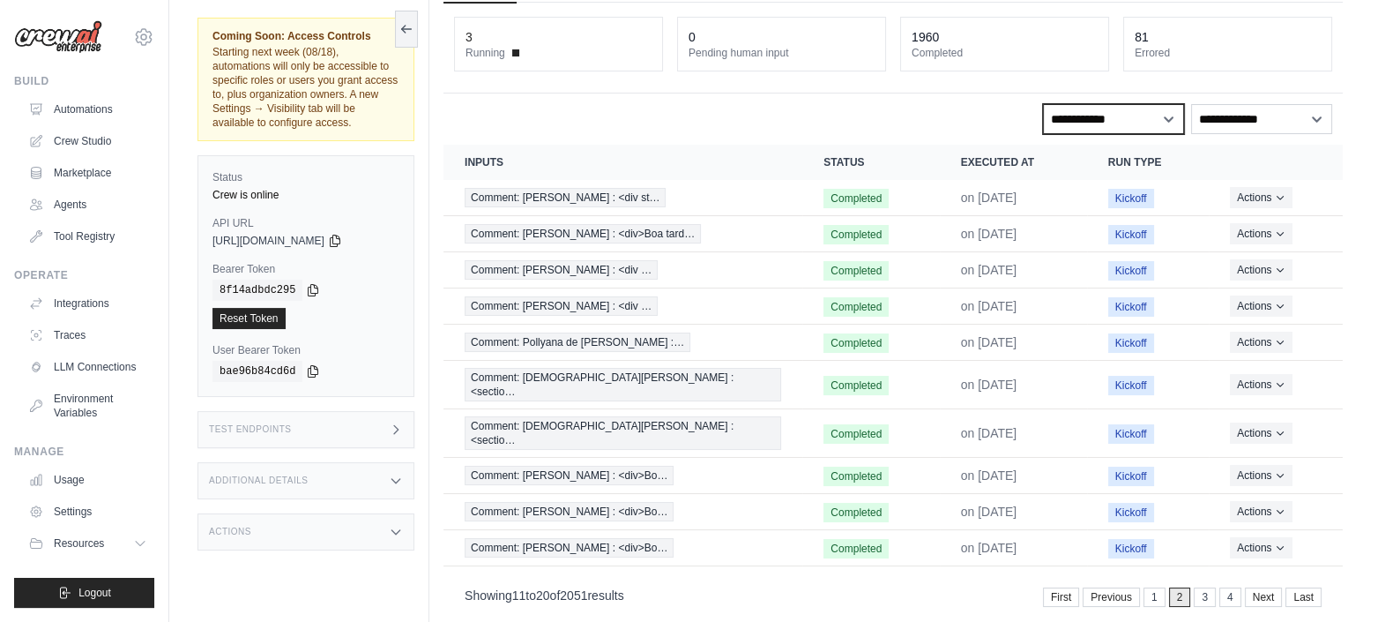
click at [1165, 113] on select "**********" at bounding box center [1113, 119] width 141 height 30
select select "*********"
click at [1043, 104] on select "**********" at bounding box center [1113, 119] width 141 height 30
click at [1206, 587] on link "3" at bounding box center [1207, 596] width 22 height 19
click at [1196, 587] on link "3" at bounding box center [1207, 596] width 22 height 19
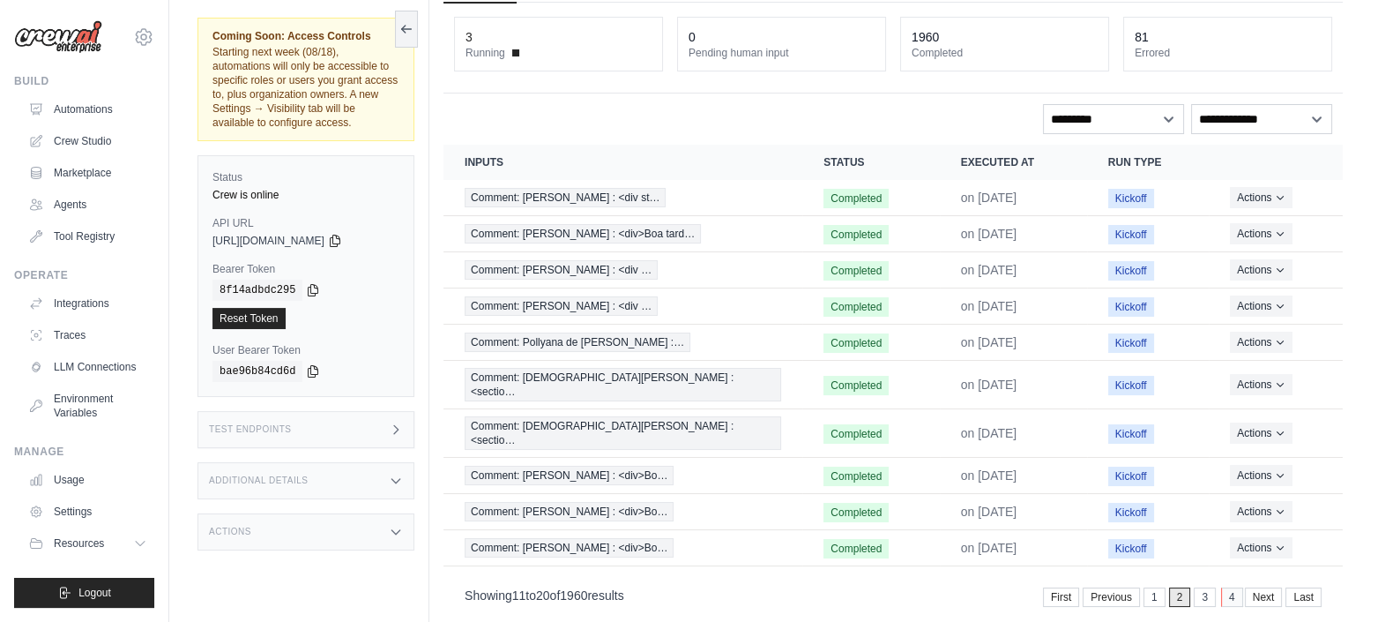
click at [1222, 587] on link "4" at bounding box center [1232, 596] width 22 height 19
click at [1224, 587] on link "4" at bounding box center [1232, 596] width 22 height 19
click at [1215, 587] on link "3" at bounding box center [1207, 596] width 22 height 19
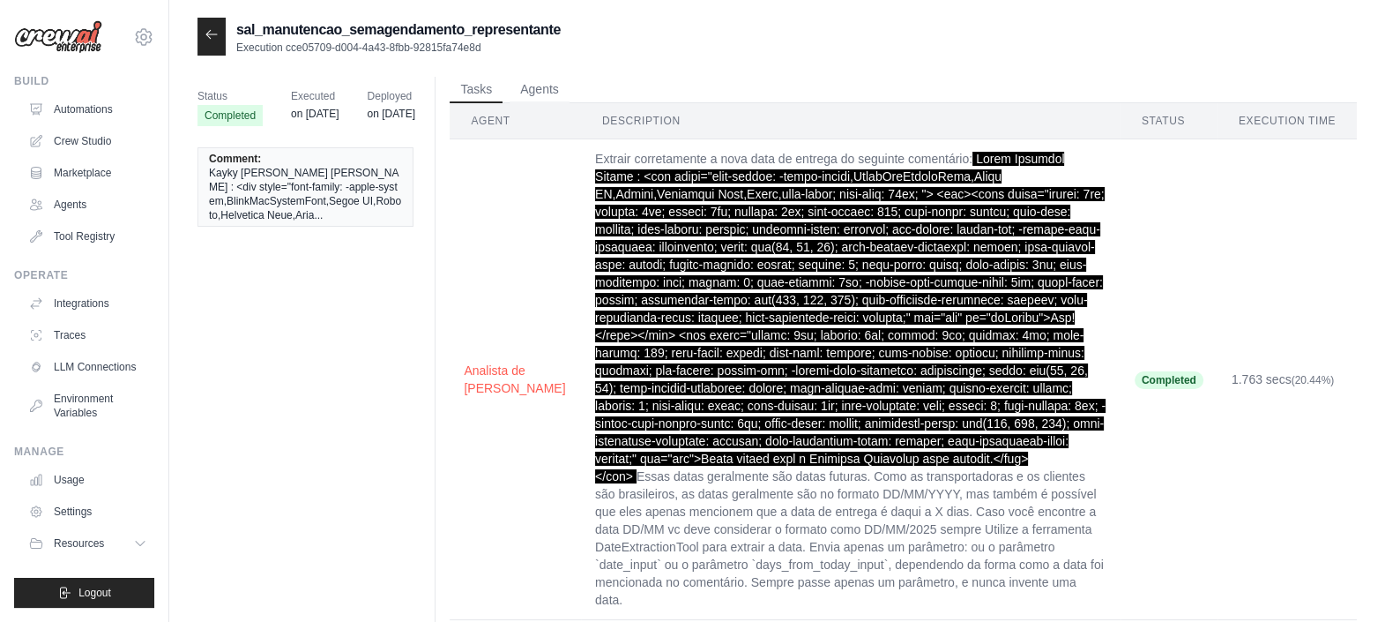
click at [215, 27] on icon at bounding box center [212, 34] width 14 height 14
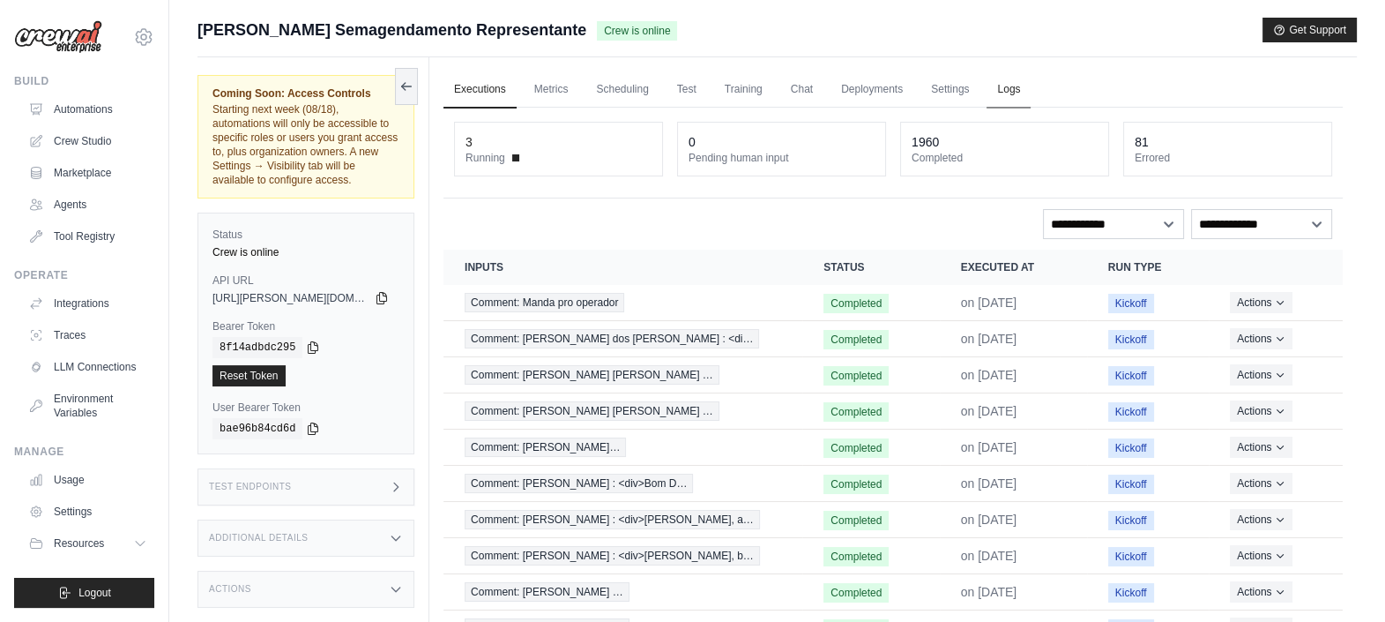
click at [1009, 96] on link "Logs" at bounding box center [1009, 89] width 44 height 37
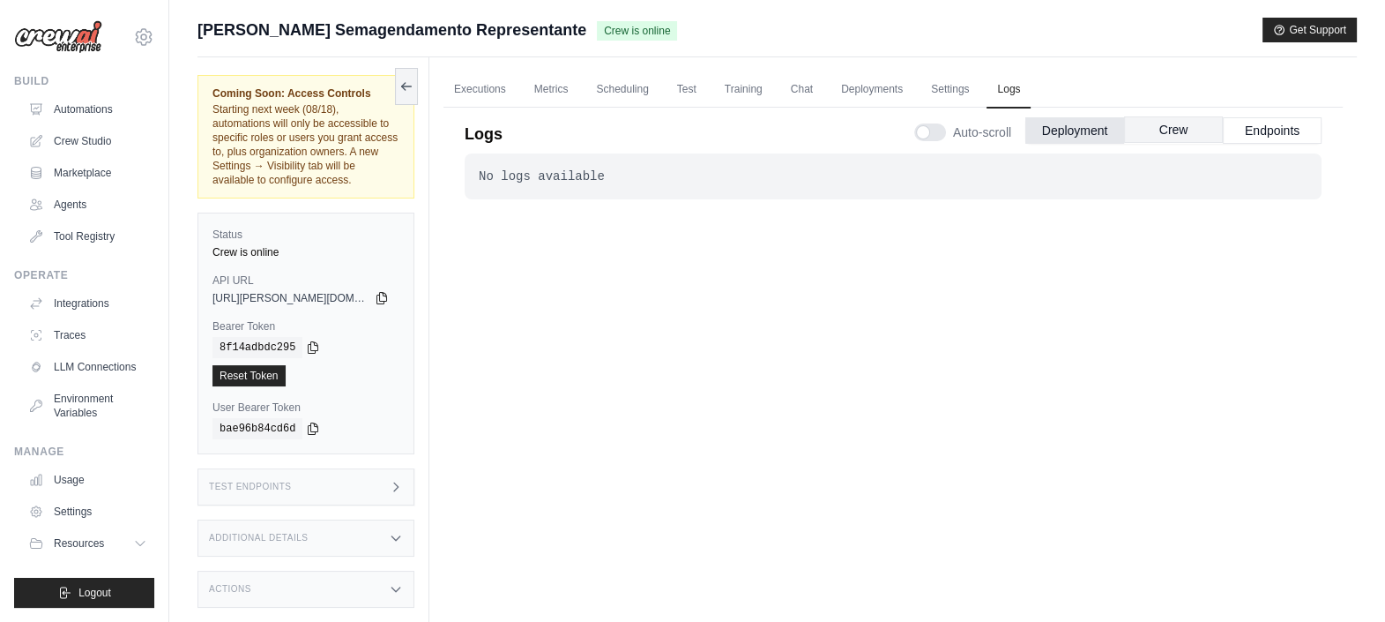
click at [1168, 128] on button "Crew" at bounding box center [1173, 129] width 99 height 26
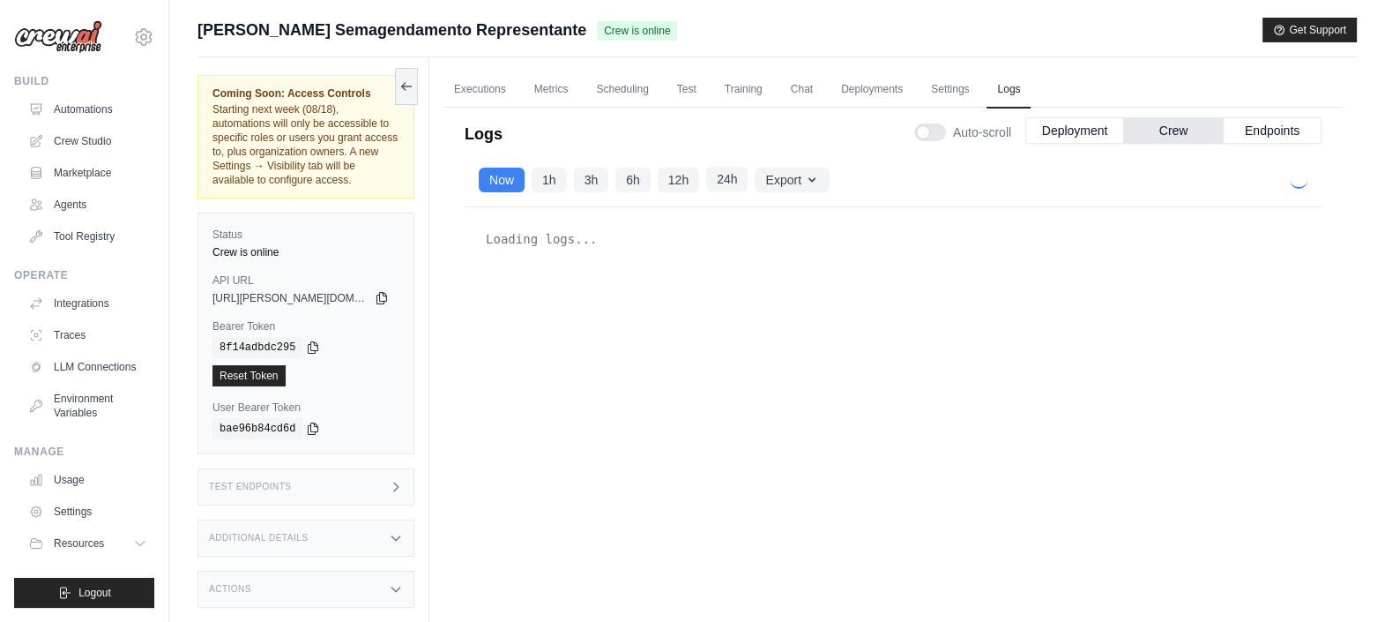
click at [735, 176] on button "24h" at bounding box center [726, 179] width 41 height 25
drag, startPoint x: 675, startPoint y: 165, endPoint x: 670, endPoint y: 175, distance: 11.8
click at [670, 175] on div "Now 1h 3h 6h 12h 24h Export Export as JSON Export as CSV" at bounding box center [893, 180] width 857 height 54
click at [670, 175] on button "12h" at bounding box center [678, 179] width 41 height 25
click at [1270, 141] on button "Endpoints" at bounding box center [1272, 129] width 99 height 26
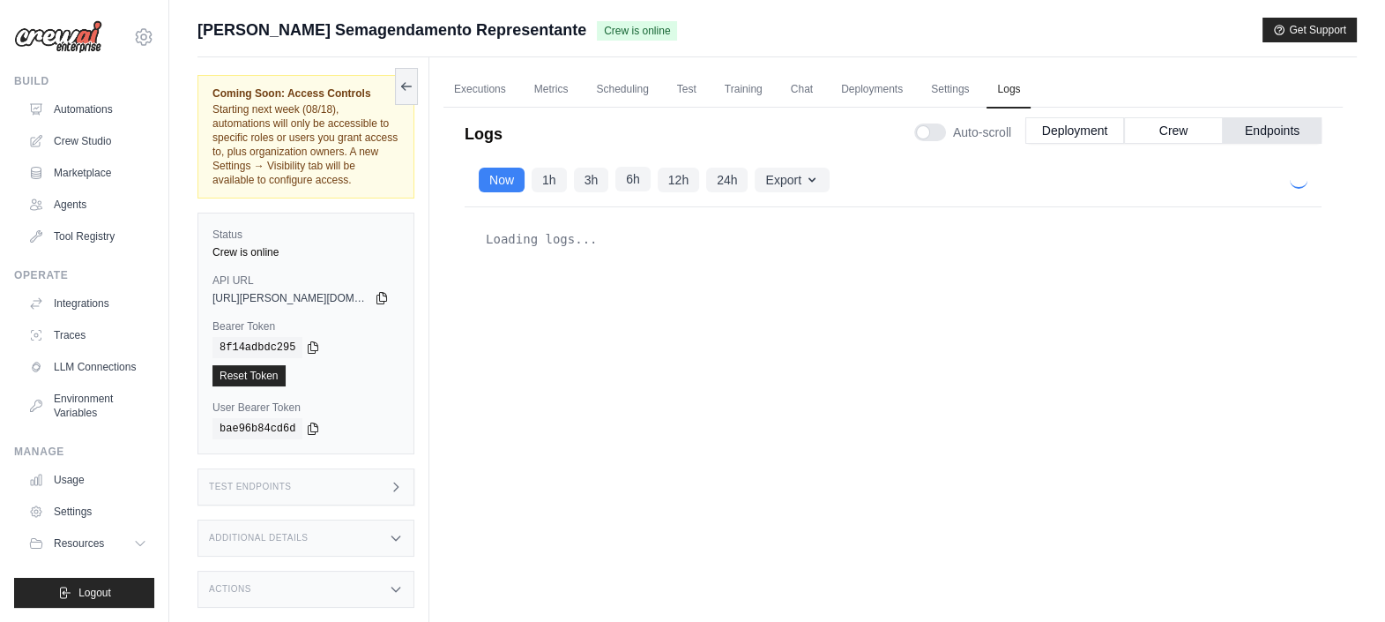
click at [648, 174] on button "6h" at bounding box center [632, 179] width 35 height 25
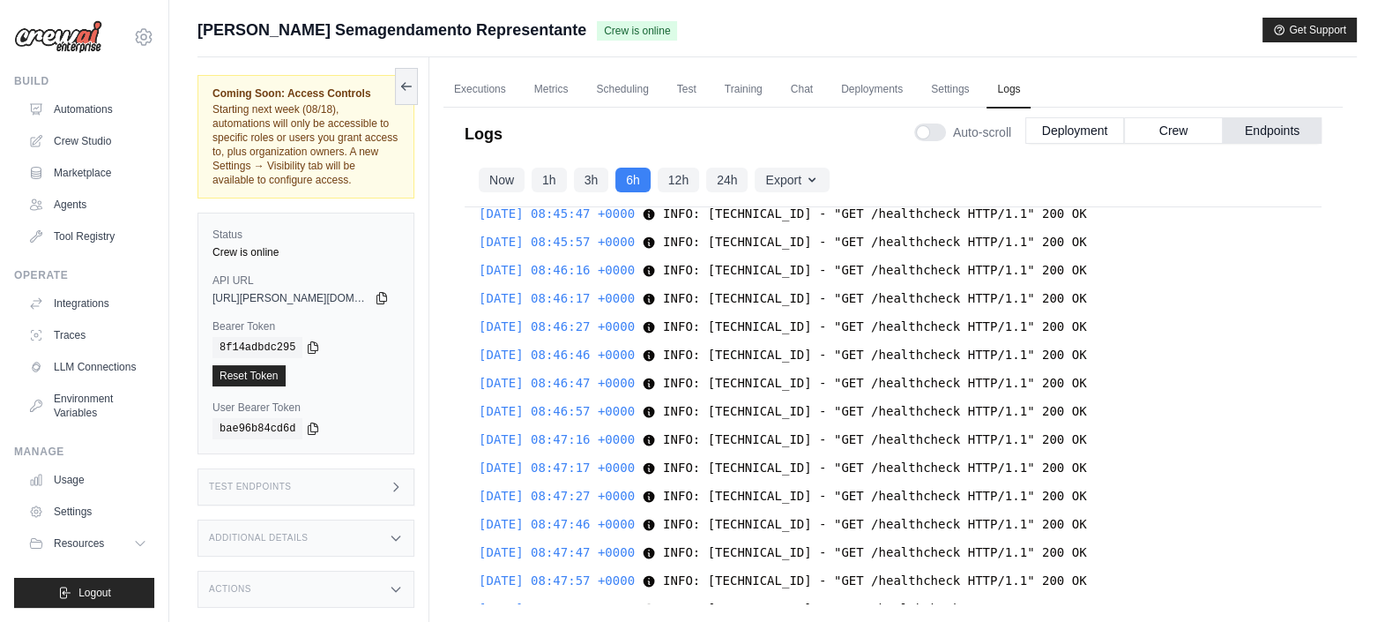
scroll to position [14459, 0]
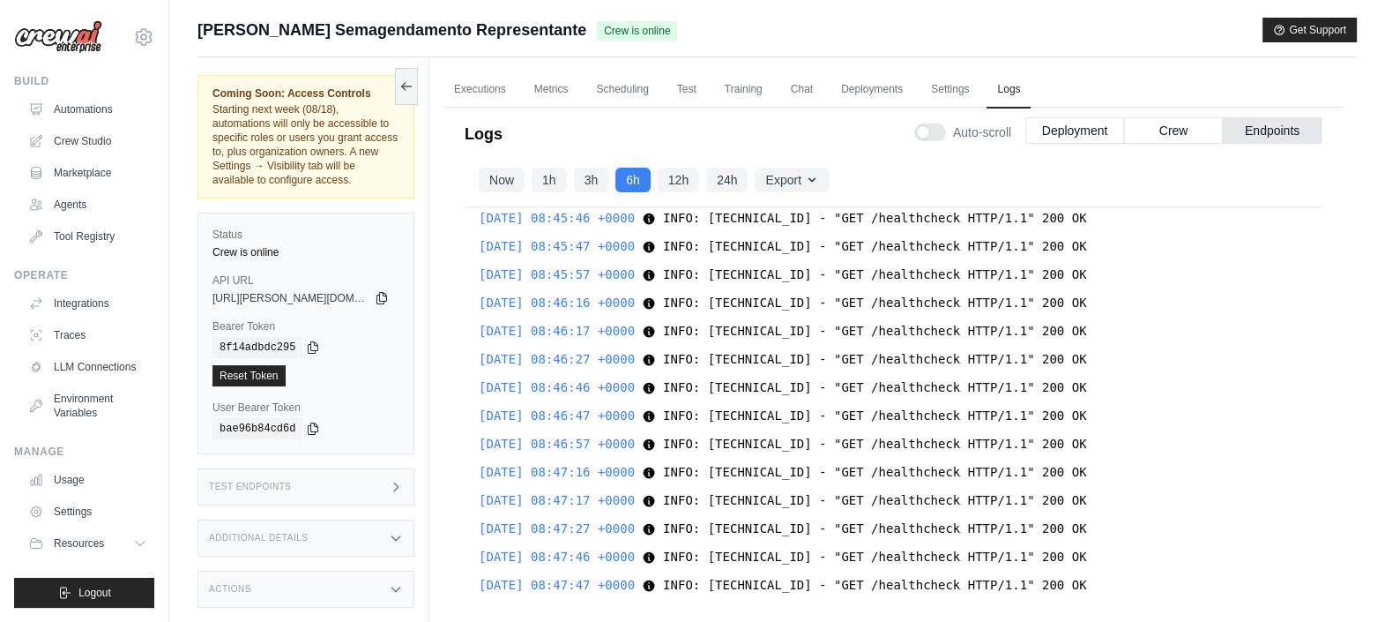
click at [480, 106] on div "Logs Auto-scroll Deployment Crew Endpoints" at bounding box center [893, 128] width 857 height 49
click at [486, 86] on link "Executions" at bounding box center [479, 89] width 73 height 37
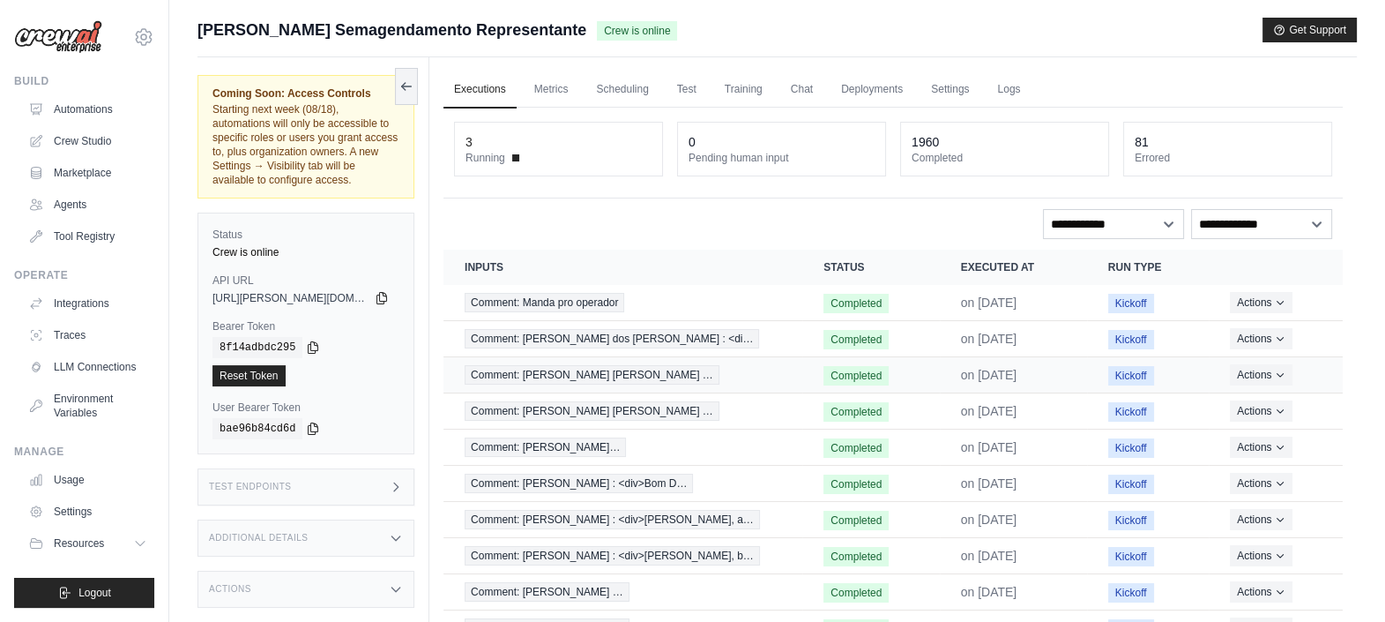
scroll to position [105, 0]
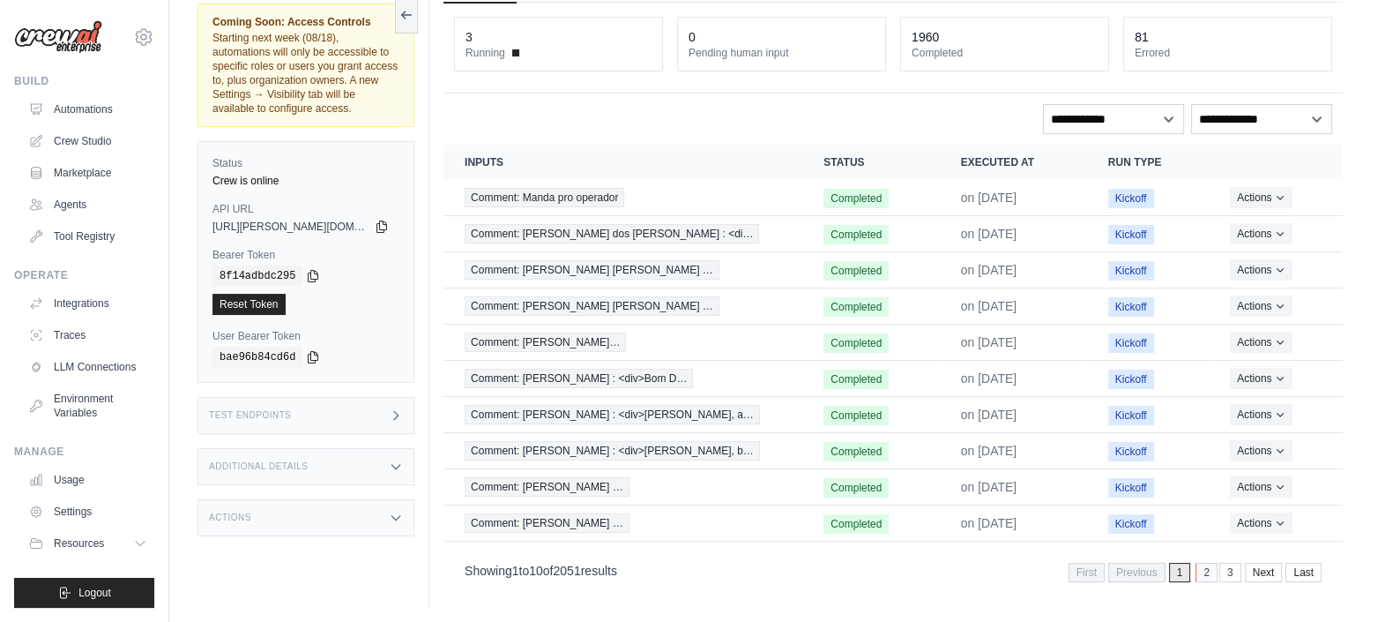
click at [1208, 573] on link "2" at bounding box center [1207, 571] width 22 height 19
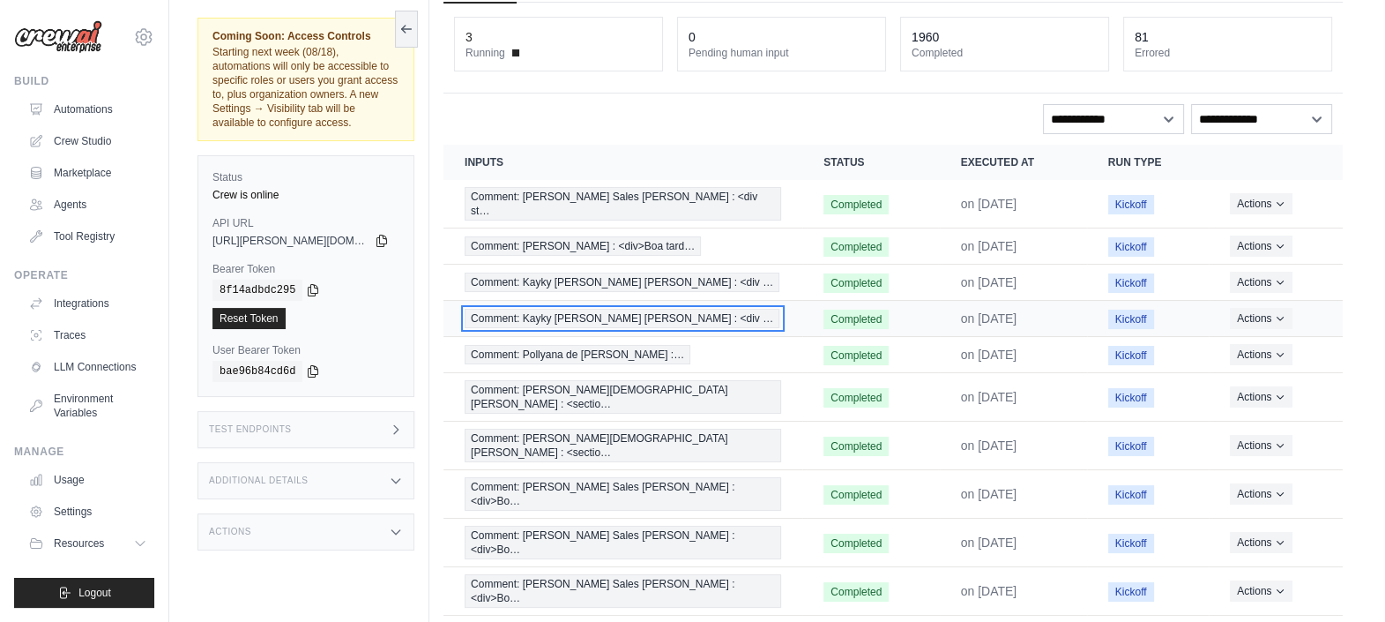
click at [605, 309] on span "Comment: Kayky Ferreira Soares : <div …" at bounding box center [622, 318] width 315 height 19
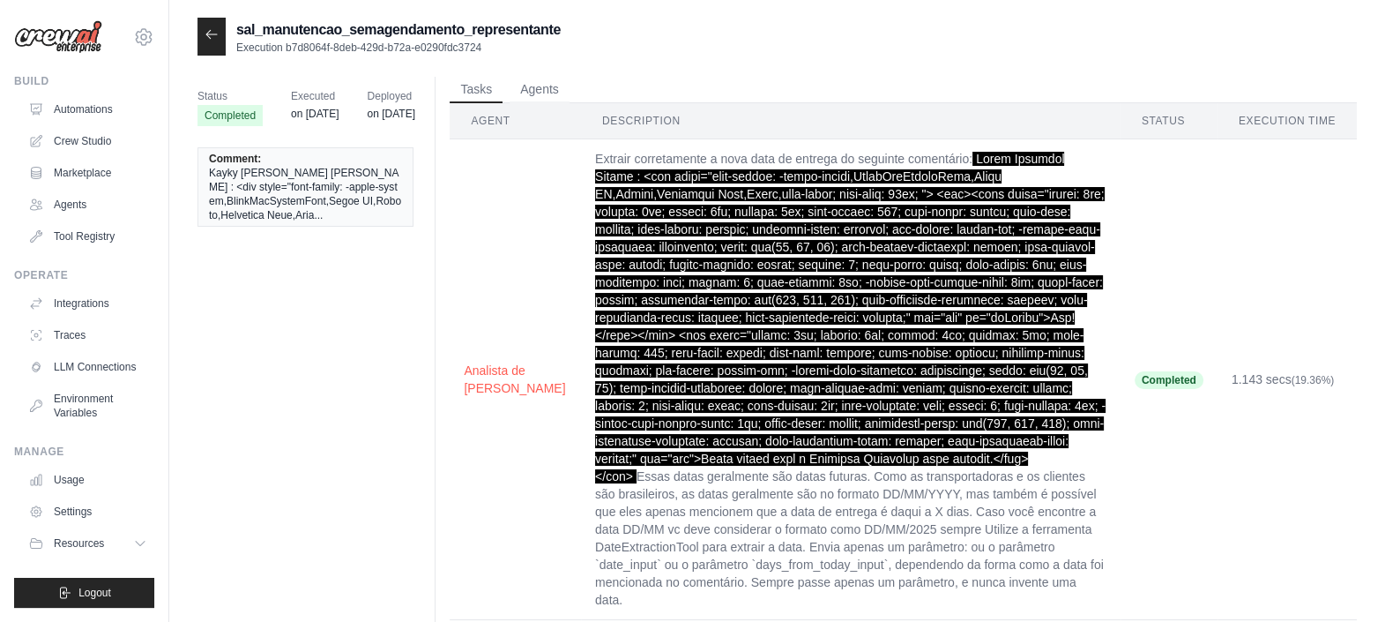
click at [213, 33] on icon at bounding box center [212, 34] width 14 height 14
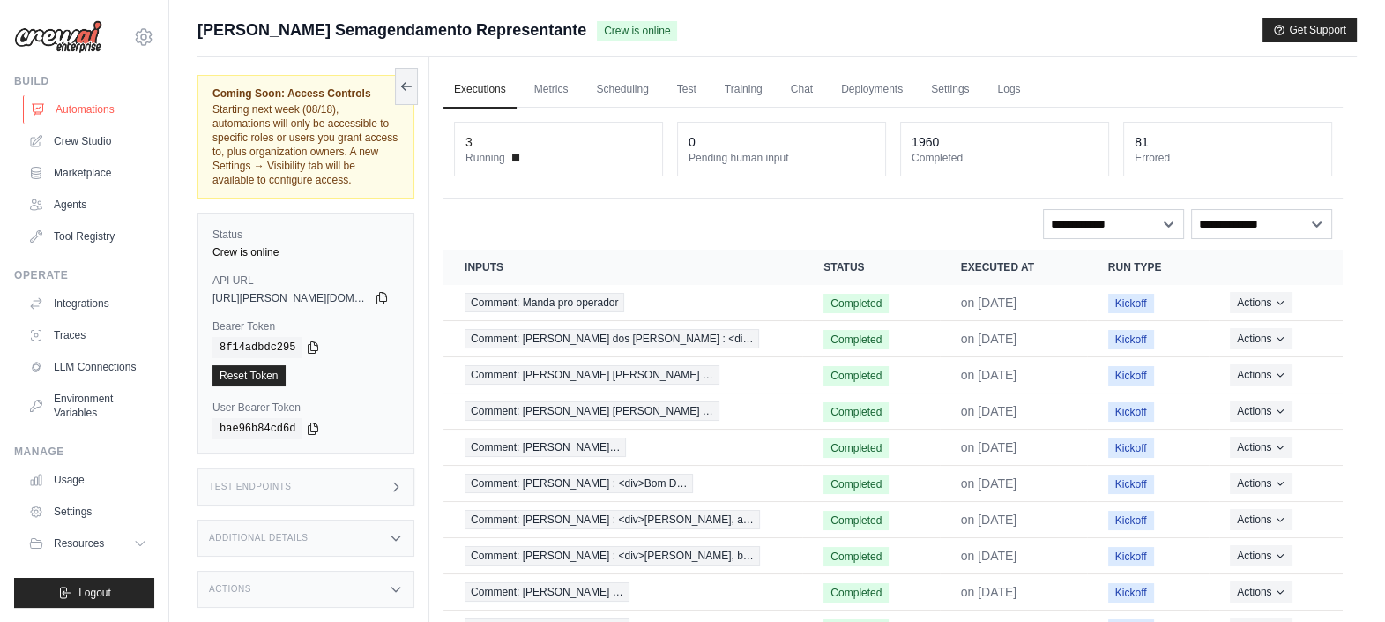
click at [111, 111] on link "Automations" at bounding box center [89, 109] width 133 height 28
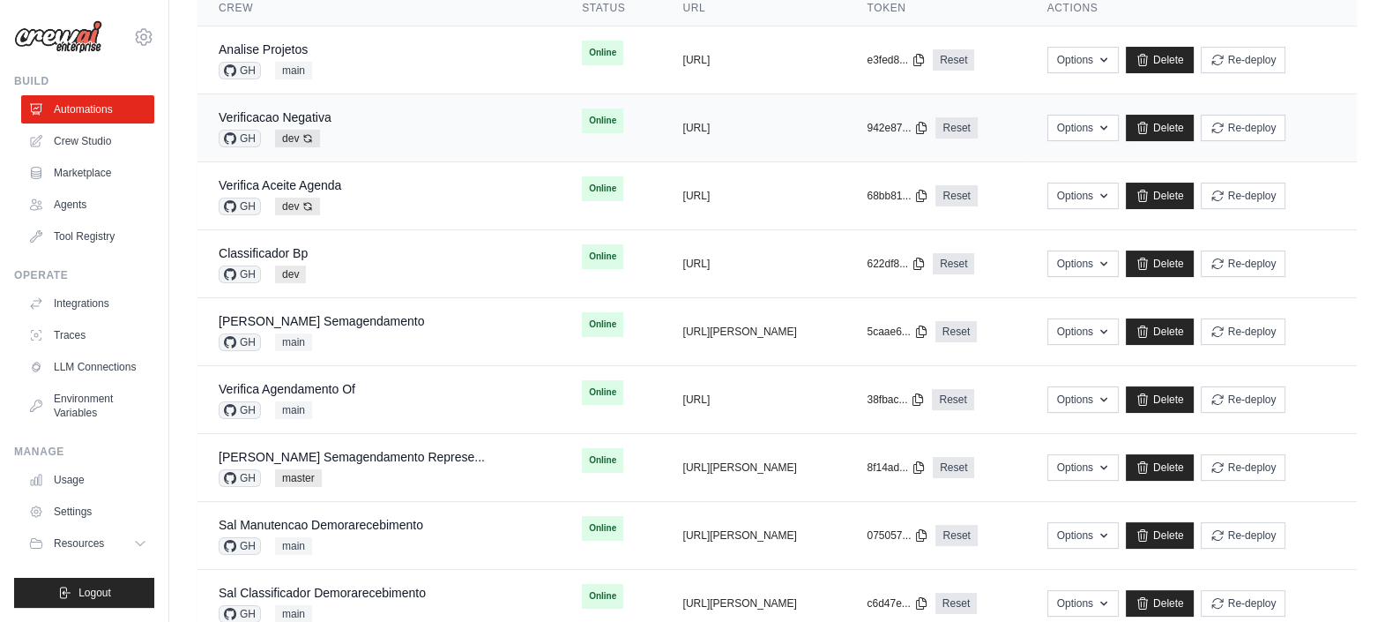
scroll to position [182, 0]
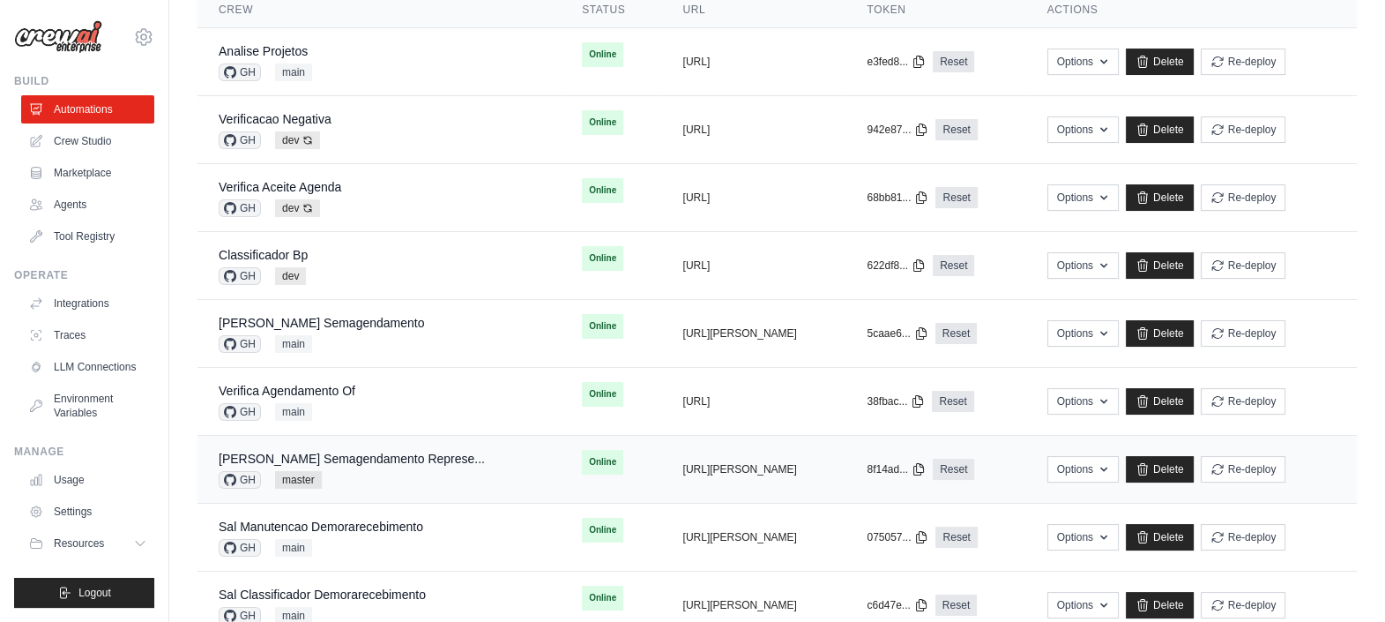
click at [423, 480] on div "GH master" at bounding box center [352, 480] width 266 height 18
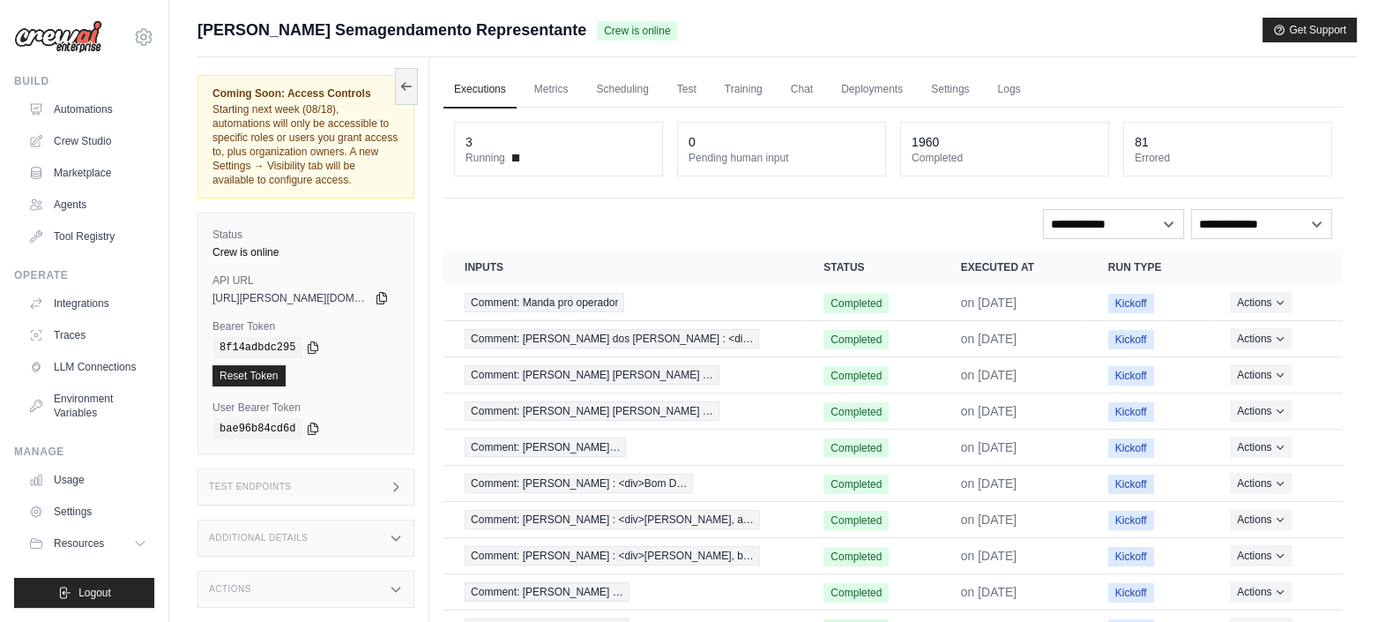
click at [588, 153] on dt "Running" at bounding box center [559, 158] width 186 height 14
click at [1102, 221] on select "**********" at bounding box center [1113, 224] width 141 height 30
select select "**********"
click at [1043, 209] on select "**********" at bounding box center [1113, 224] width 141 height 30
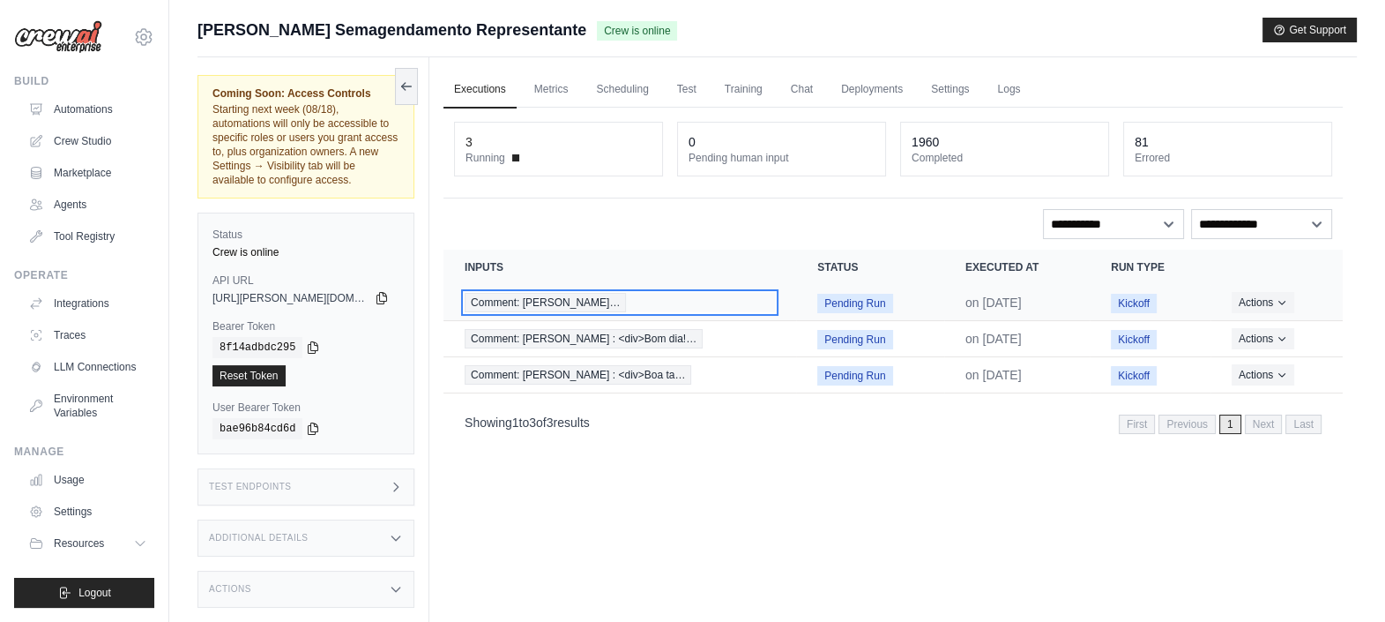
click at [626, 296] on span "Comment: Brunna Rafaella Pereira Maced…" at bounding box center [545, 302] width 161 height 19
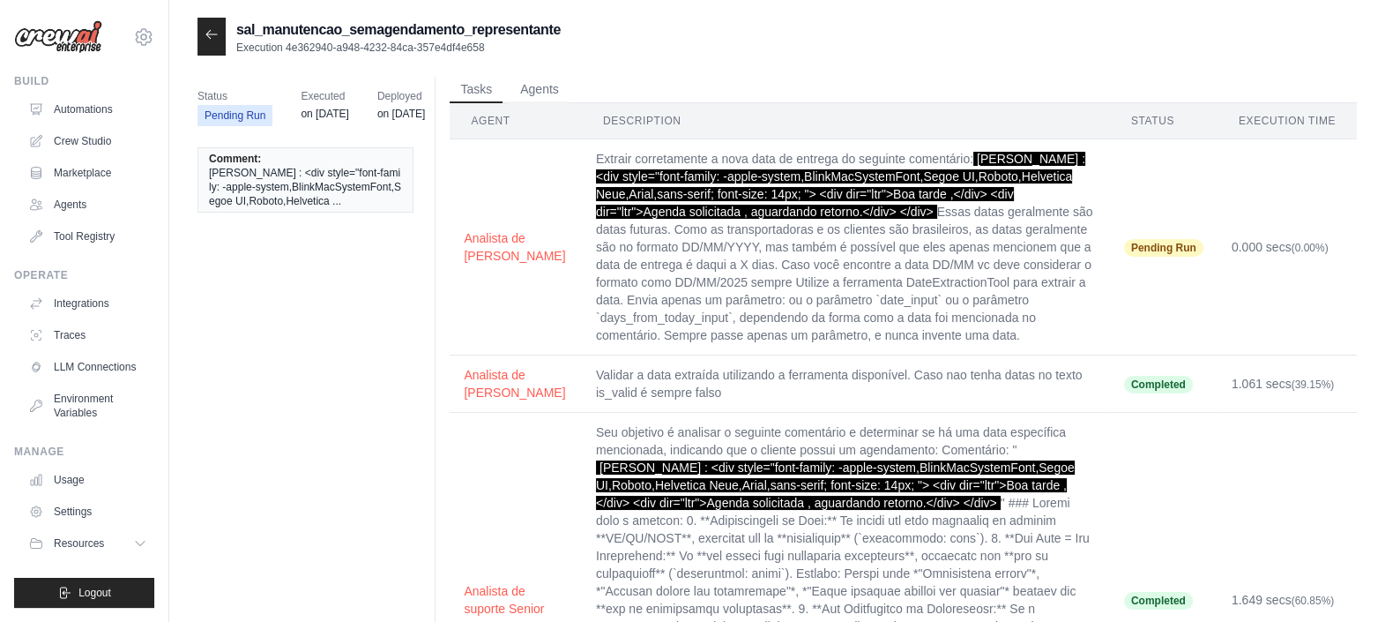
click at [1273, 322] on td "0.000 secs (0.00%)" at bounding box center [1287, 247] width 139 height 216
drag, startPoint x: 797, startPoint y: 523, endPoint x: 902, endPoint y: 466, distance: 119.1
click at [902, 466] on td "Seu objetivo é analisar o seguinte comentário e determinar se há uma data espec…" at bounding box center [846, 600] width 528 height 375
copy span "[PERSON_NAME] : <div style="font-family: -apple-system,BlinkMacSystemFont,Segoe…"
click at [1195, 456] on td "Completed" at bounding box center [1164, 600] width 108 height 375
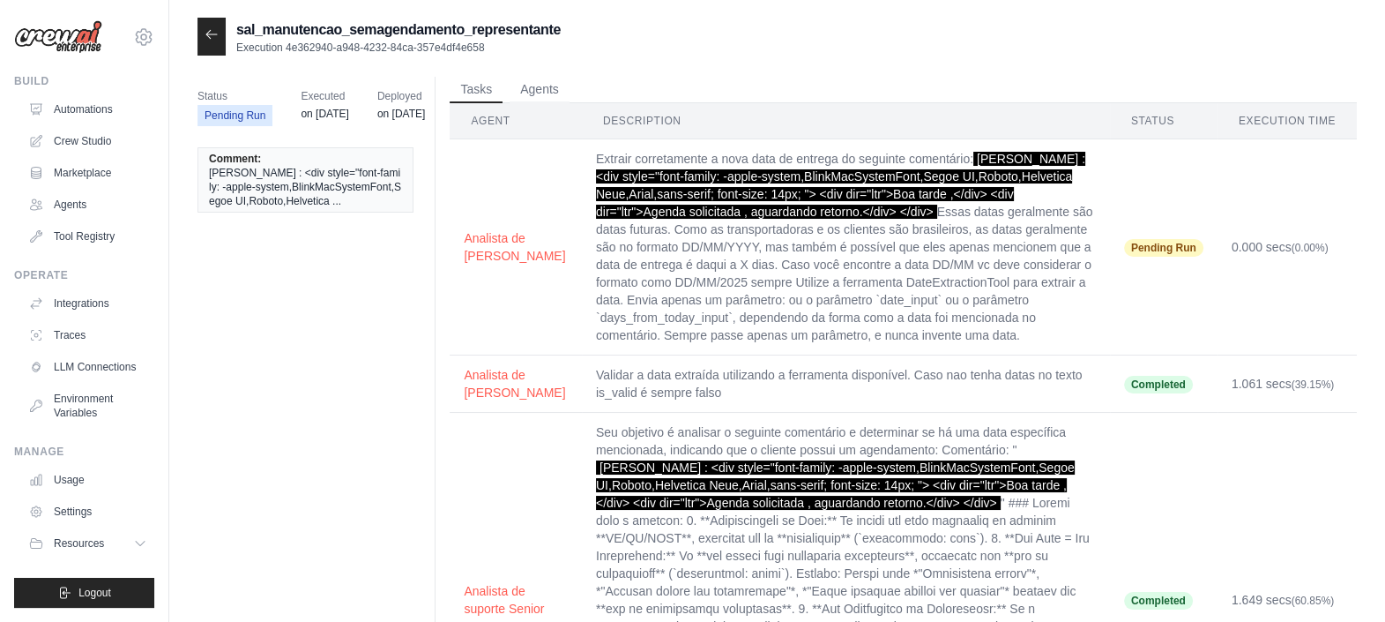
drag, startPoint x: 220, startPoint y: 35, endPoint x: 212, endPoint y: 32, distance: 9.5
click at [212, 32] on div at bounding box center [211, 37] width 28 height 38
click at [212, 32] on icon at bounding box center [212, 34] width 14 height 14
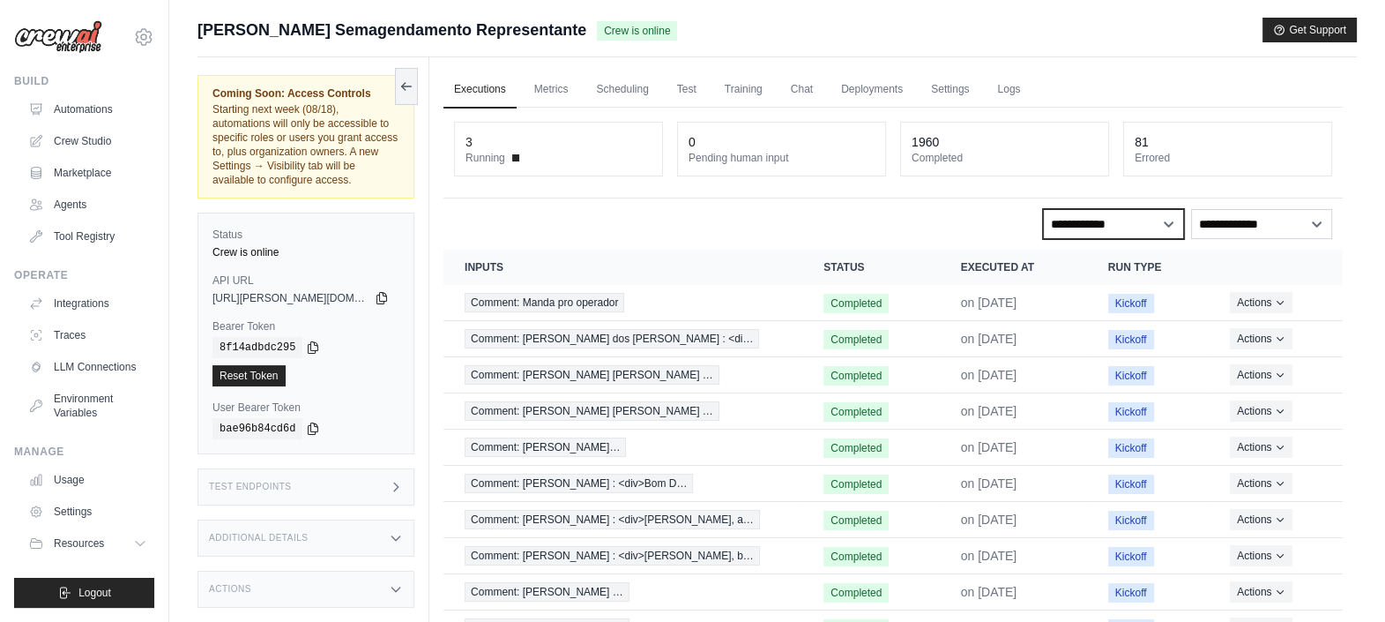
click at [1094, 225] on select "**********" at bounding box center [1113, 224] width 141 height 30
click at [1043, 209] on select "**********" at bounding box center [1113, 224] width 141 height 30
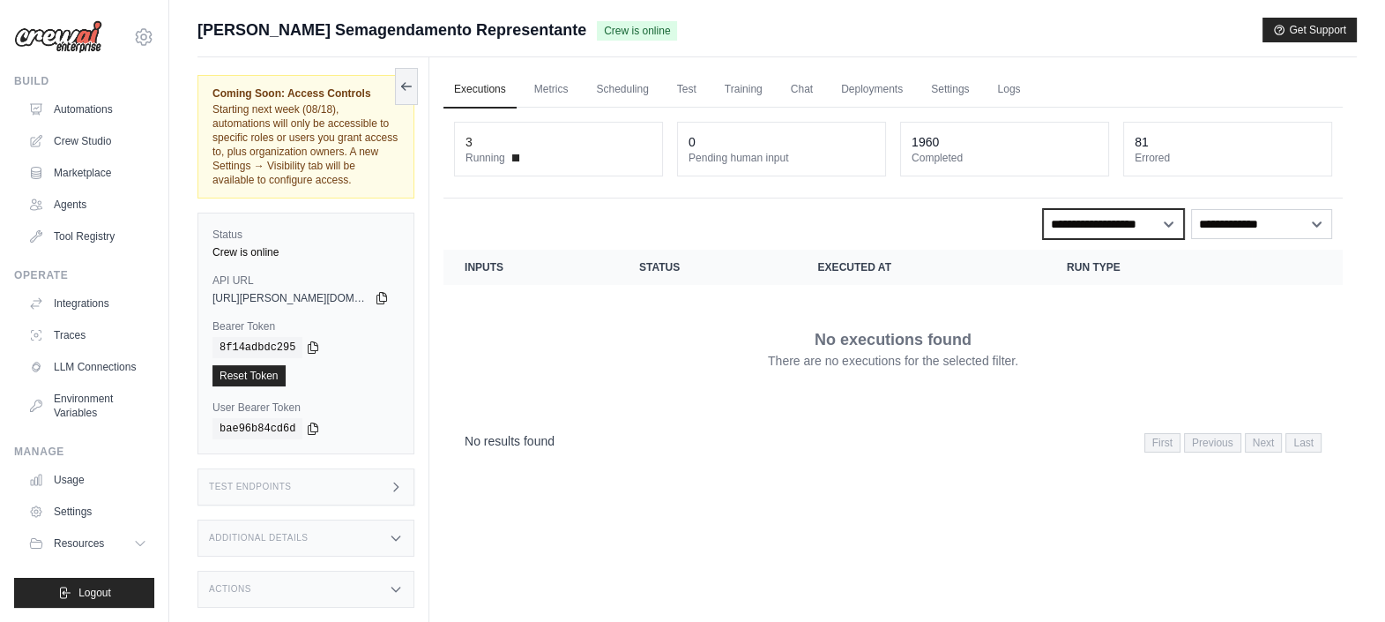
drag, startPoint x: 1103, startPoint y: 223, endPoint x: 1098, endPoint y: 267, distance: 44.4
click at [1098, 267] on div "**********" at bounding box center [892, 286] width 899 height 356
select select "**********"
click at [1043, 209] on select "**********" at bounding box center [1113, 224] width 141 height 30
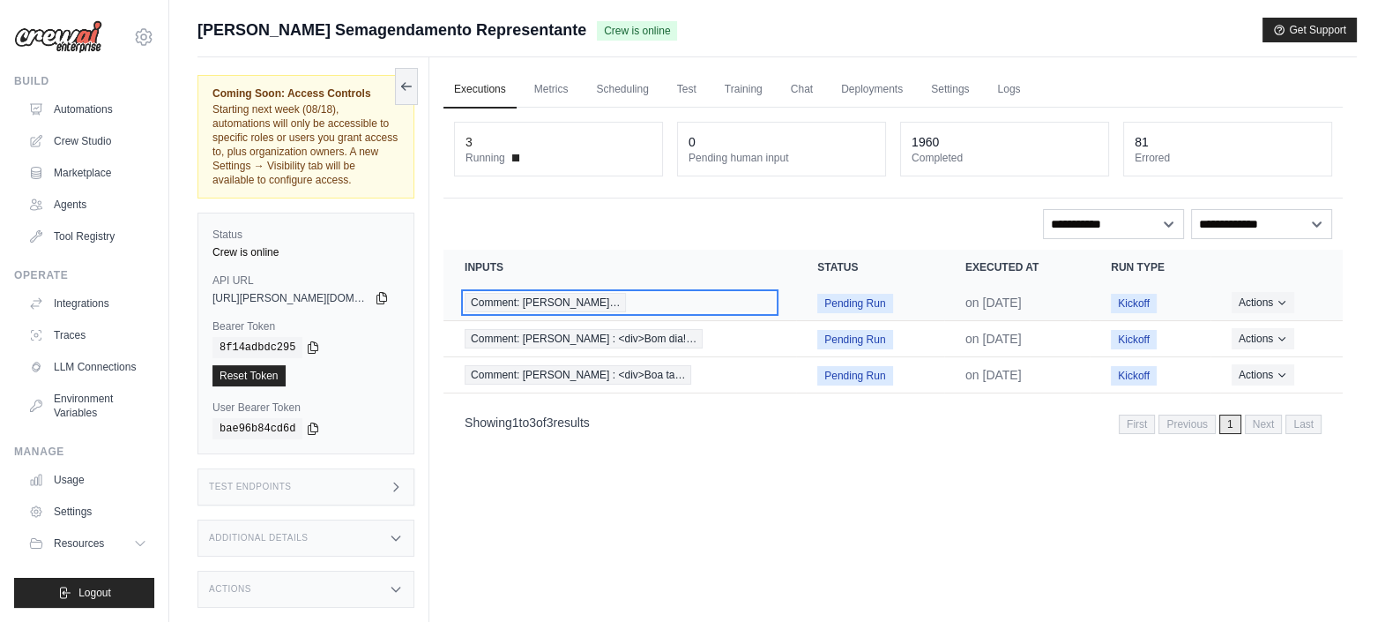
click at [618, 302] on span "Comment: Brunna Rafaella Pereira Maced…" at bounding box center [545, 302] width 161 height 19
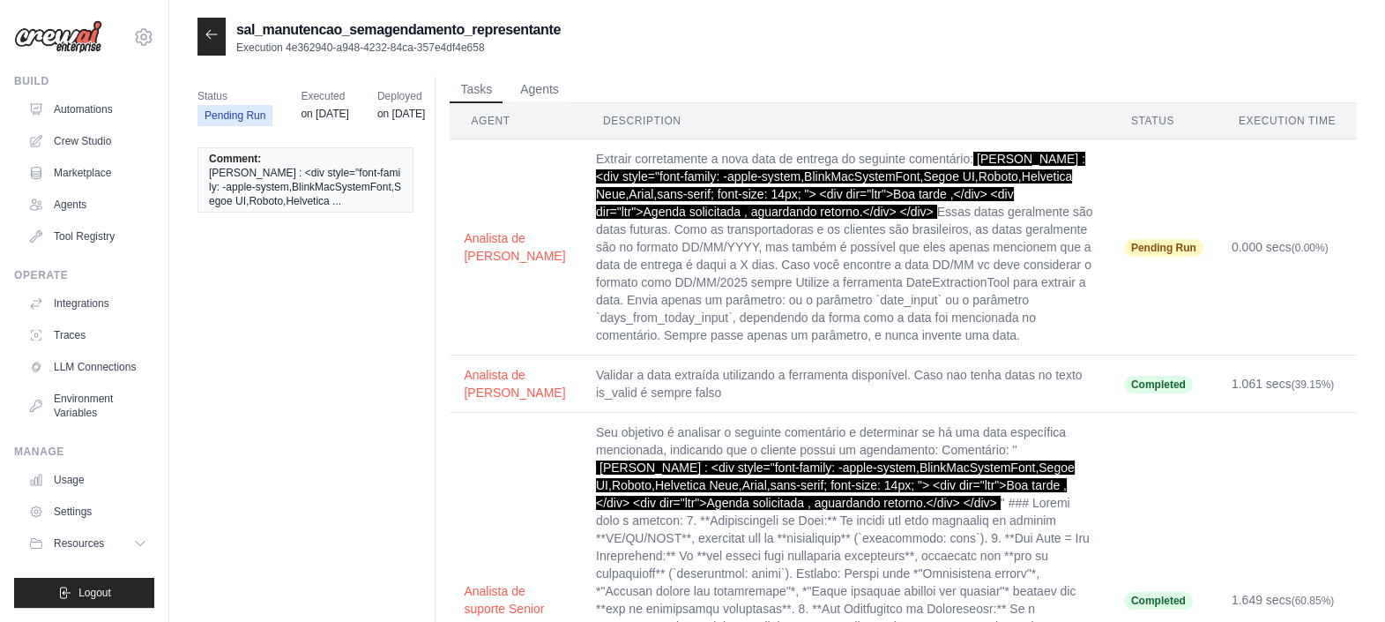
click at [205, 35] on icon at bounding box center [212, 34] width 14 height 14
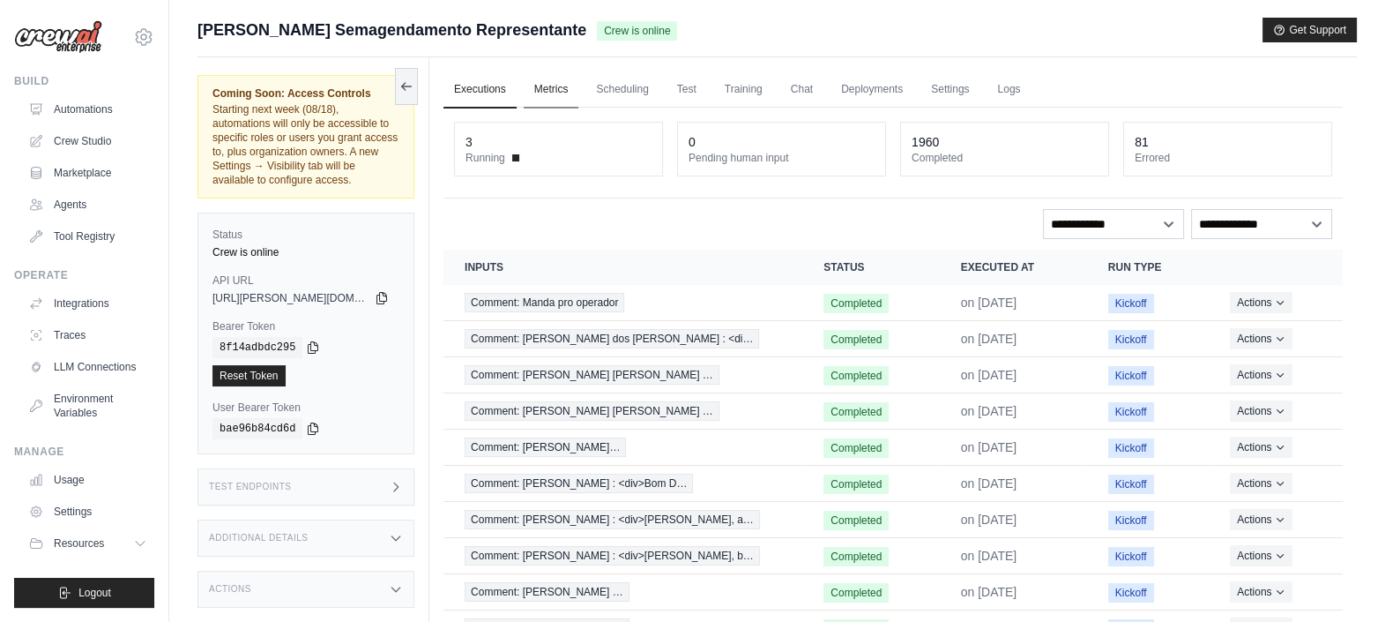
click at [570, 90] on link "Metrics" at bounding box center [552, 89] width 56 height 37
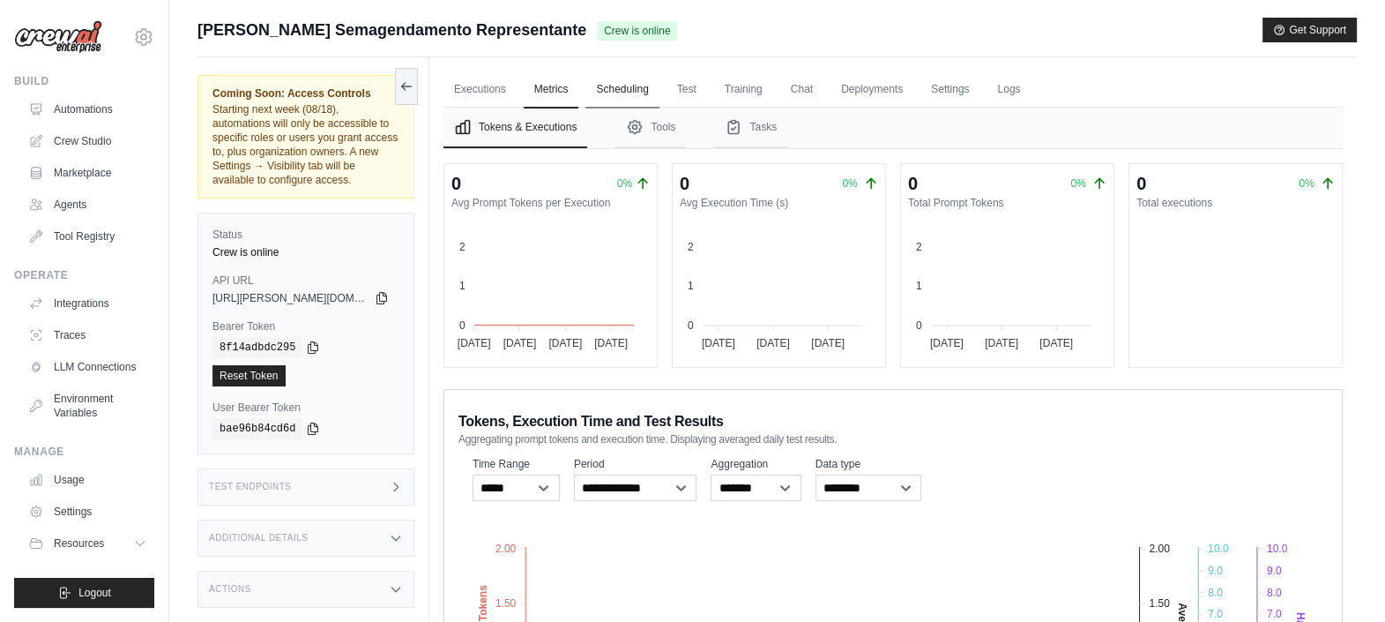
click at [614, 90] on link "Scheduling" at bounding box center [621, 89] width 73 height 37
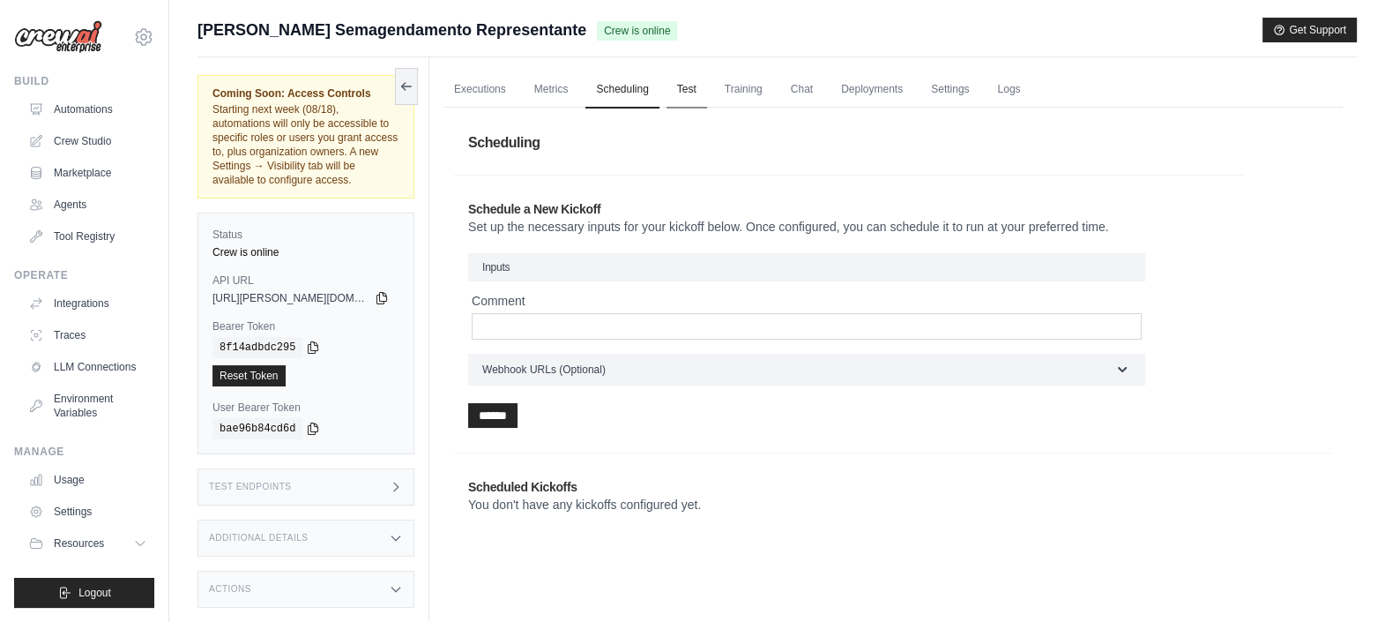
click at [674, 101] on link "Test" at bounding box center [687, 89] width 41 height 37
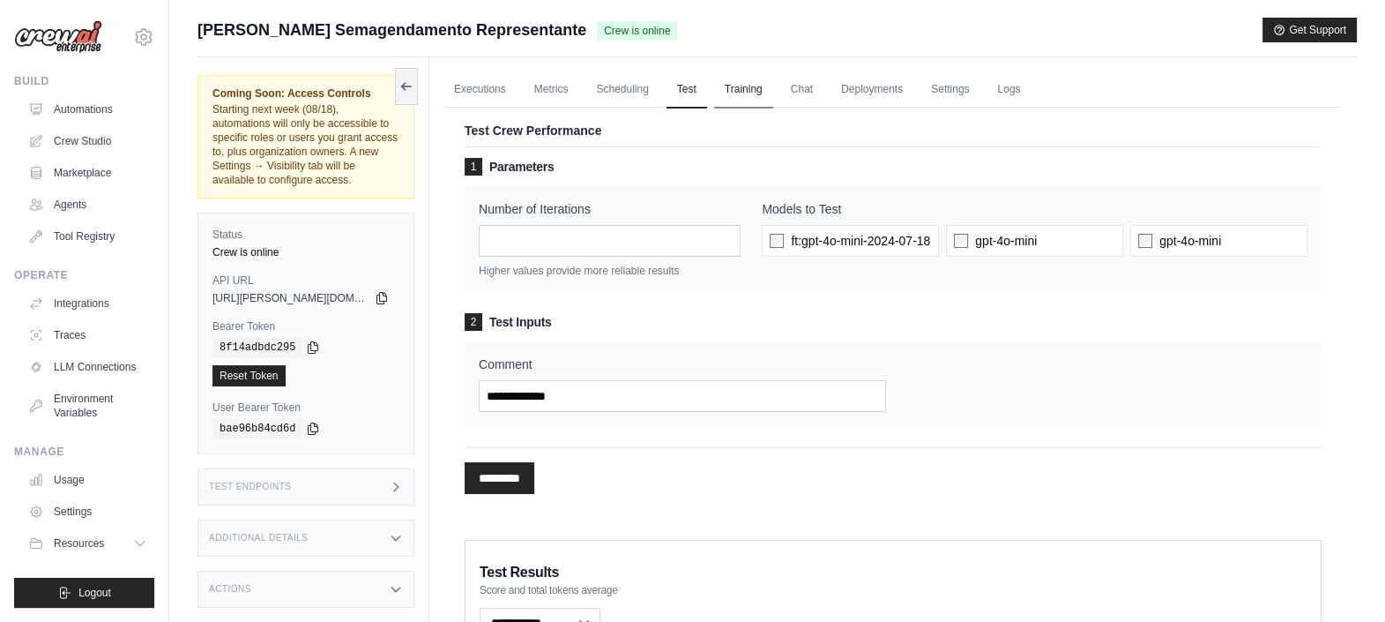
click at [741, 87] on link "Training" at bounding box center [743, 89] width 59 height 37
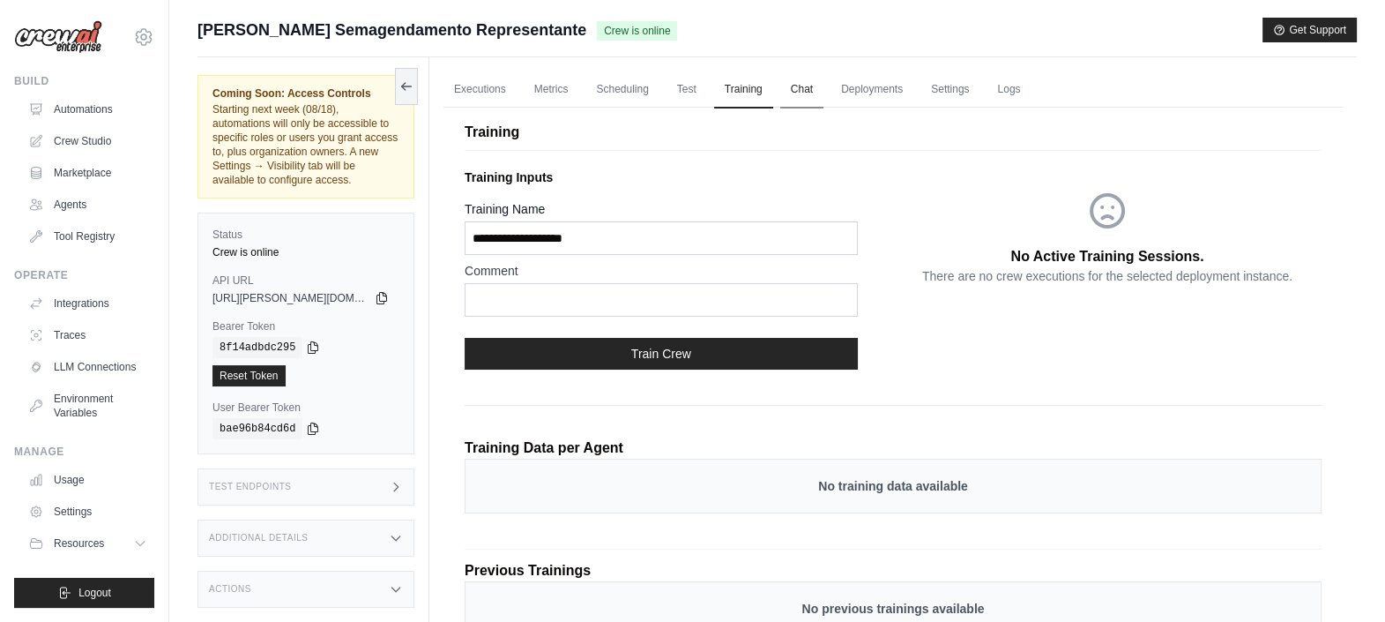
click at [822, 95] on link "Chat" at bounding box center [801, 89] width 43 height 37
click at [814, 87] on link "Chat" at bounding box center [801, 89] width 43 height 37
click at [886, 82] on link "Deployments" at bounding box center [872, 89] width 83 height 37
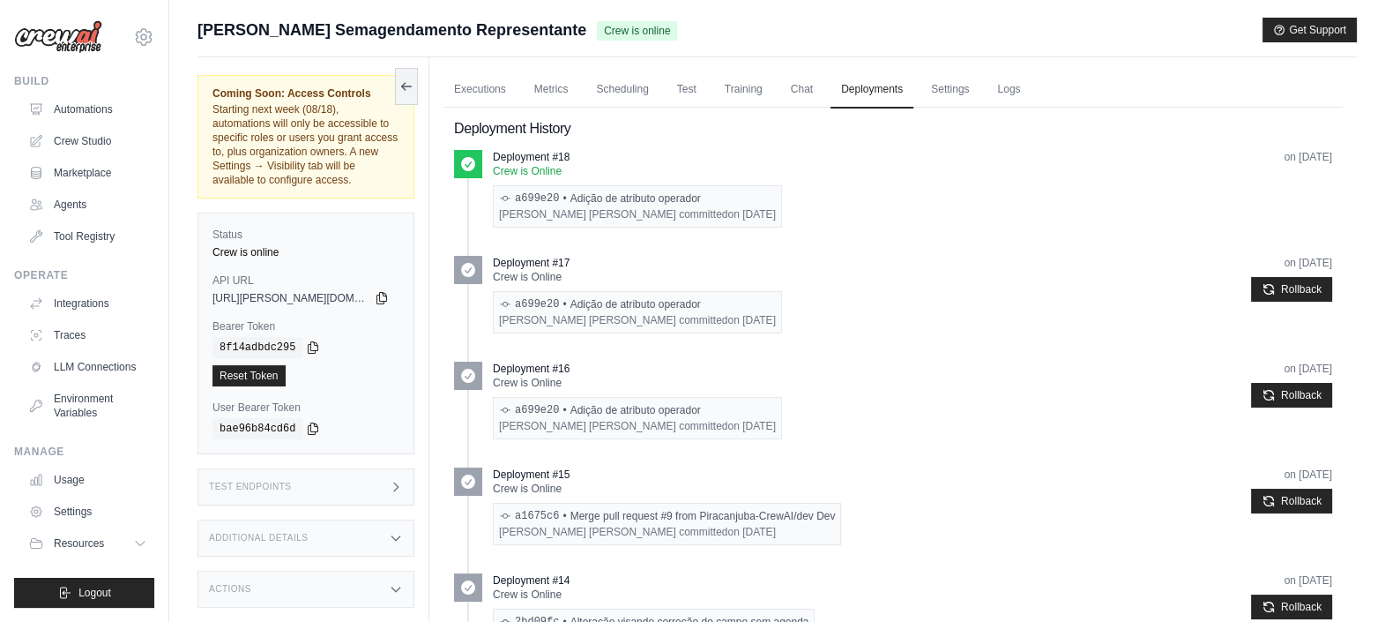
click at [823, 78] on ul "Executions Metrics Scheduling Test Training Chat Deployments Settings Logs" at bounding box center [892, 89] width 899 height 36
click at [954, 88] on link "Settings" at bounding box center [949, 89] width 59 height 37
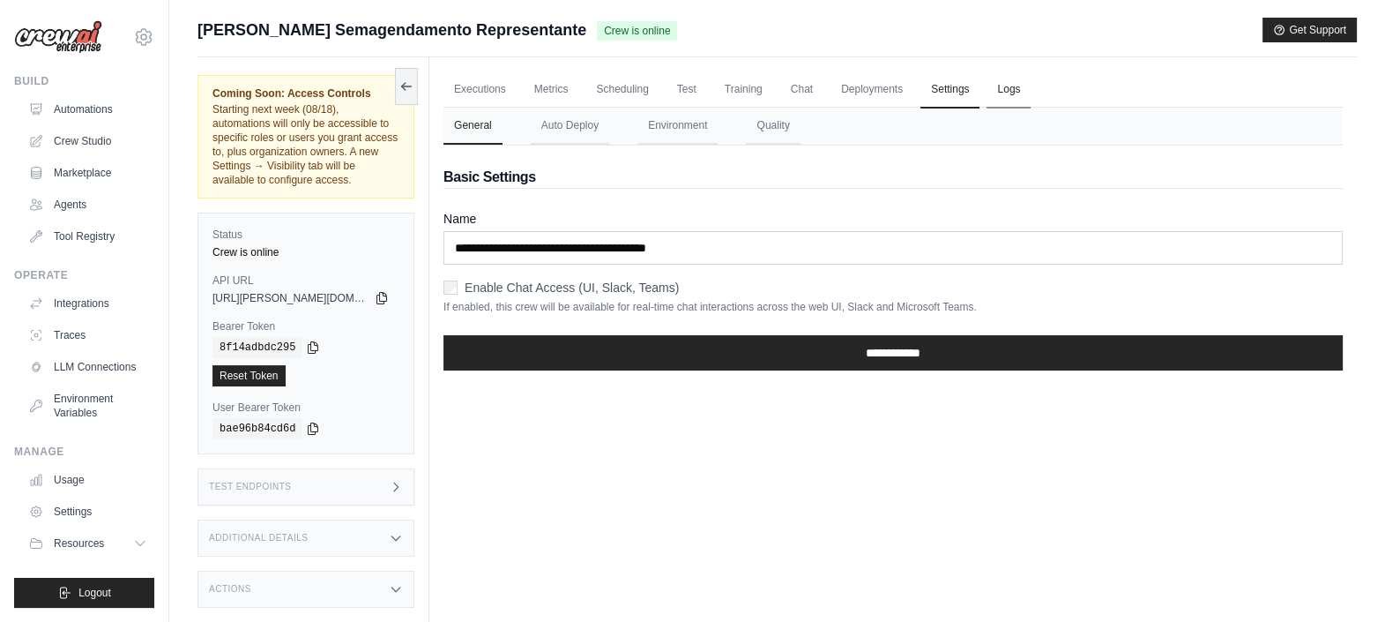
click at [1000, 89] on link "Logs" at bounding box center [1009, 89] width 44 height 37
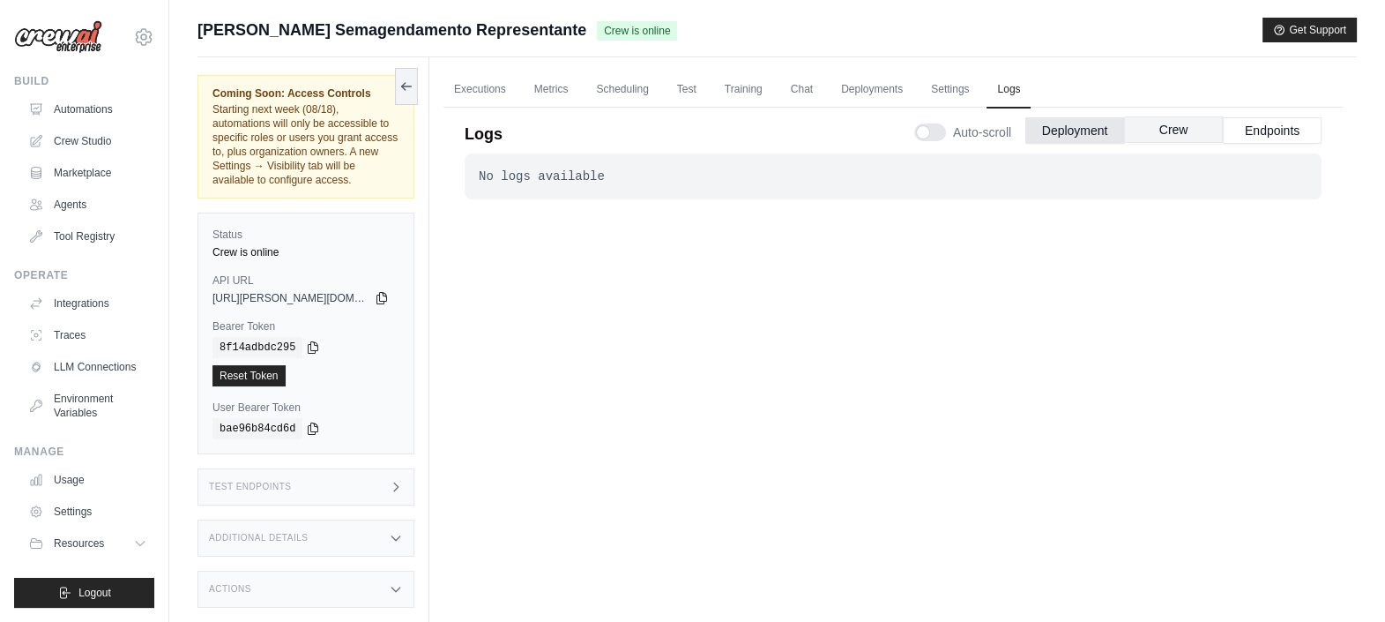
click at [1173, 124] on button "Crew" at bounding box center [1173, 129] width 99 height 26
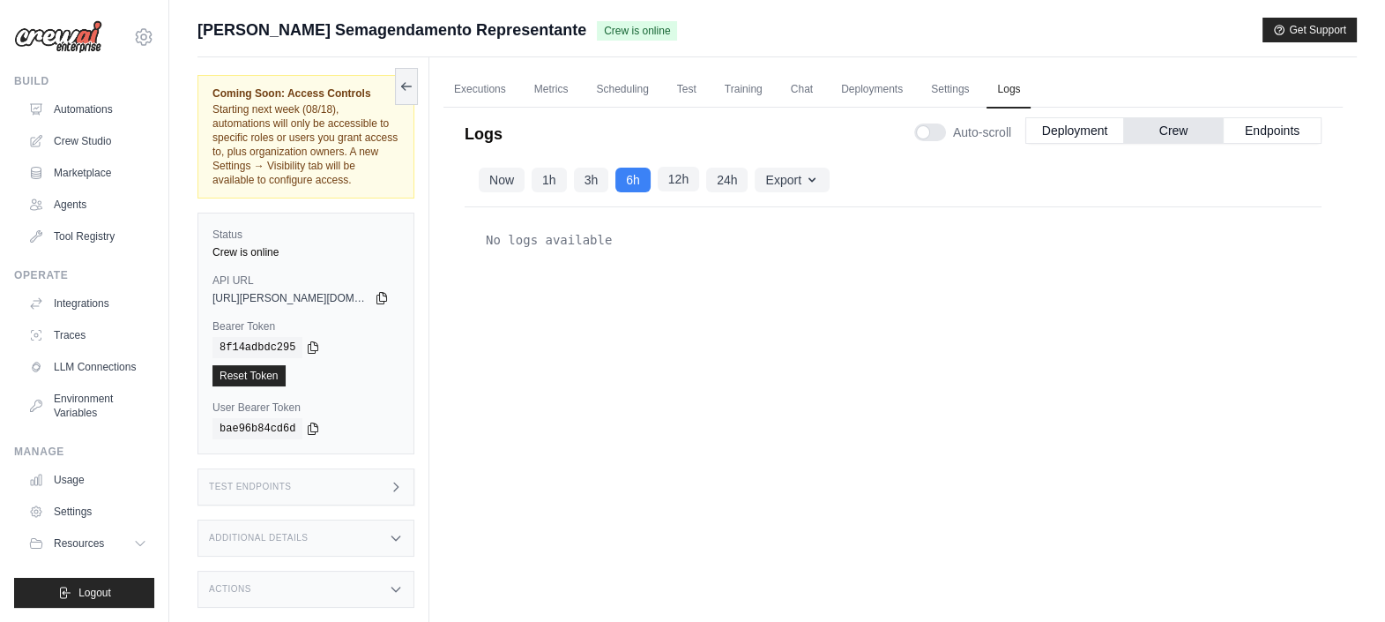
click at [675, 172] on button "12h" at bounding box center [678, 179] width 41 height 25
click at [719, 189] on button "24h" at bounding box center [726, 179] width 41 height 25
drag, startPoint x: 799, startPoint y: 188, endPoint x: 475, endPoint y: 340, distance: 357.7
click at [799, 186] on button "Export" at bounding box center [792, 180] width 74 height 25
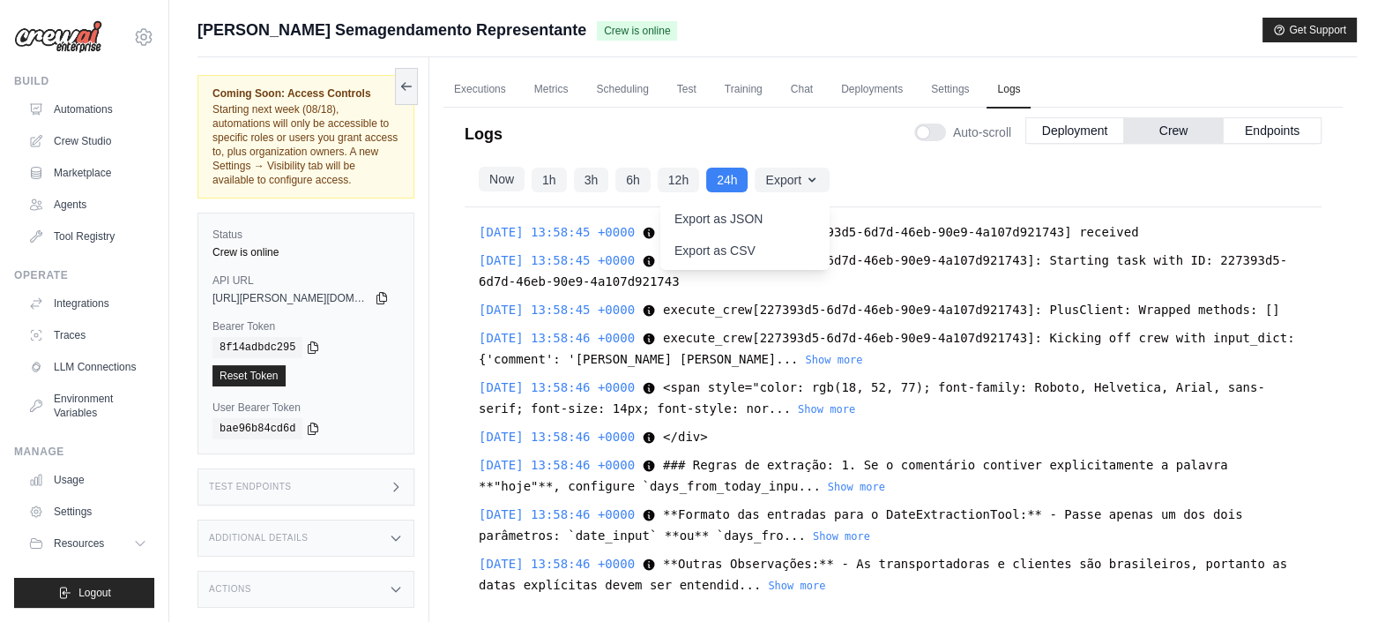
scroll to position [15900, 0]
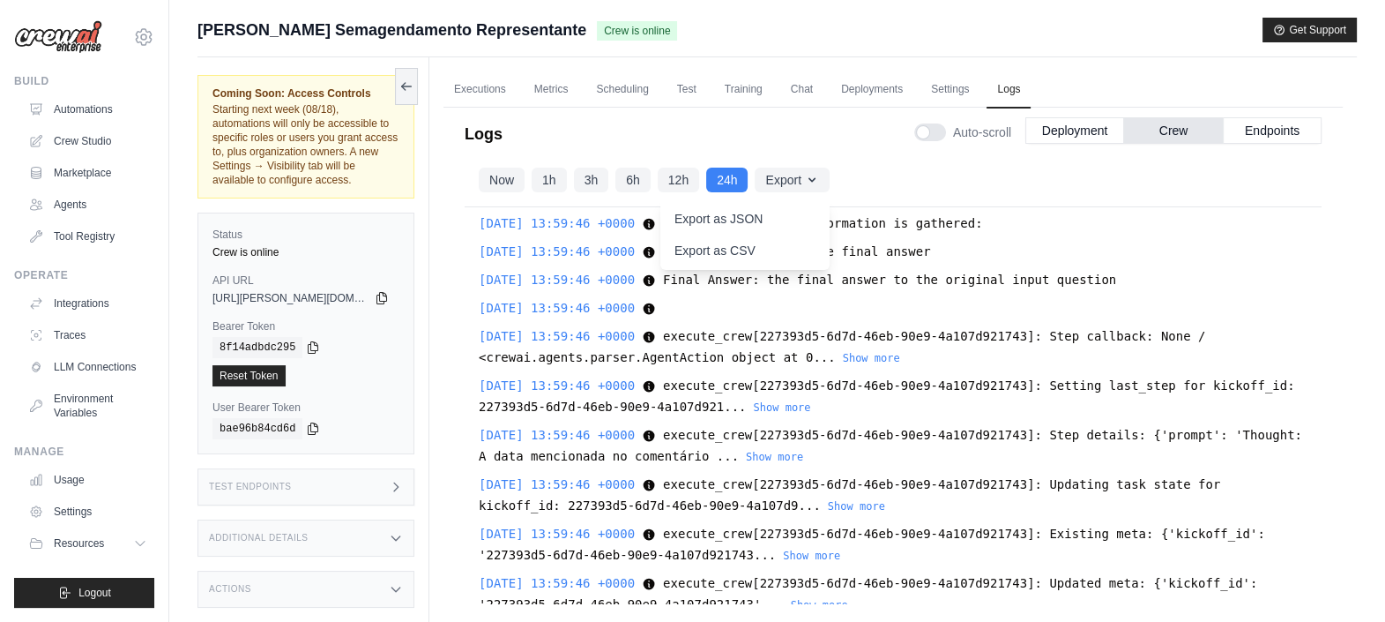
click at [724, 302] on div "[DATE] 13:58:45 +0000 Task execute_crew[227393d5-6d7d-46eb-90e9-4a107d921743] r…" at bounding box center [893, 405] width 857 height 397
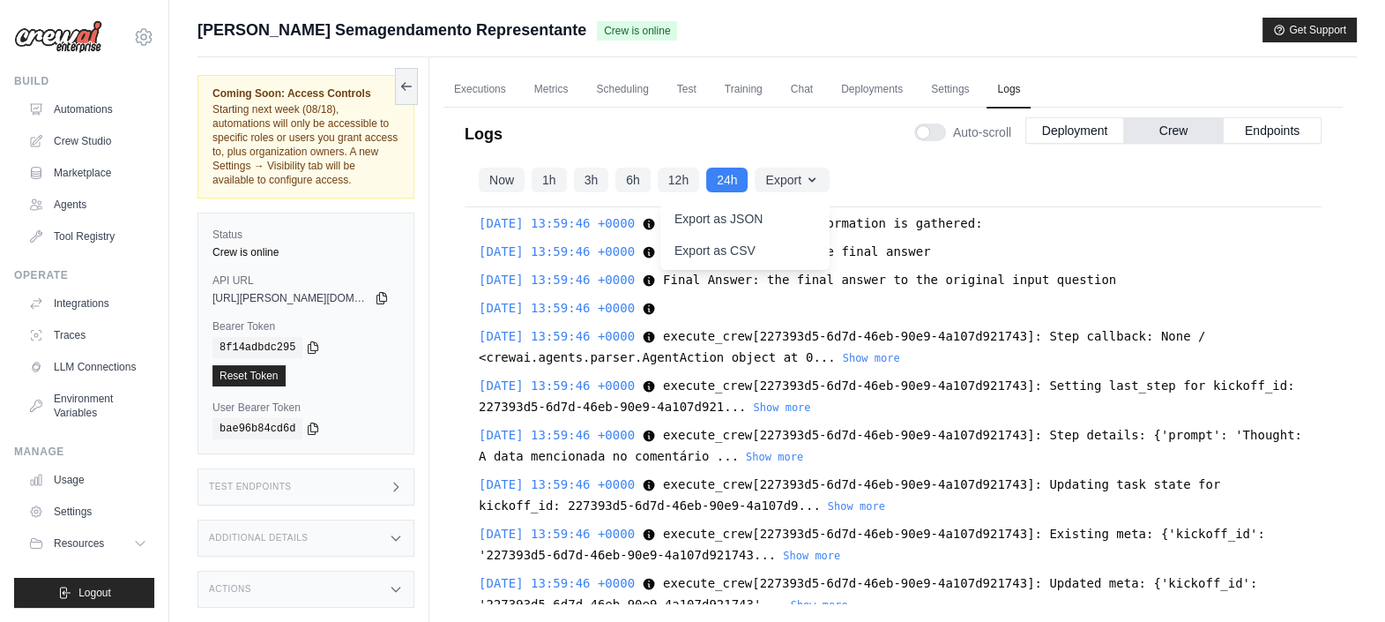
scroll to position [15879, 0]
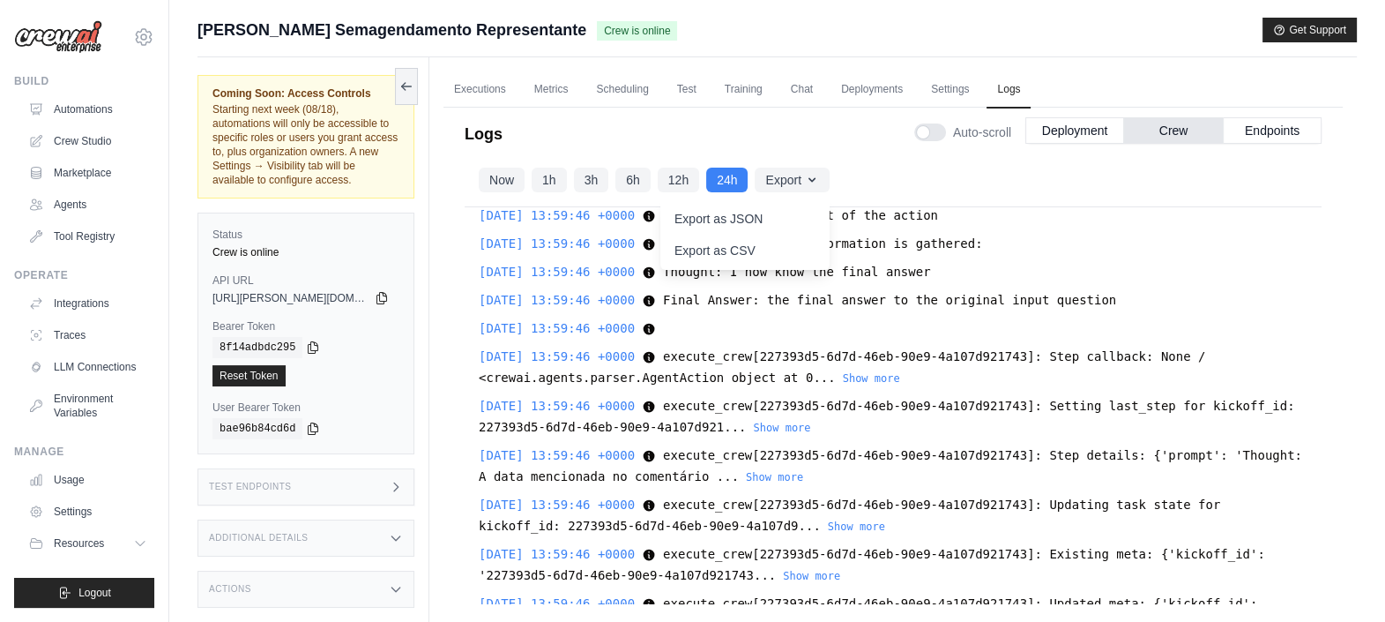
drag, startPoint x: 724, startPoint y: 302, endPoint x: 823, endPoint y: 437, distance: 167.7
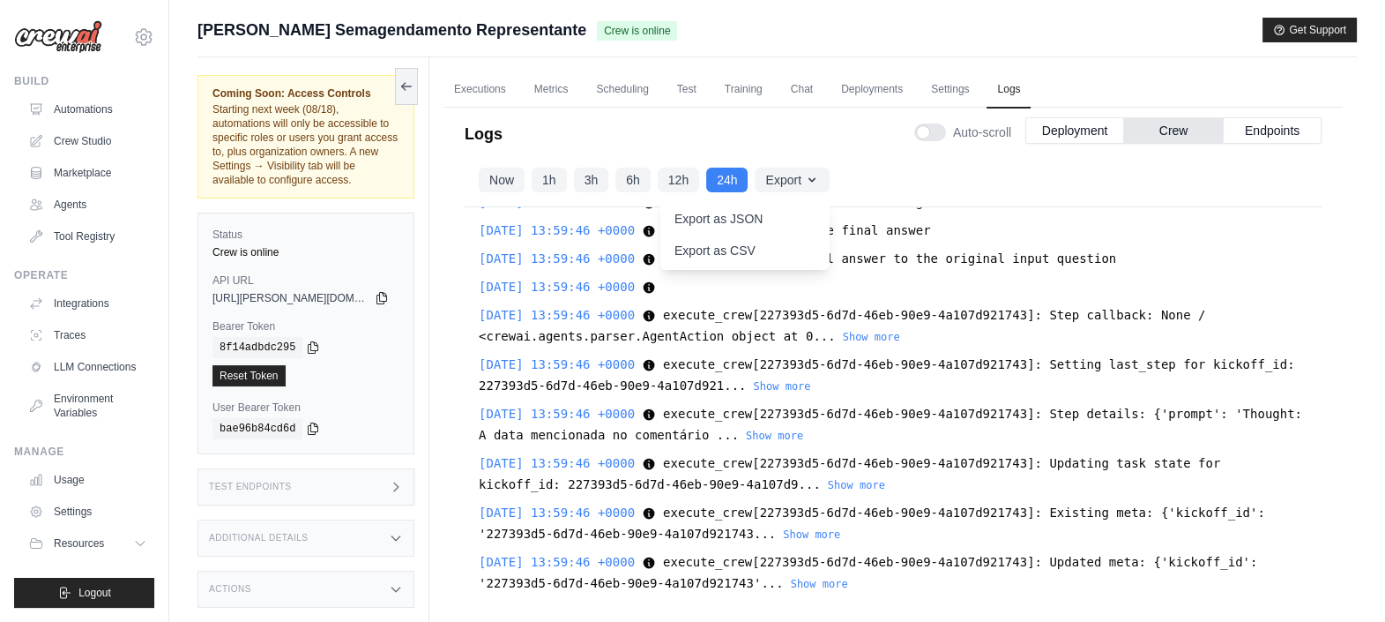
scroll to position [15920, 0]
click at [488, 101] on link "Executions" at bounding box center [479, 89] width 73 height 37
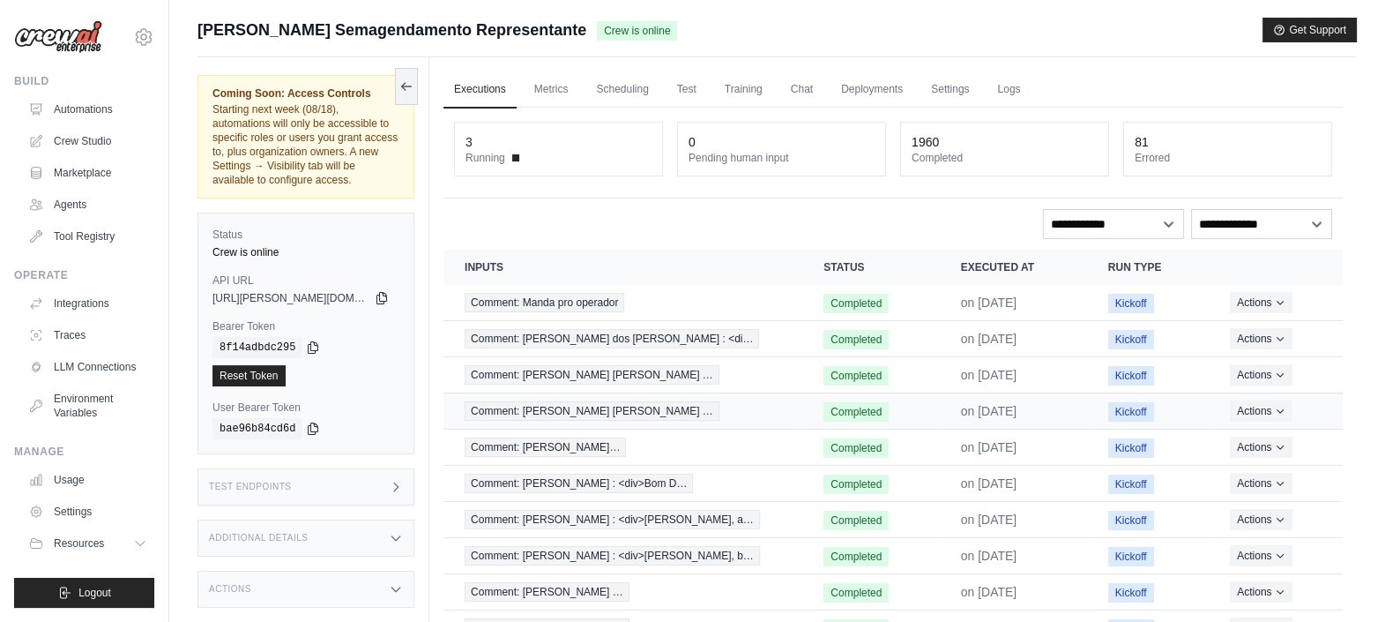
scroll to position [105, 0]
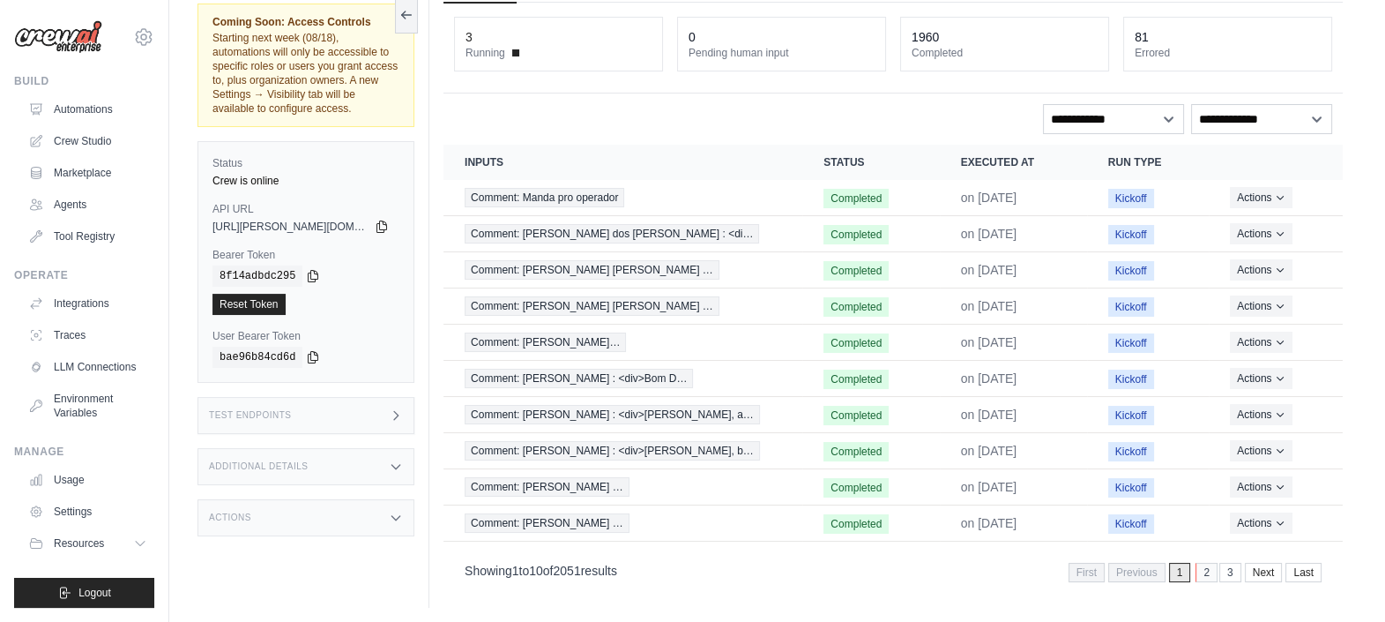
click at [1213, 571] on link "2" at bounding box center [1207, 571] width 22 height 19
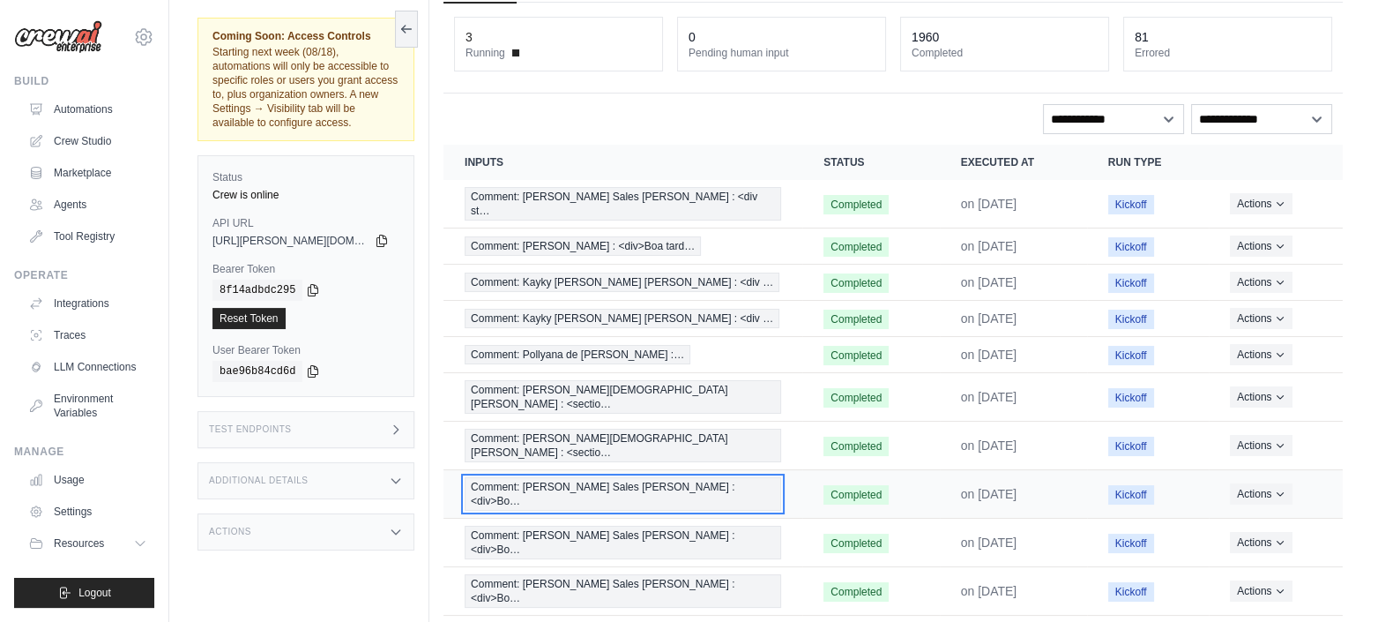
click at [652, 477] on span "Comment: [PERSON_NAME] Sales [PERSON_NAME] : <div>Bo…" at bounding box center [623, 494] width 317 height 34
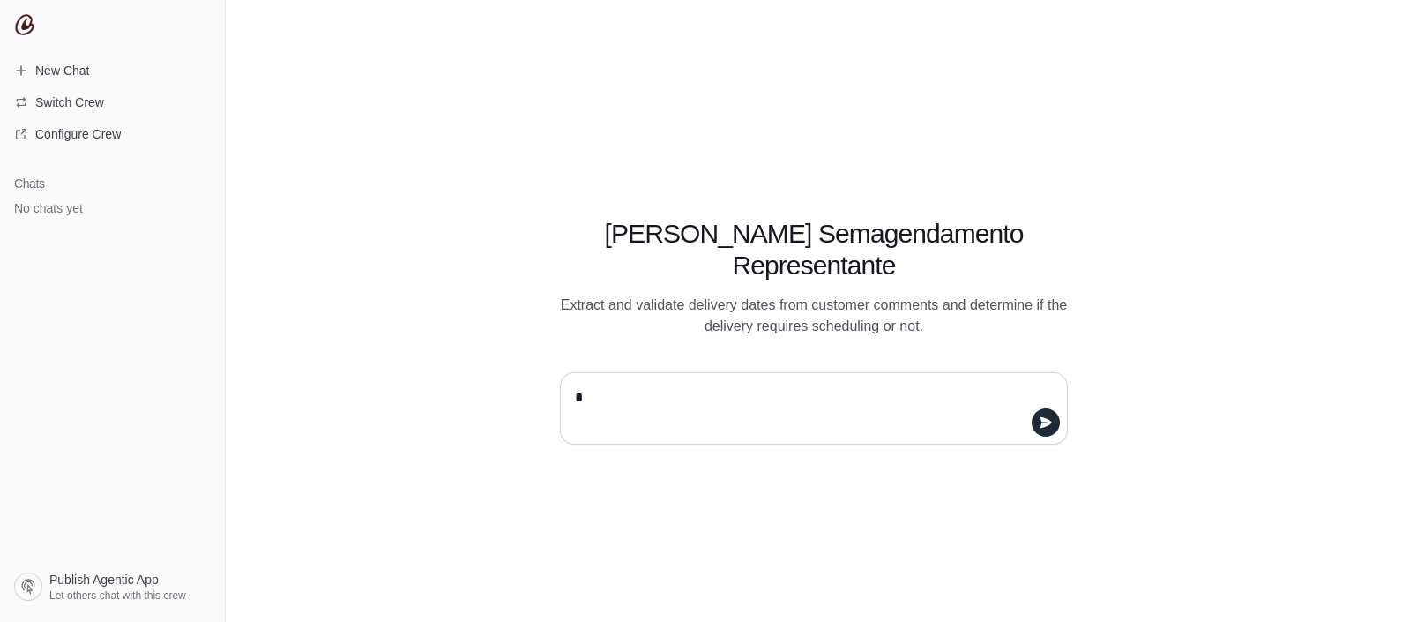
type textarea "**"
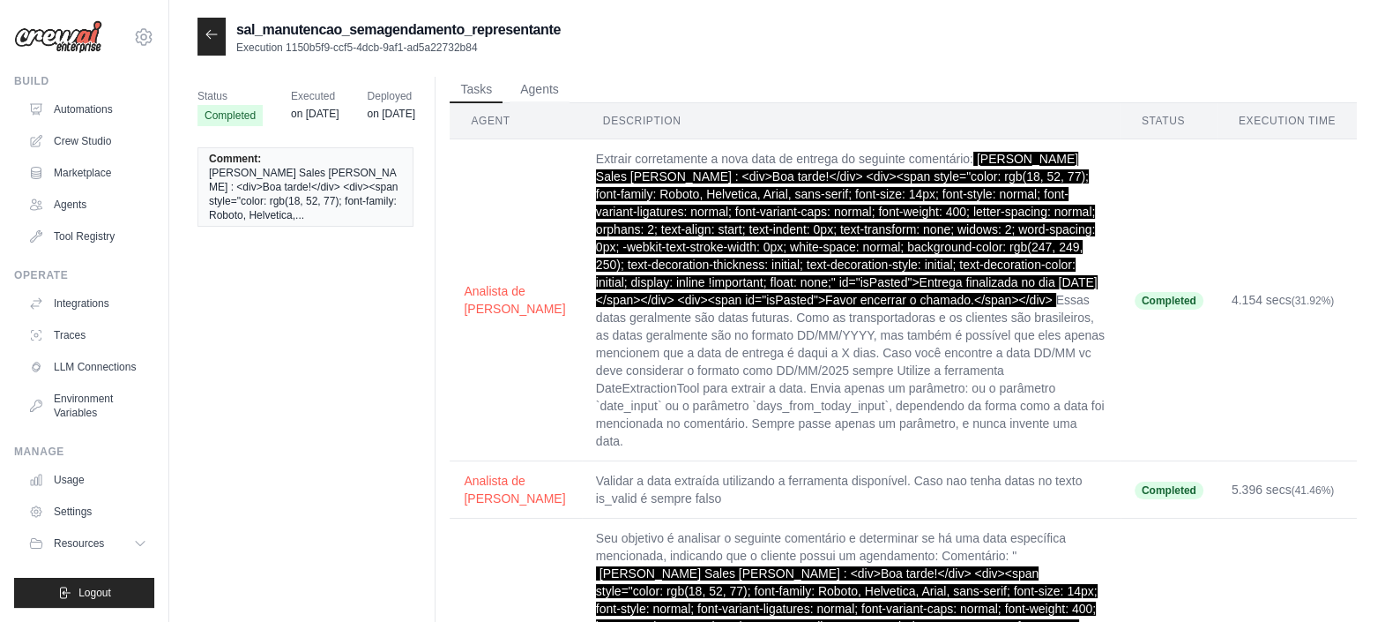
click at [220, 35] on div at bounding box center [211, 37] width 28 height 38
click at [213, 33] on icon at bounding box center [212, 34] width 14 height 14
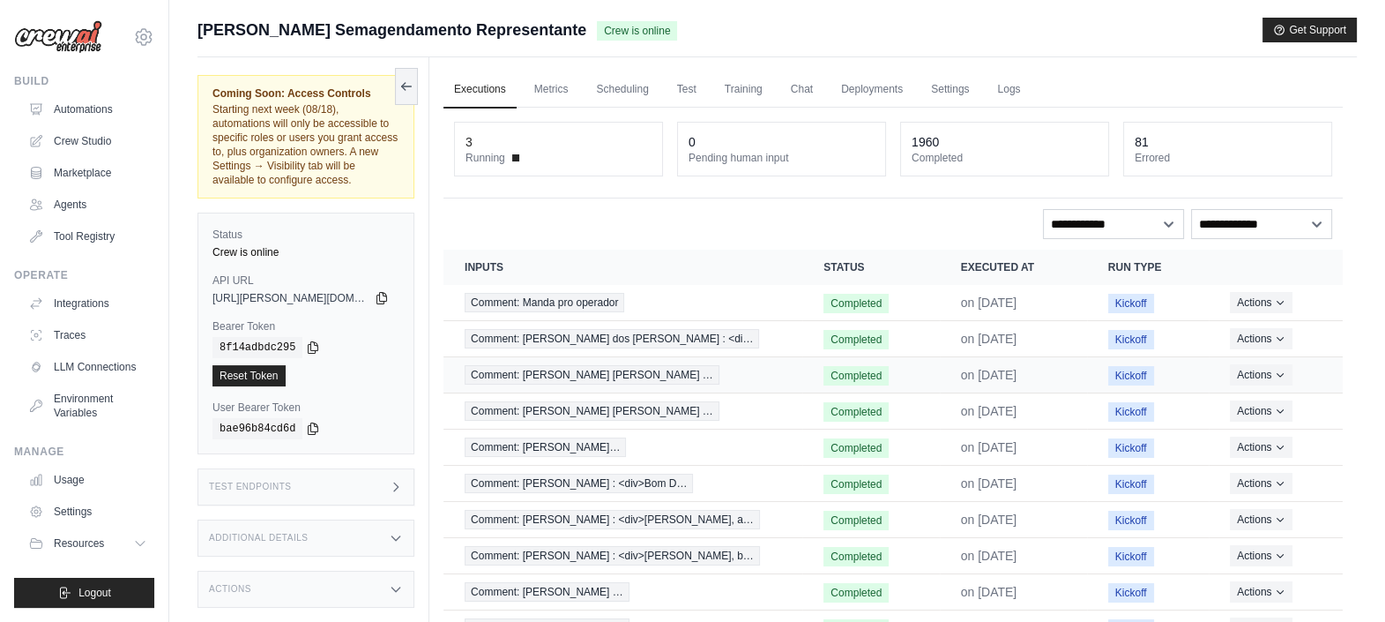
scroll to position [105, 0]
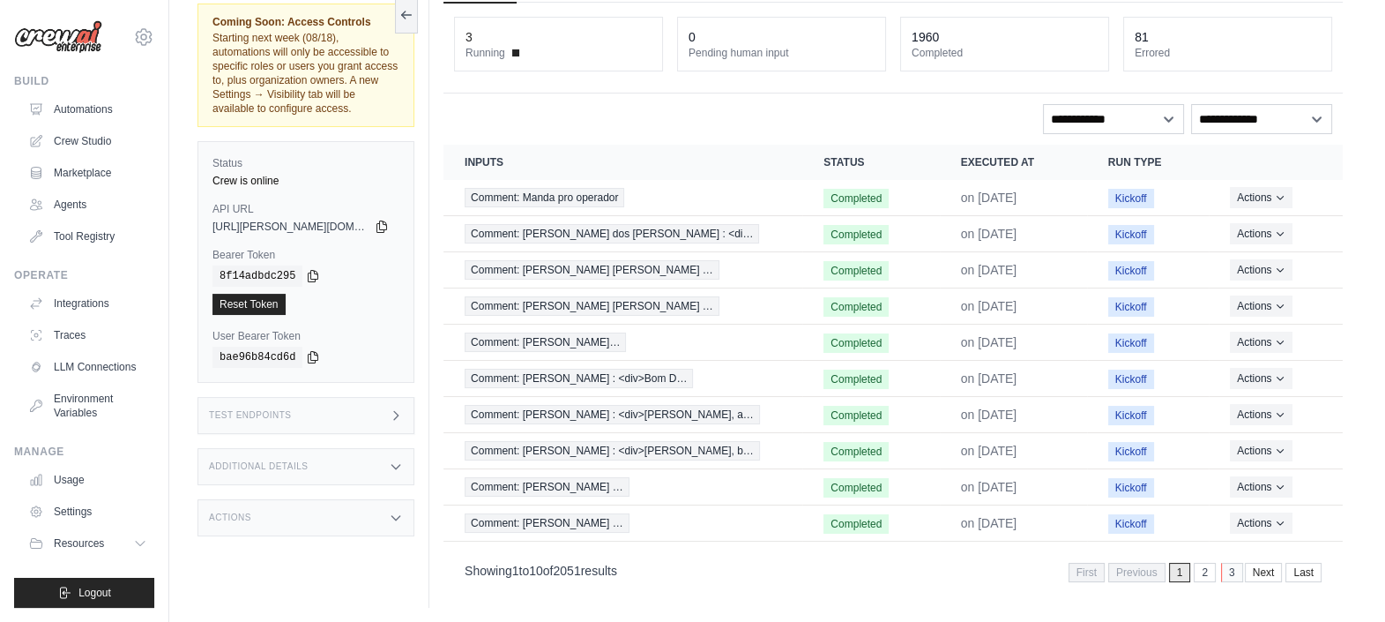
click at [1226, 569] on link "3" at bounding box center [1232, 571] width 22 height 19
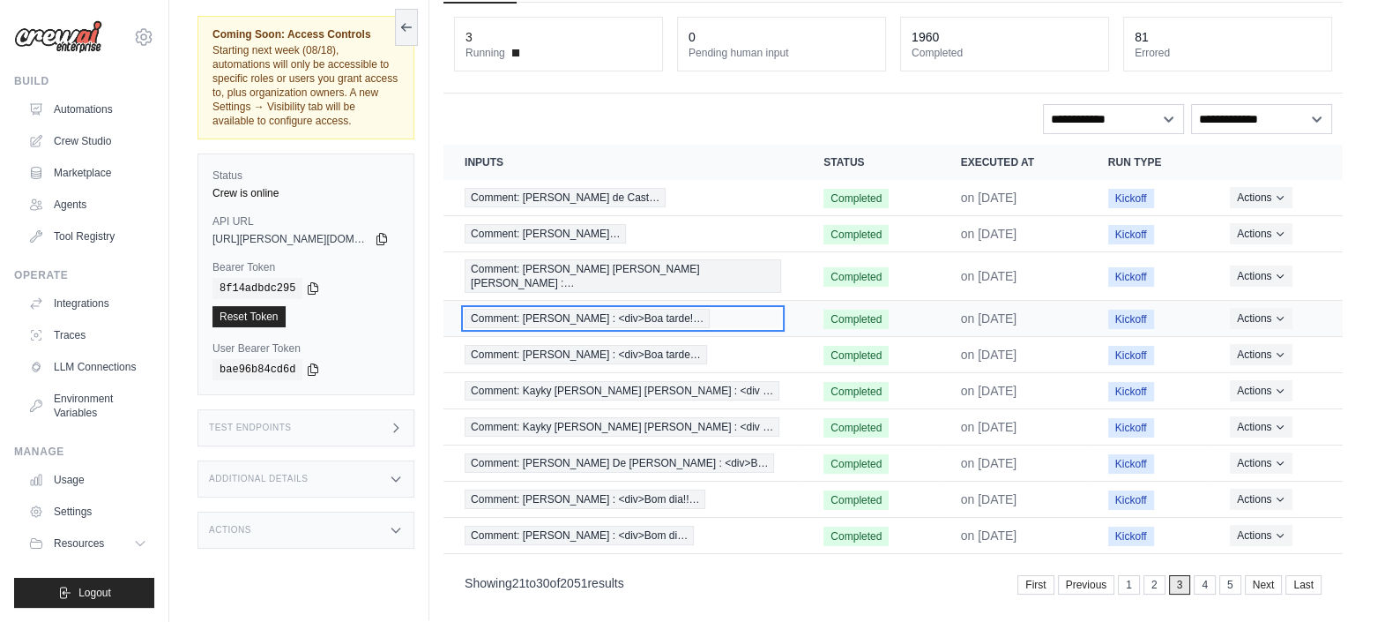
click at [656, 309] on span "Comment: [PERSON_NAME] : <div>Boa tarde!…" at bounding box center [587, 318] width 245 height 19
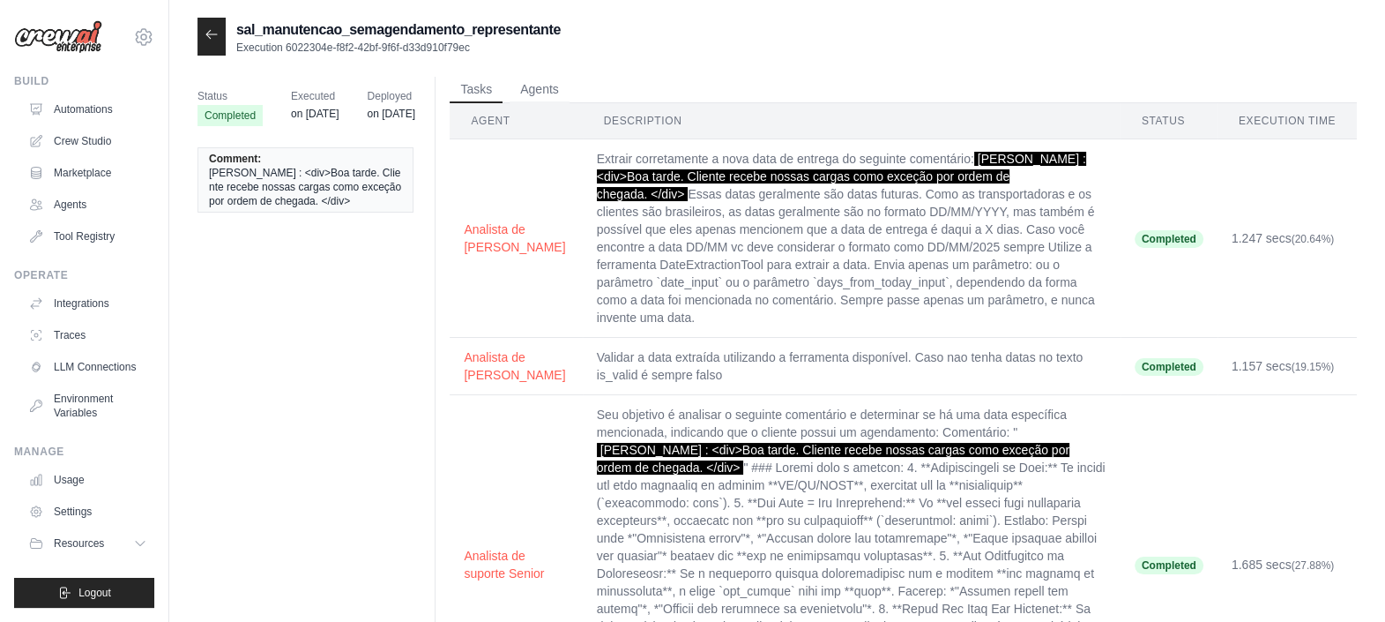
drag, startPoint x: 639, startPoint y: 196, endPoint x: 937, endPoint y: 158, distance: 300.4
click at [937, 158] on span "[PERSON_NAME] : <div>Boa tarde. Cliente recebe nossas cargas como exceção por o…" at bounding box center [841, 176] width 489 height 49
copy span "[PERSON_NAME] : <div>Boa tarde. Cliente recebe nossas cargas como exceção por o…"
click at [1313, 220] on td "1.247 secs (20.64%)" at bounding box center [1287, 238] width 139 height 198
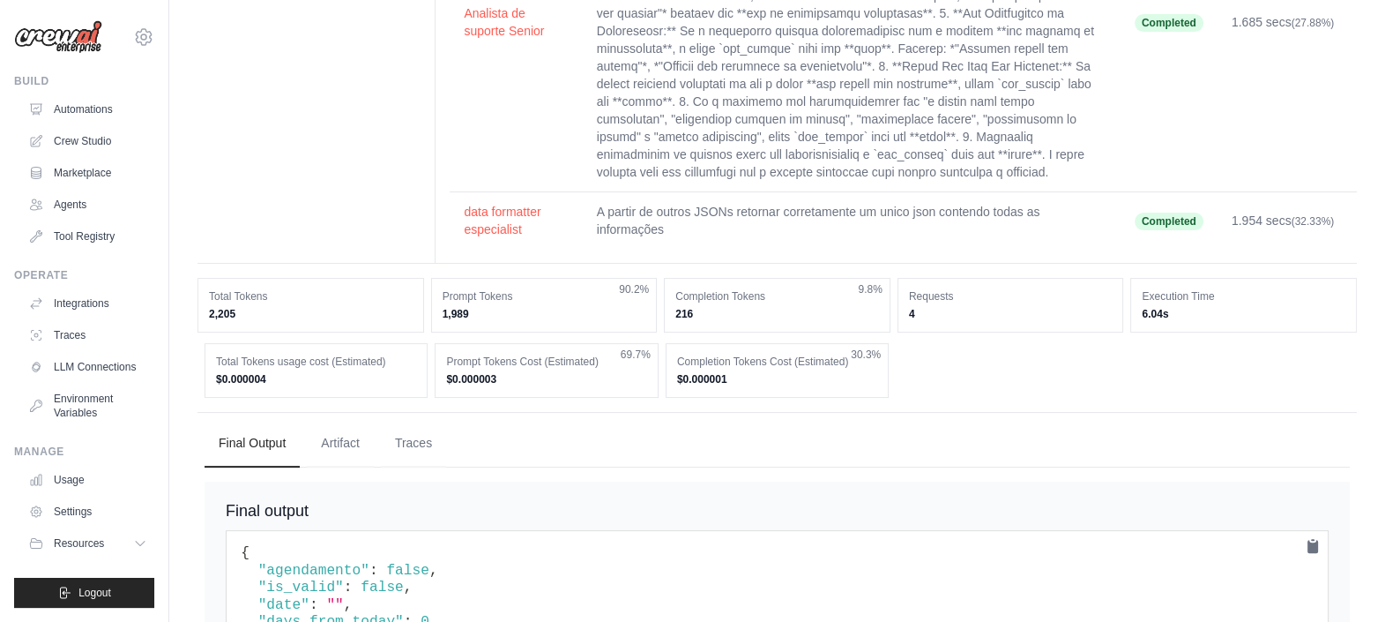
scroll to position [651, 0]
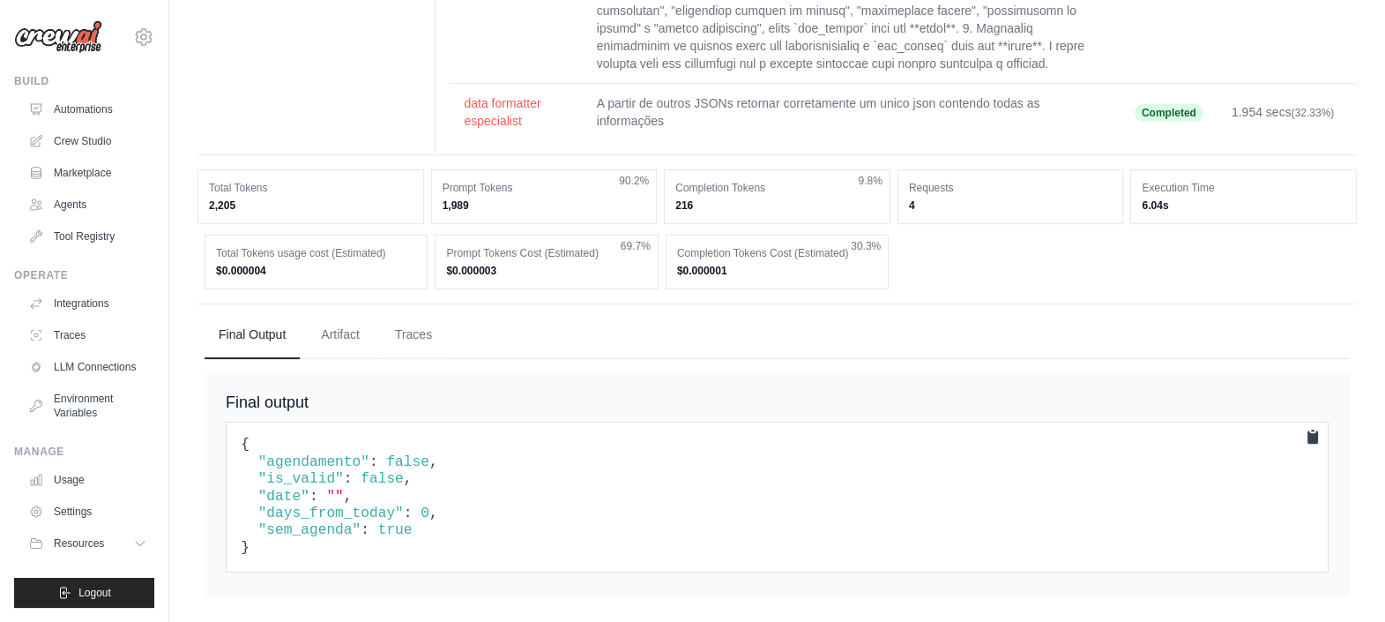
click at [1310, 428] on icon at bounding box center [1313, 437] width 18 height 18
click at [1154, 154] on div "Status Completed Executed on Jun 26 Deployed on Apr 25 Comment: Eduardo Soares …" at bounding box center [776, 15] width 1159 height 1178
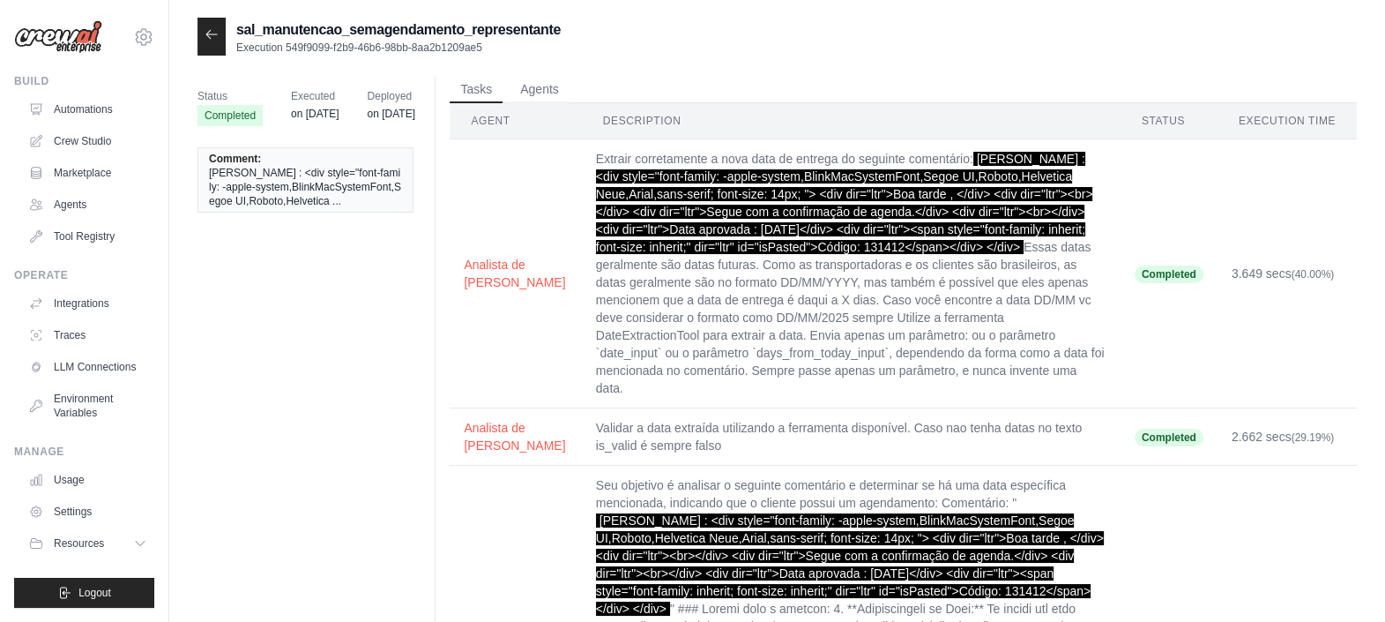
drag, startPoint x: 920, startPoint y: 239, endPoint x: 937, endPoint y: 163, distance: 77.6
click at [937, 163] on span "[PERSON_NAME] : <div style="font-family: -apple-system,BlinkMacSystemFont,Segoe…" at bounding box center [844, 203] width 497 height 102
copy span "[PERSON_NAME] : <div style="font-family: -apple-system,BlinkMacSystemFont,Segoe…"
click at [1300, 168] on td "3.649 secs (40.00%)" at bounding box center [1287, 273] width 139 height 269
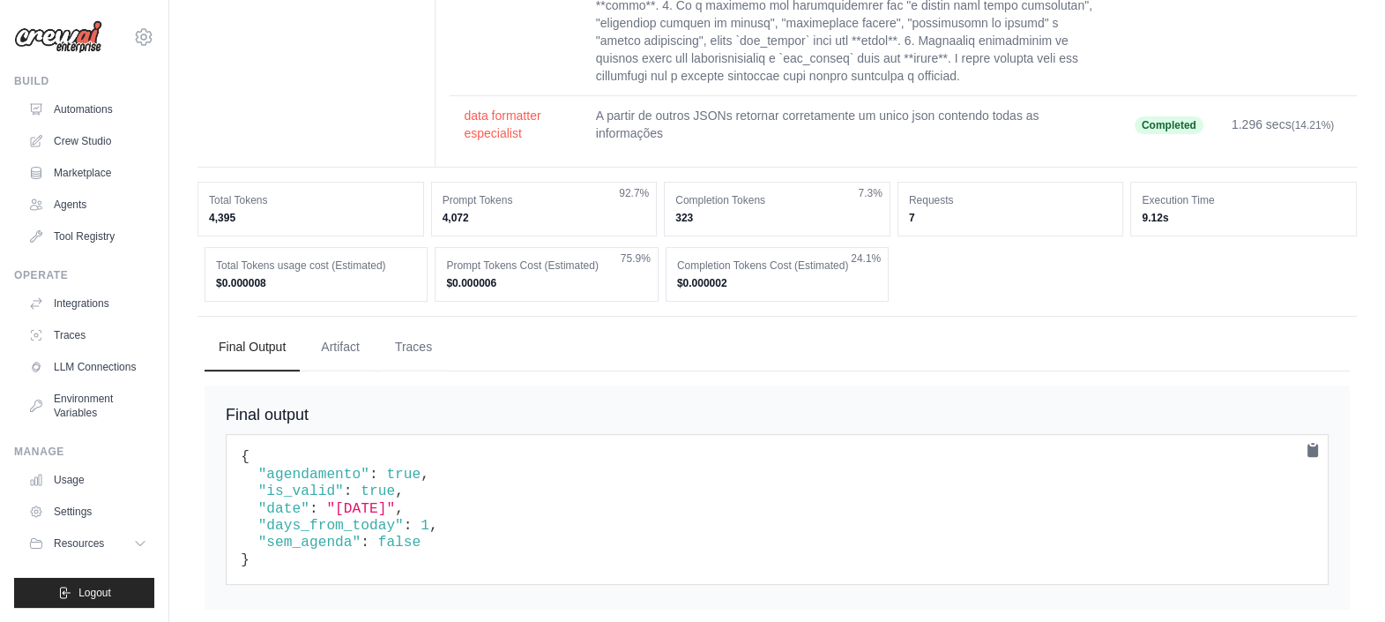
scroll to position [792, 0]
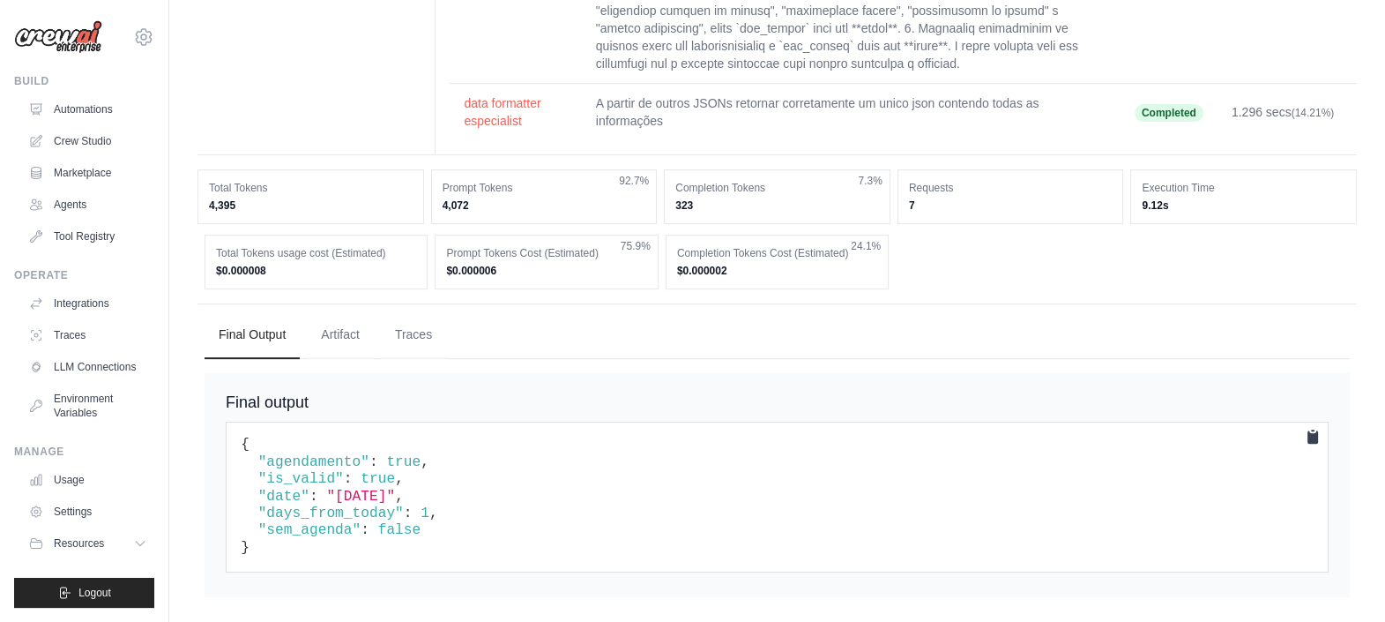
click at [1310, 437] on icon at bounding box center [1312, 436] width 11 height 13
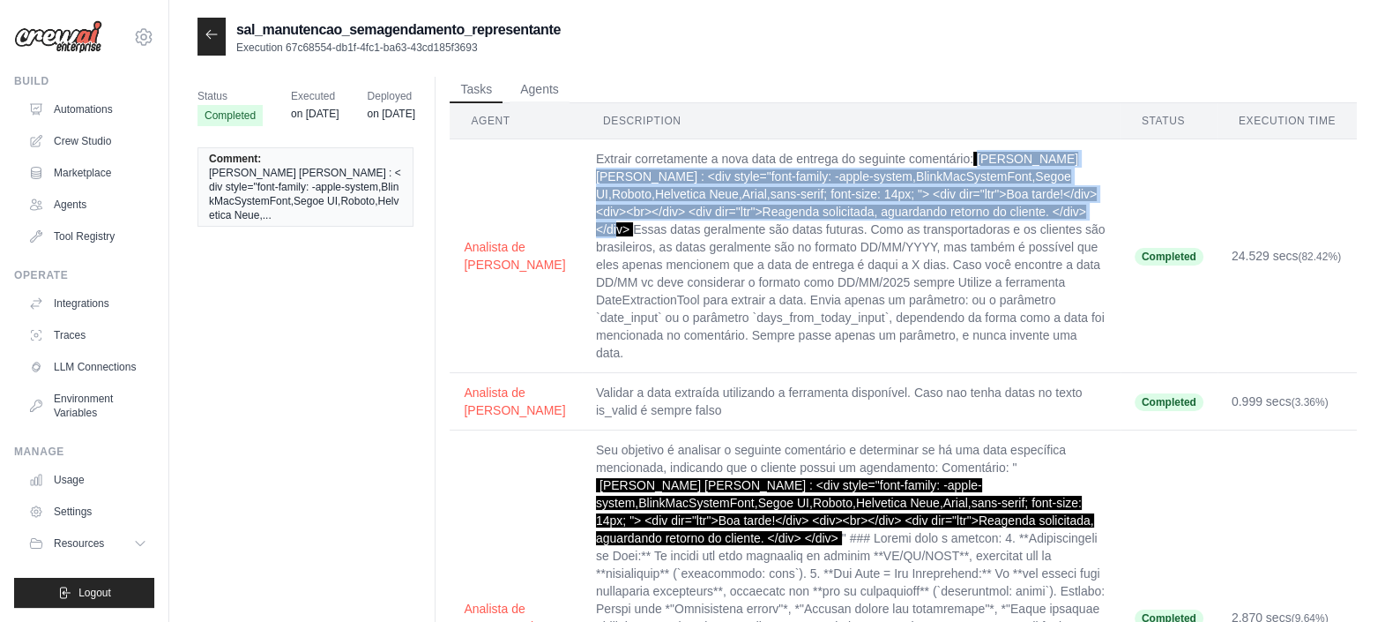
drag, startPoint x: 961, startPoint y: 207, endPoint x: 938, endPoint y: 144, distance: 67.5
click at [938, 144] on td "Extrair corretamente a nova data de entrega do seguinte comentário: [PERSON_NAM…" at bounding box center [851, 256] width 539 height 234
copy span "[PERSON_NAME] [PERSON_NAME] : <div style="font-family: -apple-system,BlinkMacSy…"
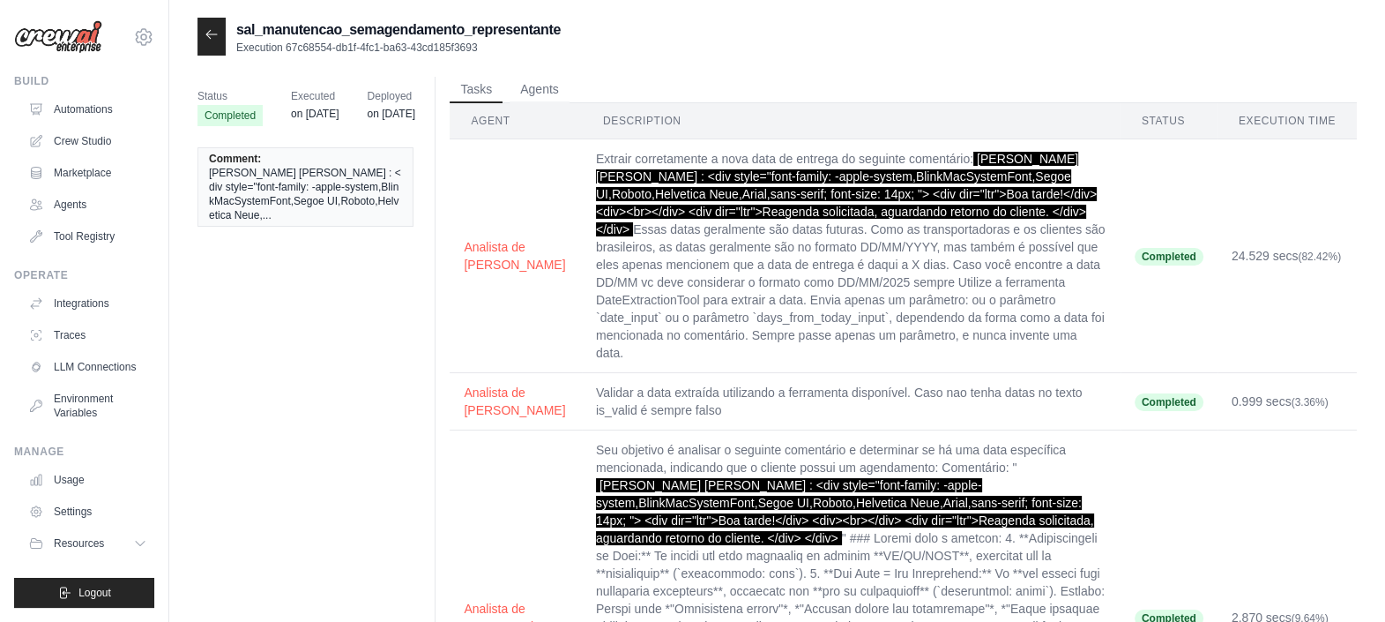
click at [370, 569] on div "Status Completed Executed on [DATE] Deployed on [DATE] Comment: [PERSON_NAME] […" at bounding box center [776, 477] width 1159 height 800
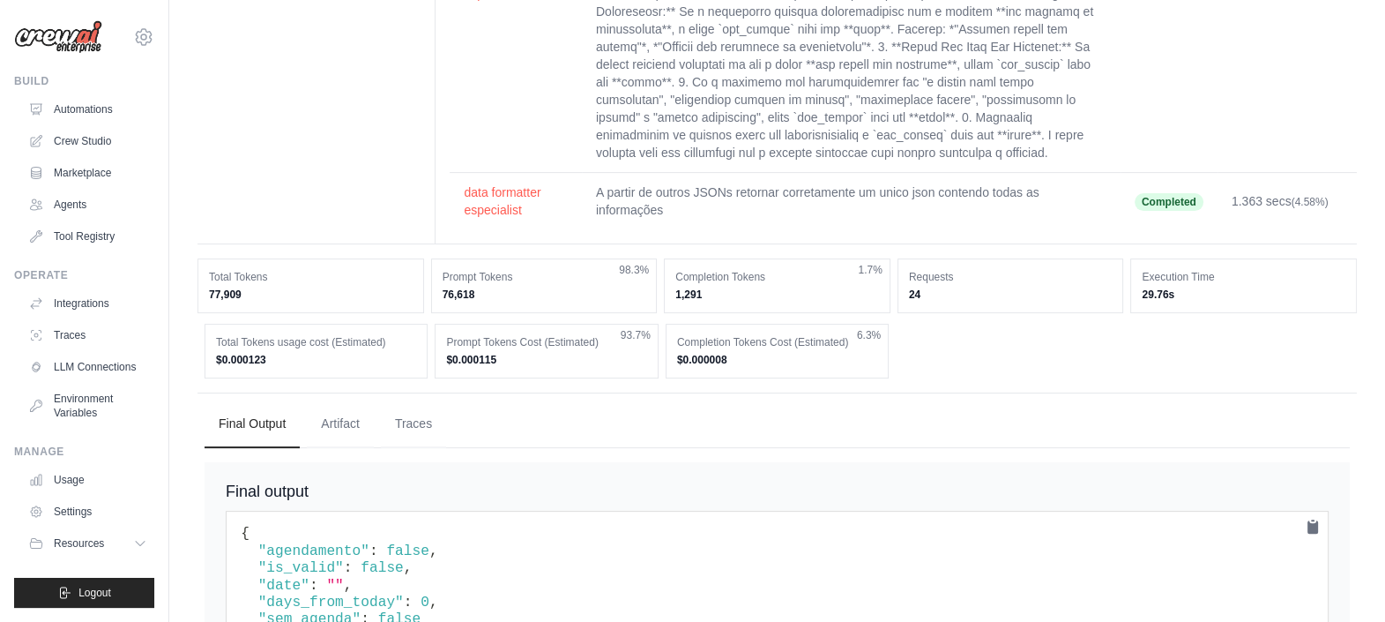
scroll to position [721, 0]
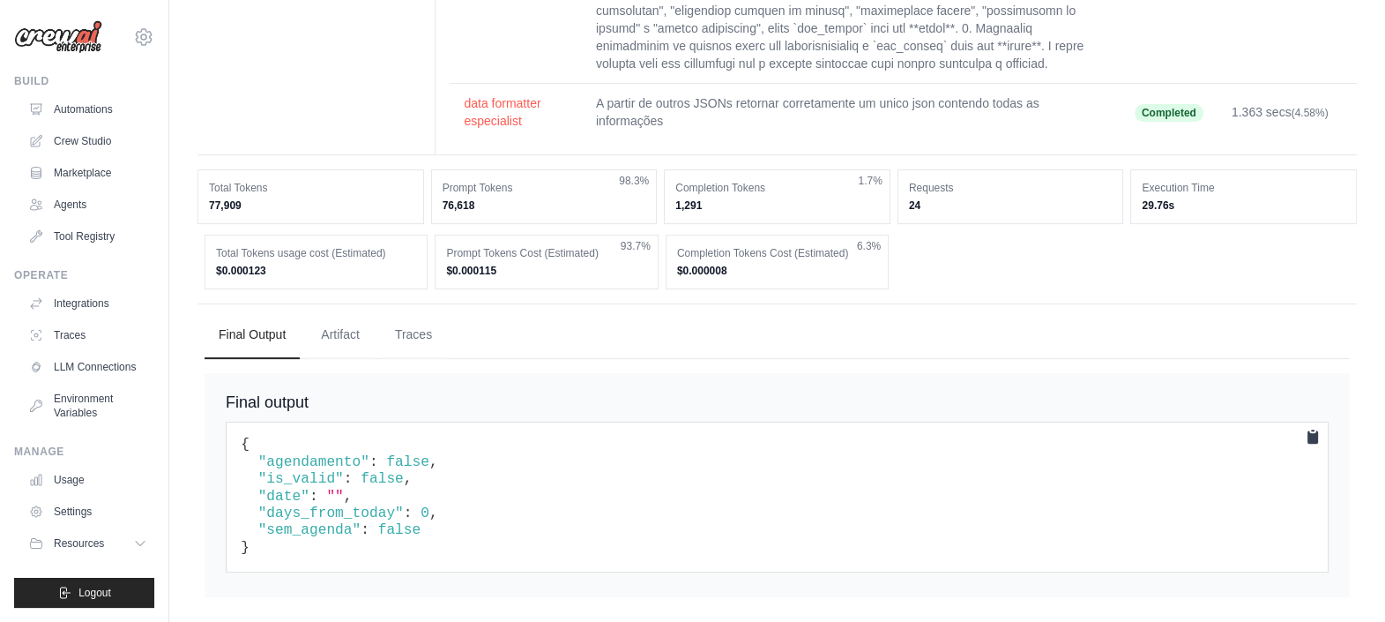
click at [1308, 437] on icon at bounding box center [1312, 436] width 11 height 13
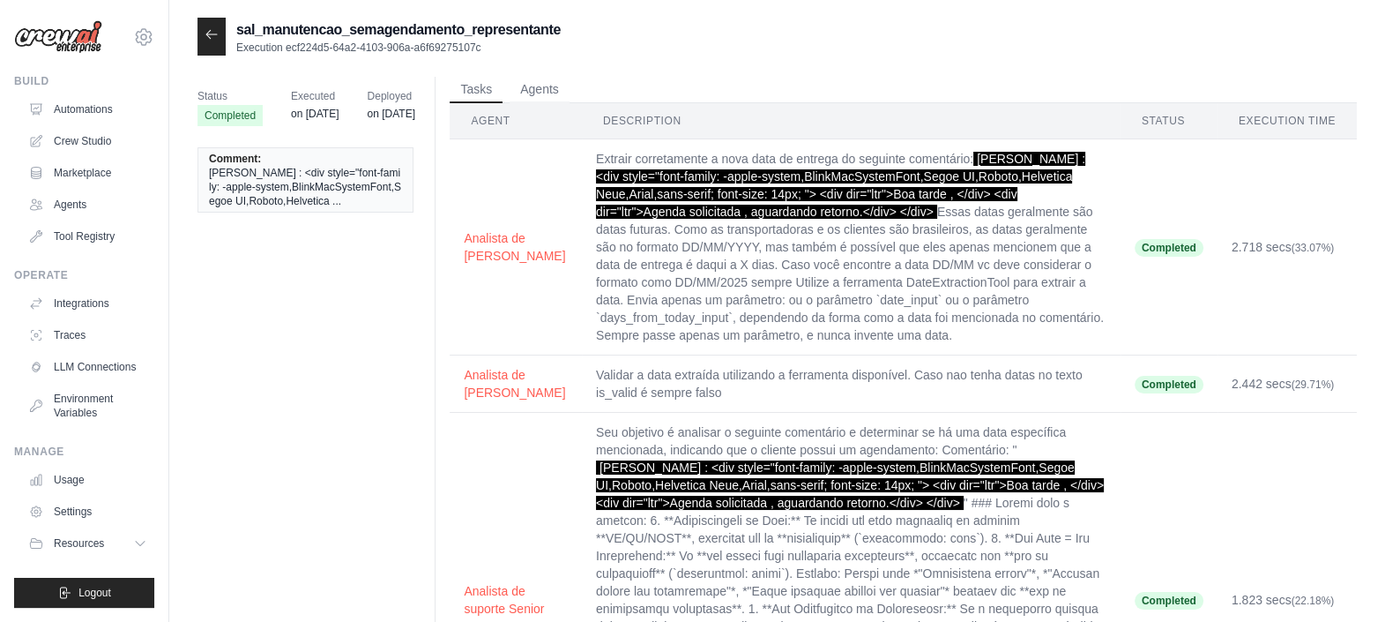
click at [379, 551] on div "Status Completed Executed on [DATE] Deployed on [DATE] Comment: [PERSON_NAME] :…" at bounding box center [776, 468] width 1159 height 782
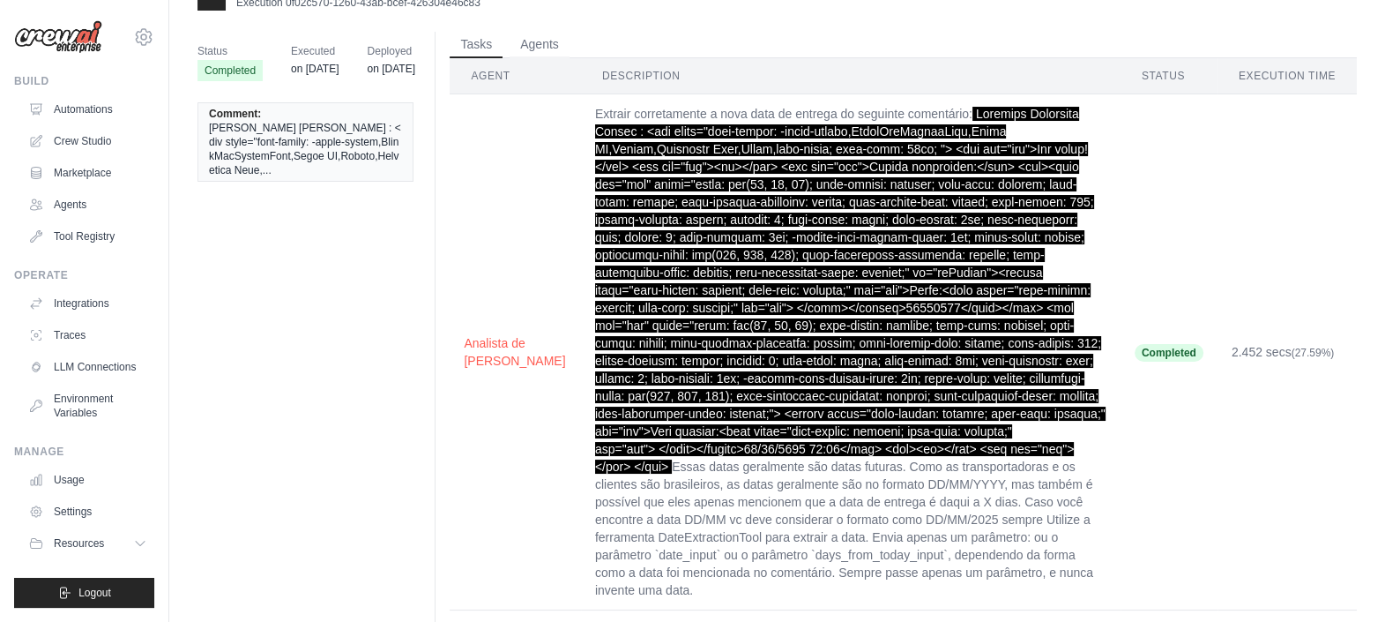
scroll to position [18, 0]
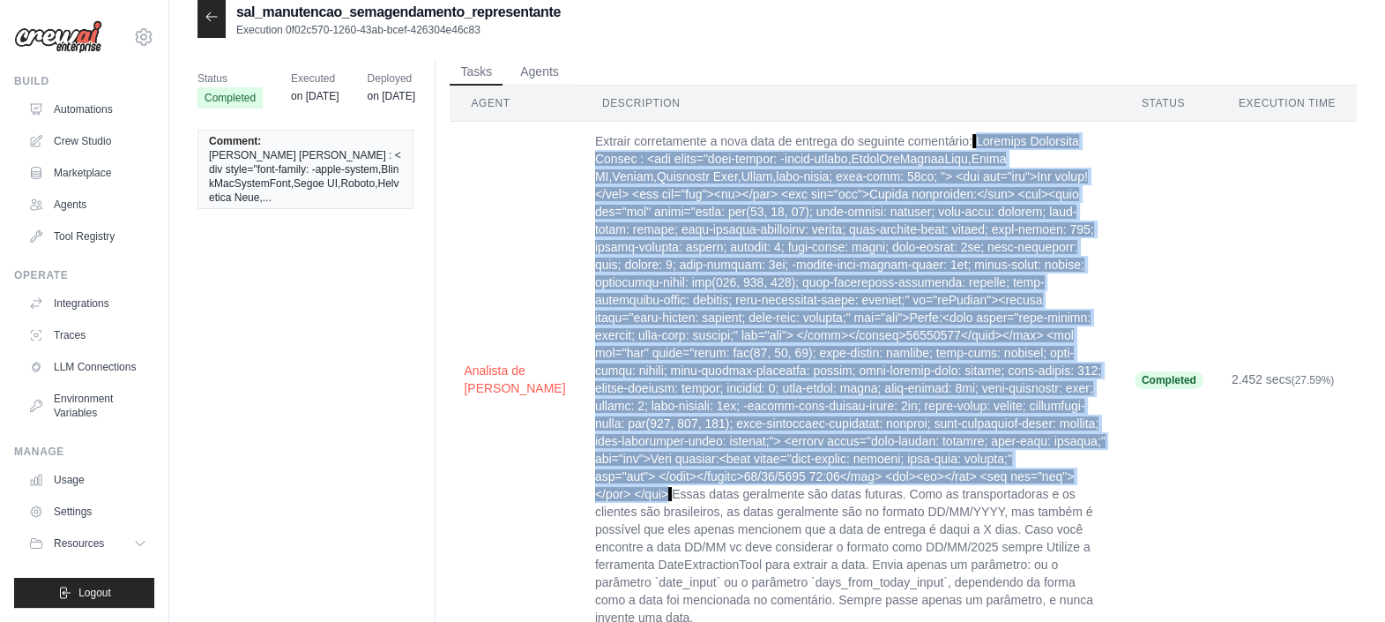
drag, startPoint x: 759, startPoint y: 320, endPoint x: 936, endPoint y: 145, distance: 248.7
click at [936, 145] on span at bounding box center [850, 317] width 510 height 367
copy span "Fernanda Aparecida Carlos : <div style="font-family: -apple-system,BlinkMacSyst…"
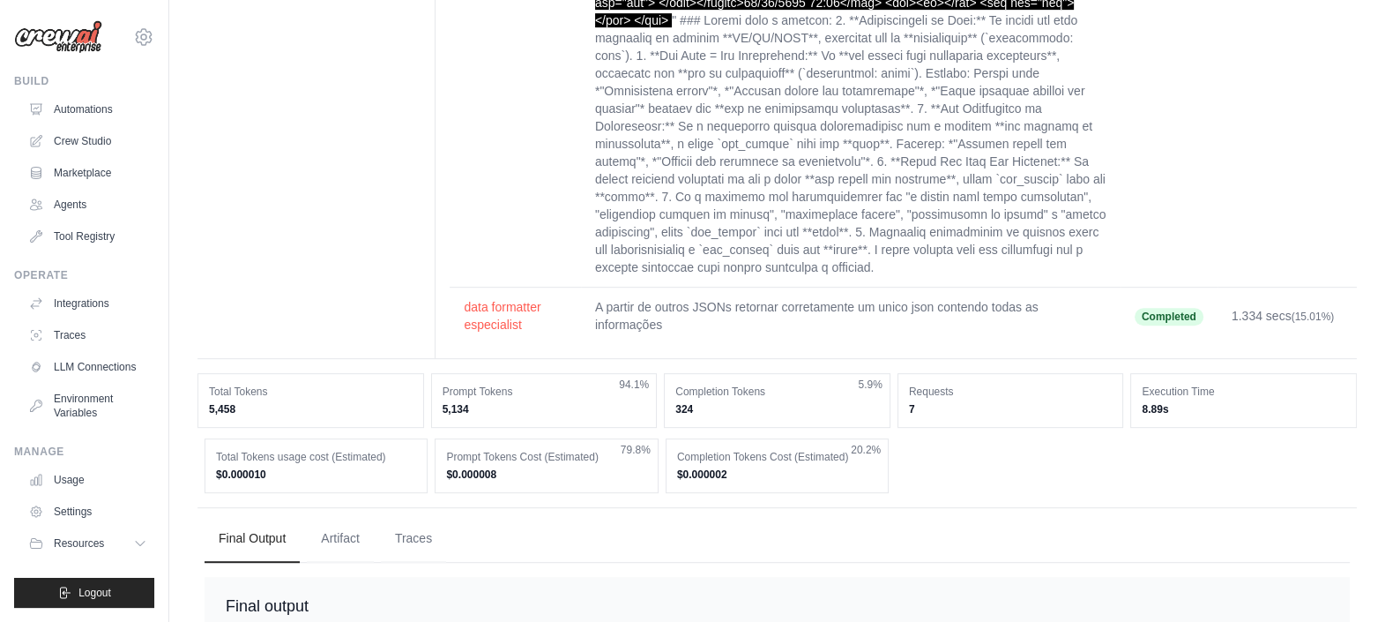
scroll to position [1197, 0]
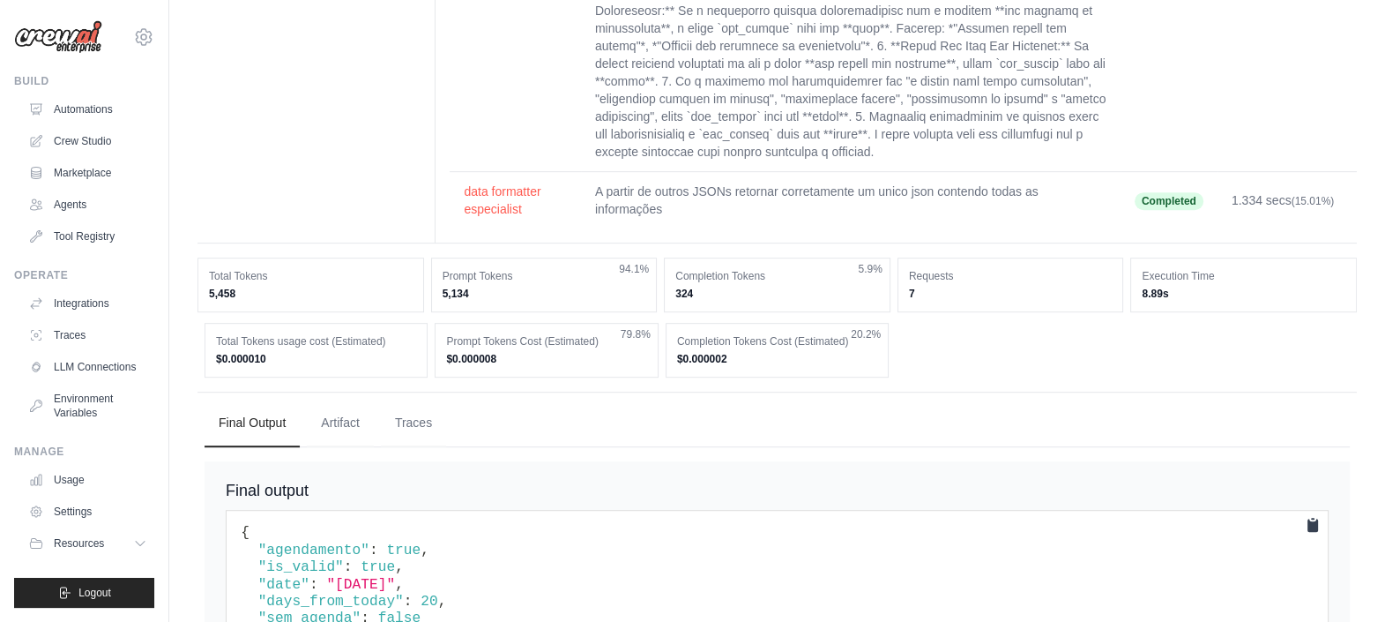
click at [1307, 518] on icon at bounding box center [1312, 524] width 11 height 13
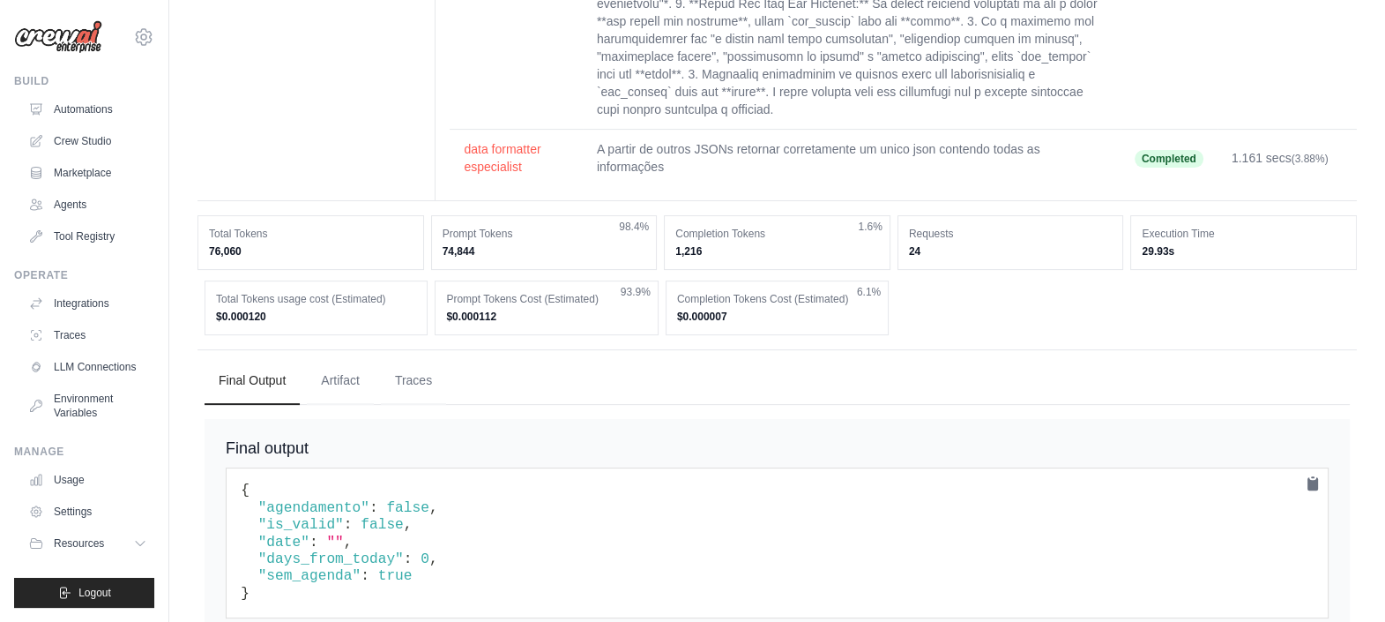
scroll to position [633, 0]
